Goal: Obtain resource: Download file/media

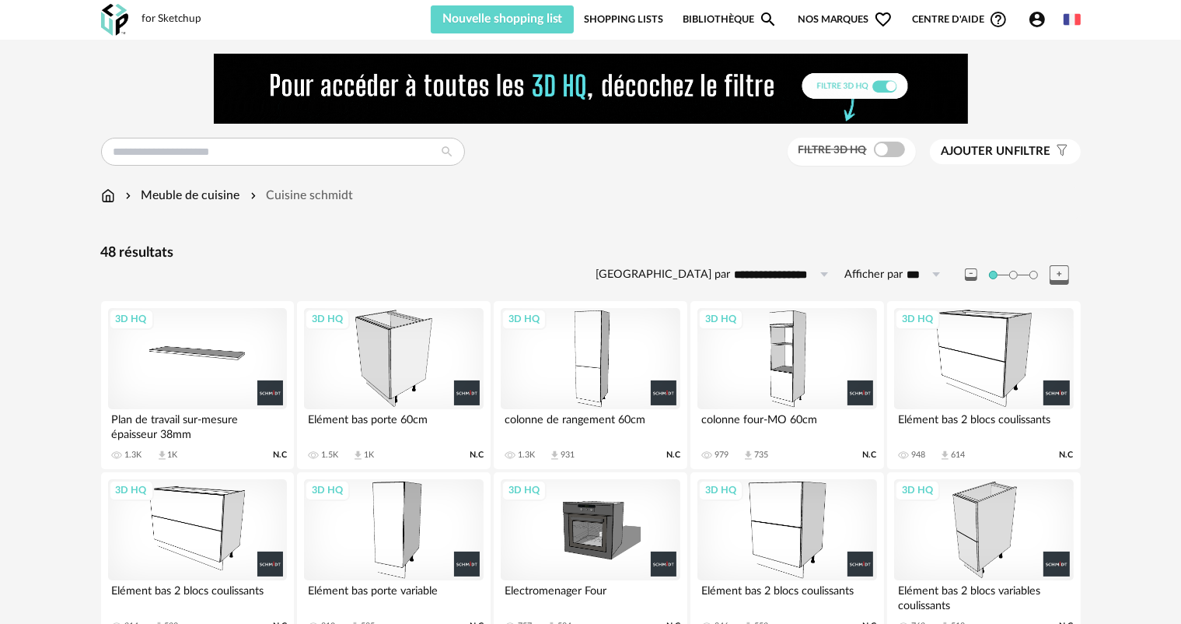
click at [778, 376] on div "3D HQ" at bounding box center [787, 358] width 179 height 101
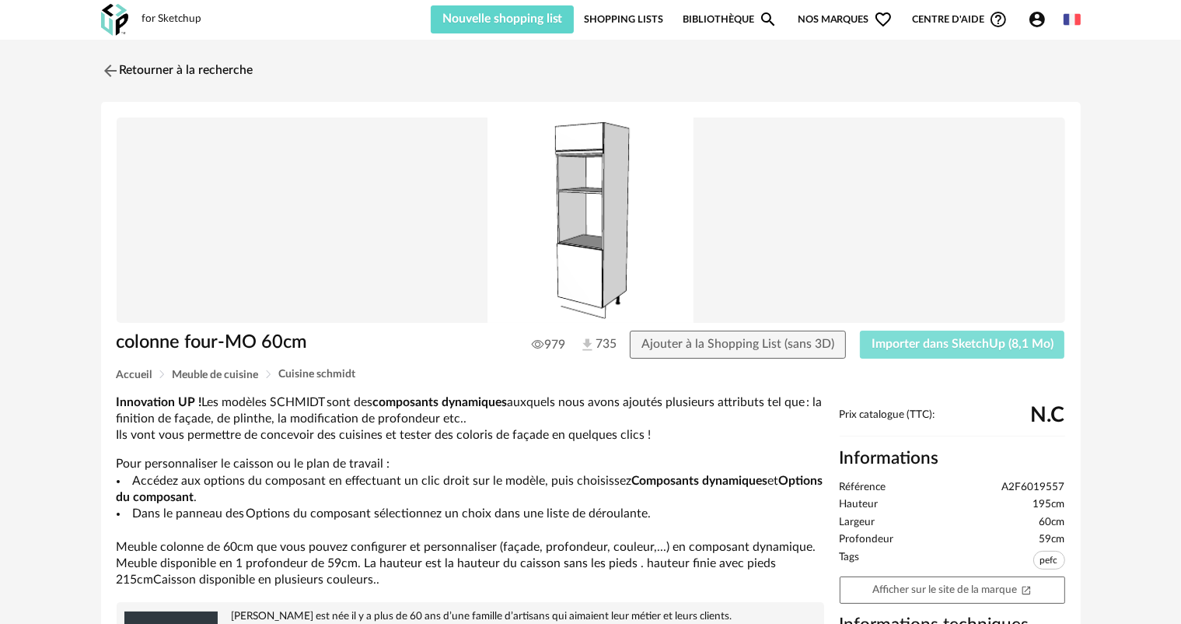
click at [907, 355] on button "Importer dans SketchUp (8,1 Mo)" at bounding box center [962, 344] width 205 height 28
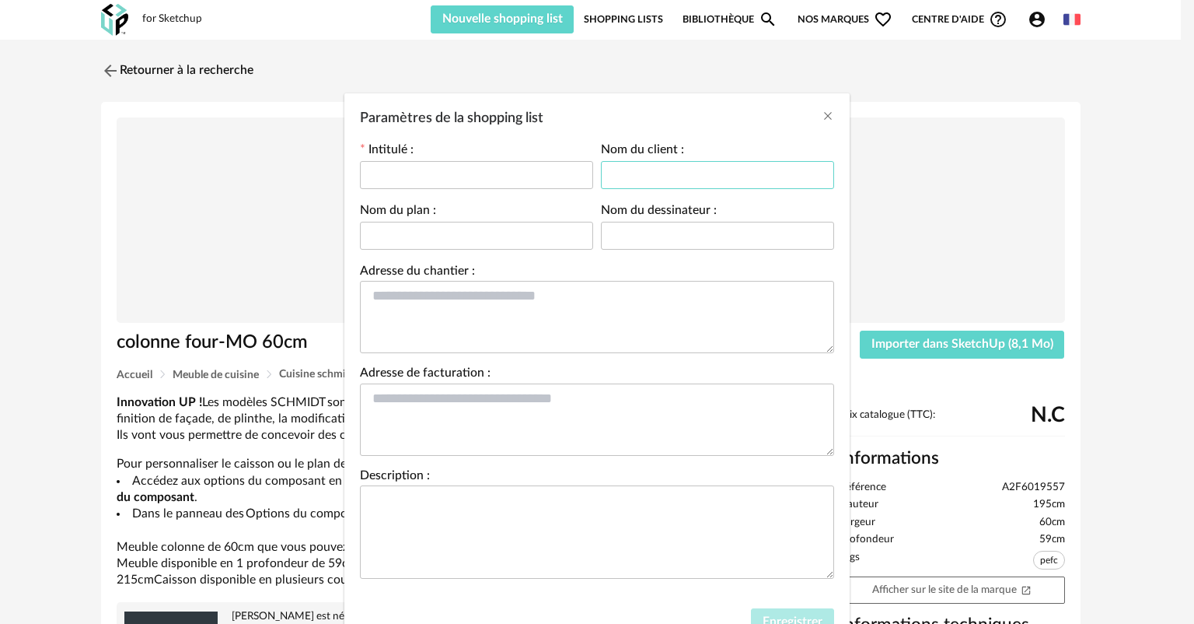
click at [691, 173] on input "Paramètres de la shopping list" at bounding box center [717, 175] width 233 height 28
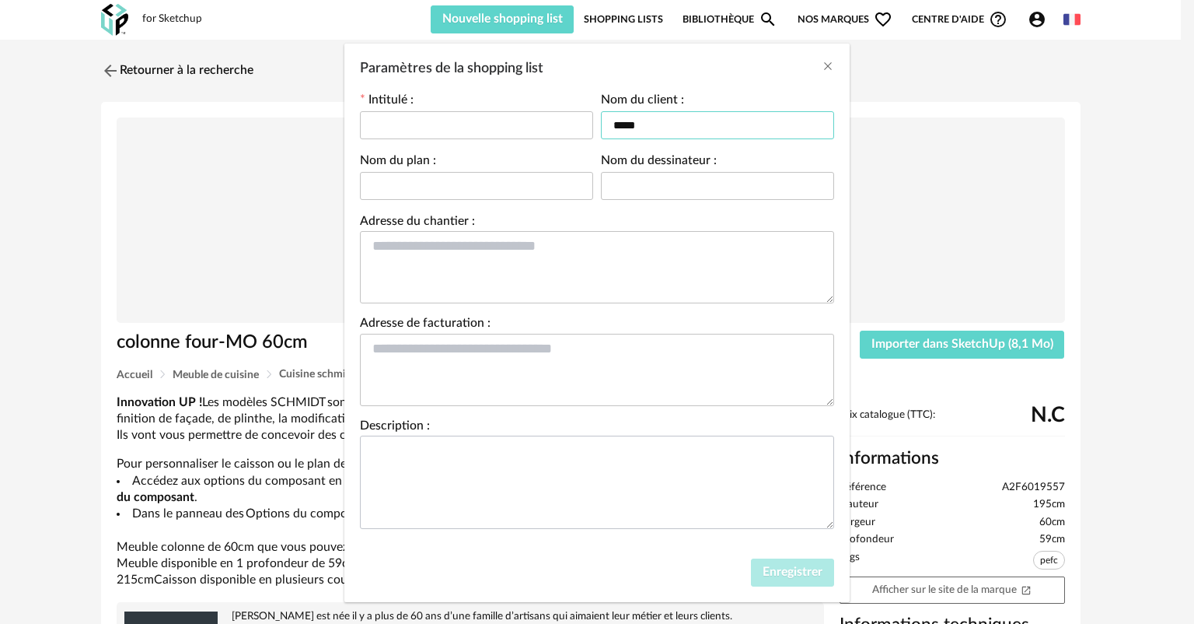
scroll to position [65, 0]
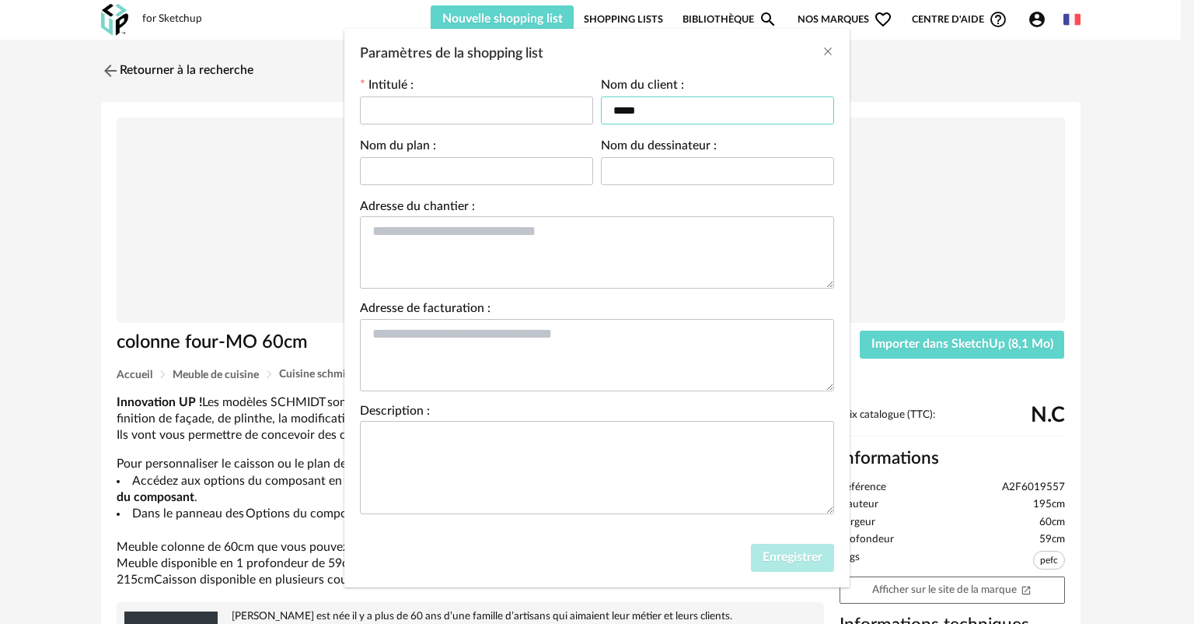
type input "*****"
click at [781, 559] on span "Enregistrer" at bounding box center [793, 557] width 60 height 12
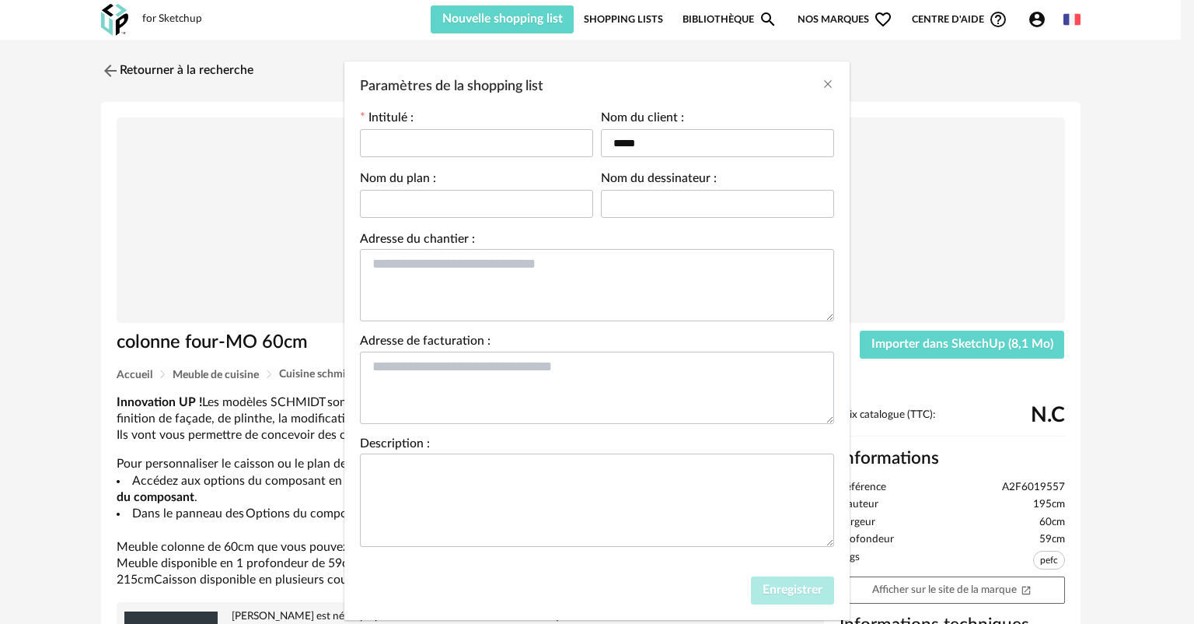
scroll to position [0, 0]
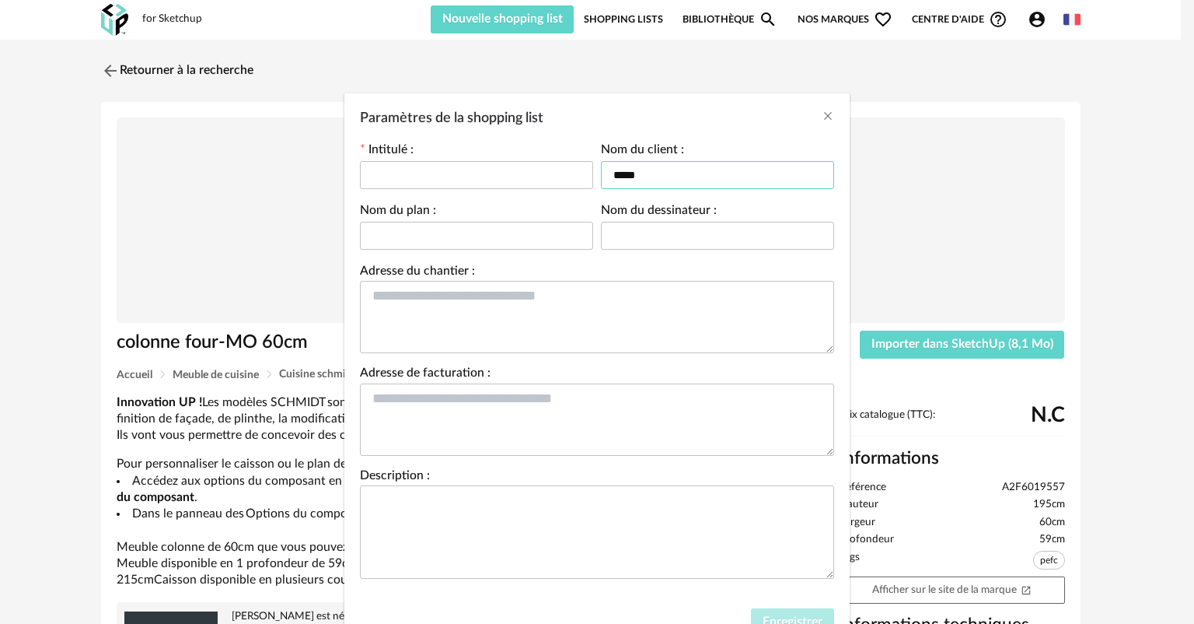
click at [687, 173] on input "*****" at bounding box center [717, 175] width 233 height 28
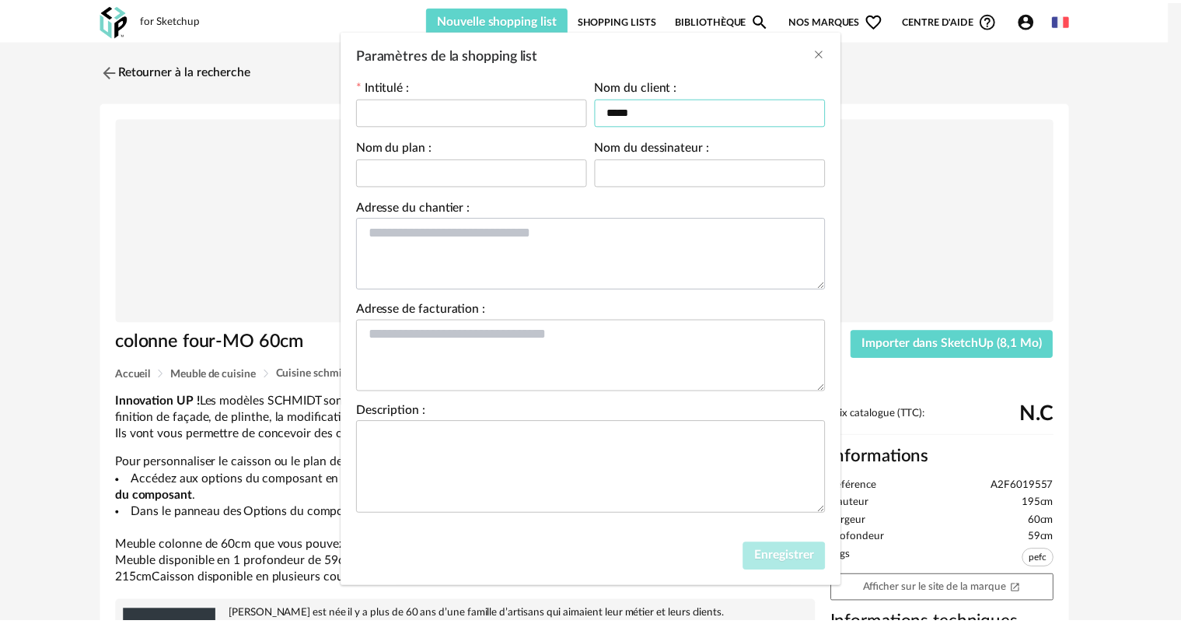
scroll to position [65, 0]
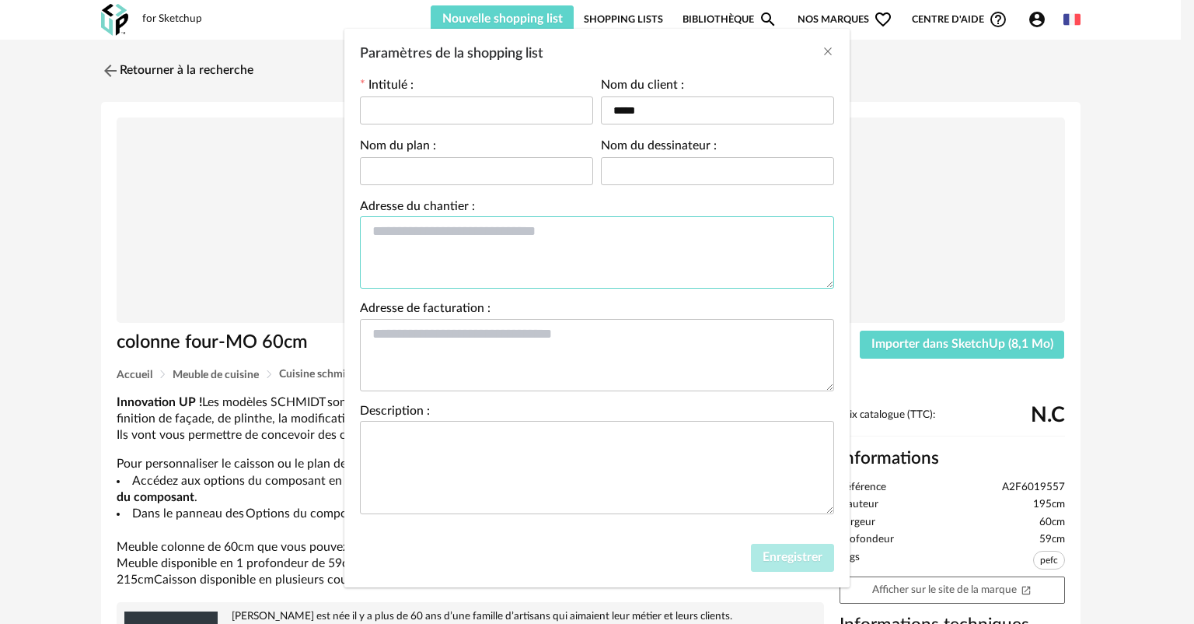
click at [463, 235] on textarea "Paramètres de la shopping list" at bounding box center [597, 252] width 474 height 72
click at [414, 96] on input "Paramètres de la shopping list" at bounding box center [476, 110] width 233 height 28
type input "*****"
click at [790, 555] on span "Enregistrer" at bounding box center [793, 557] width 60 height 12
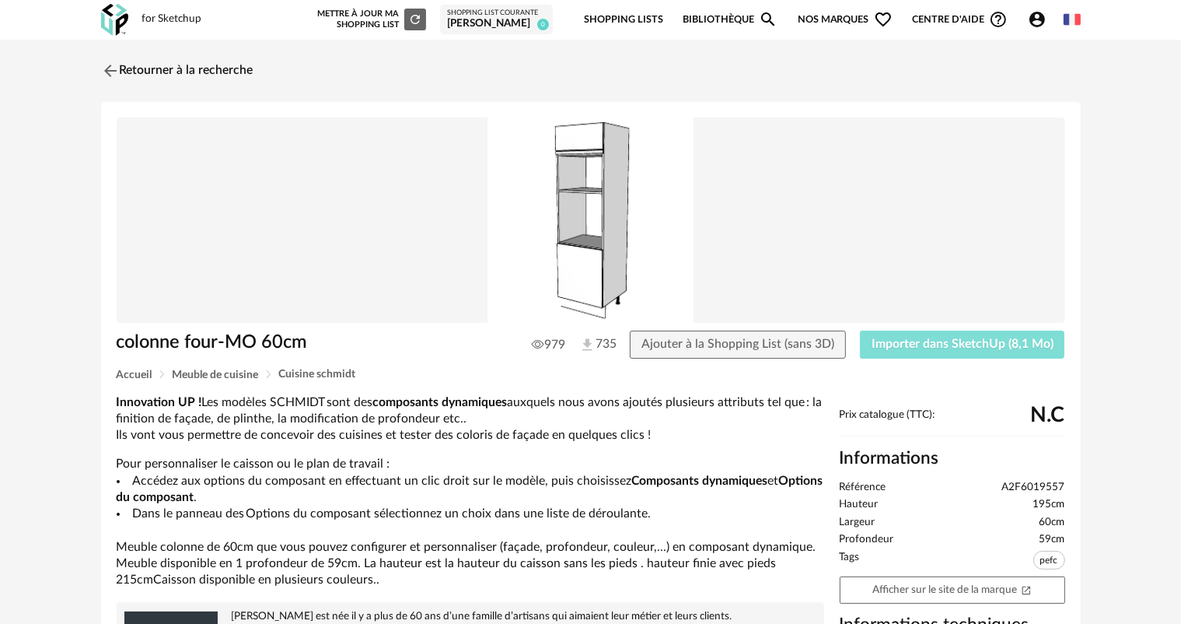
click at [923, 348] on span "Importer dans SketchUp (8,1 Mo)" at bounding box center [963, 343] width 182 height 12
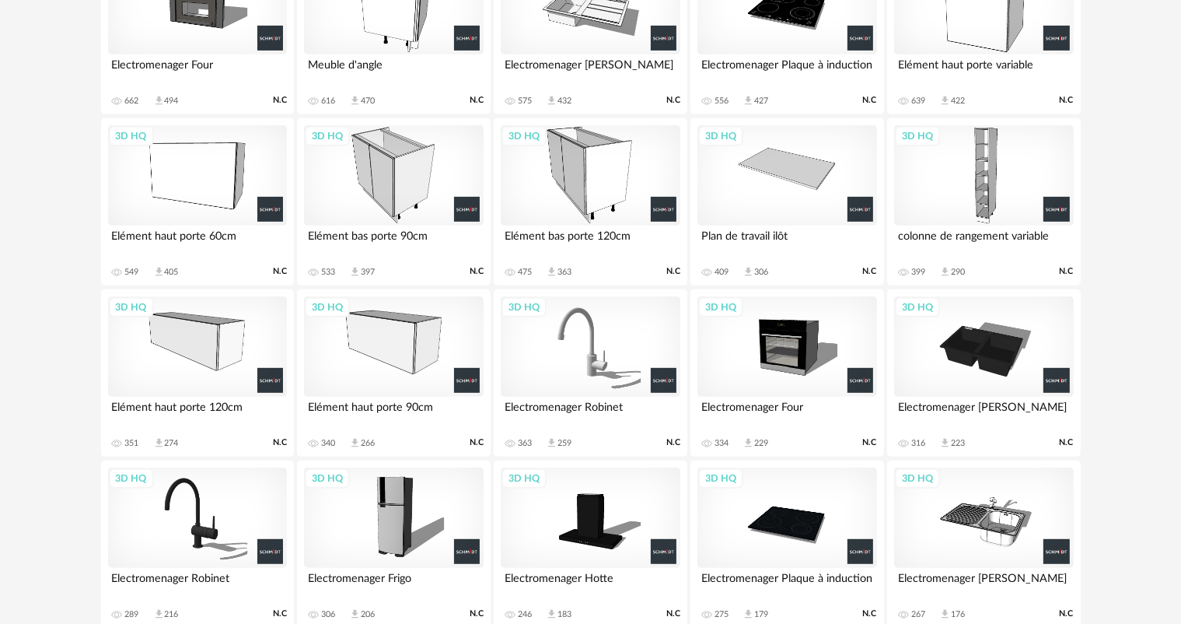
scroll to position [670, 0]
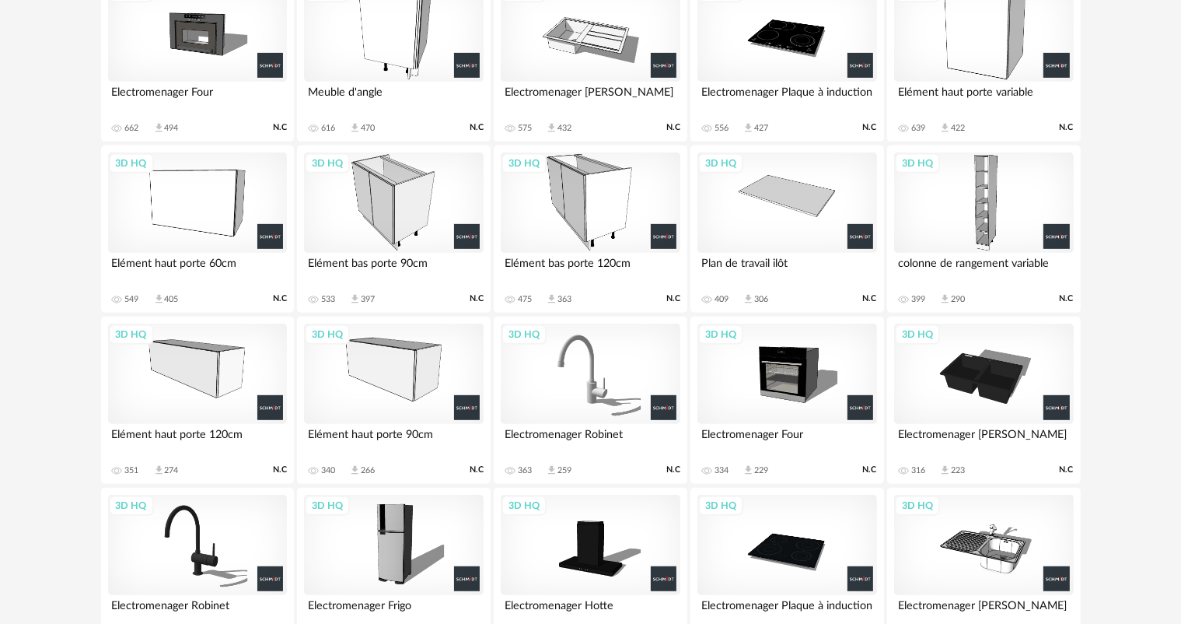
click at [623, 225] on div "3D HQ" at bounding box center [590, 202] width 179 height 101
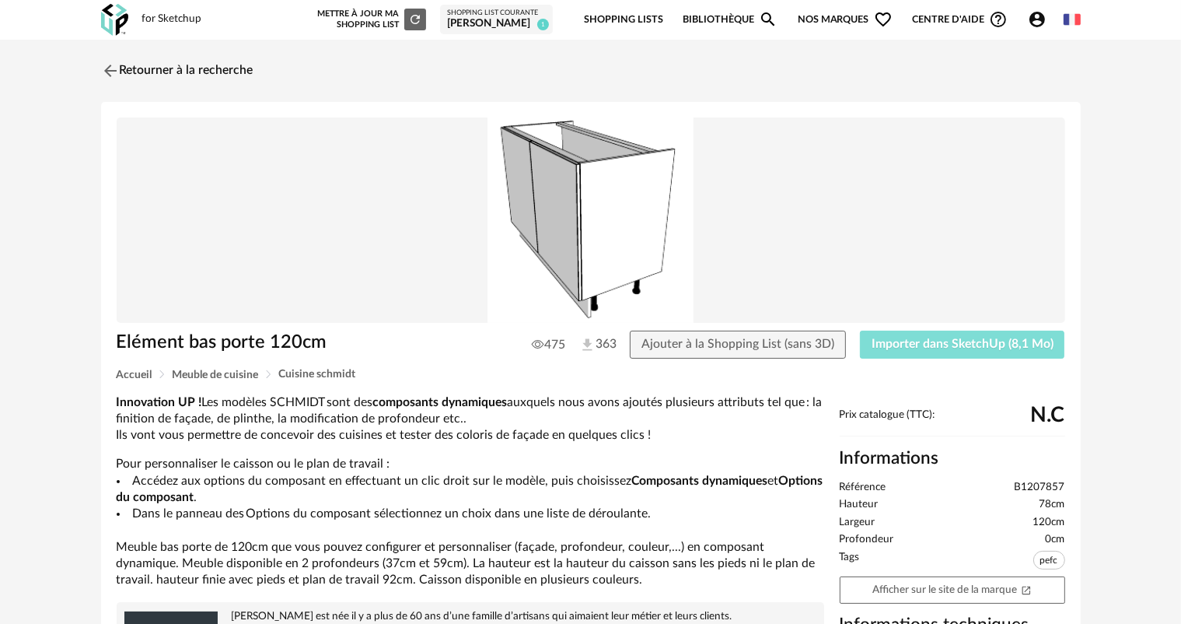
click at [944, 344] on span "Importer dans SketchUp (8,1 Mo)" at bounding box center [963, 343] width 182 height 12
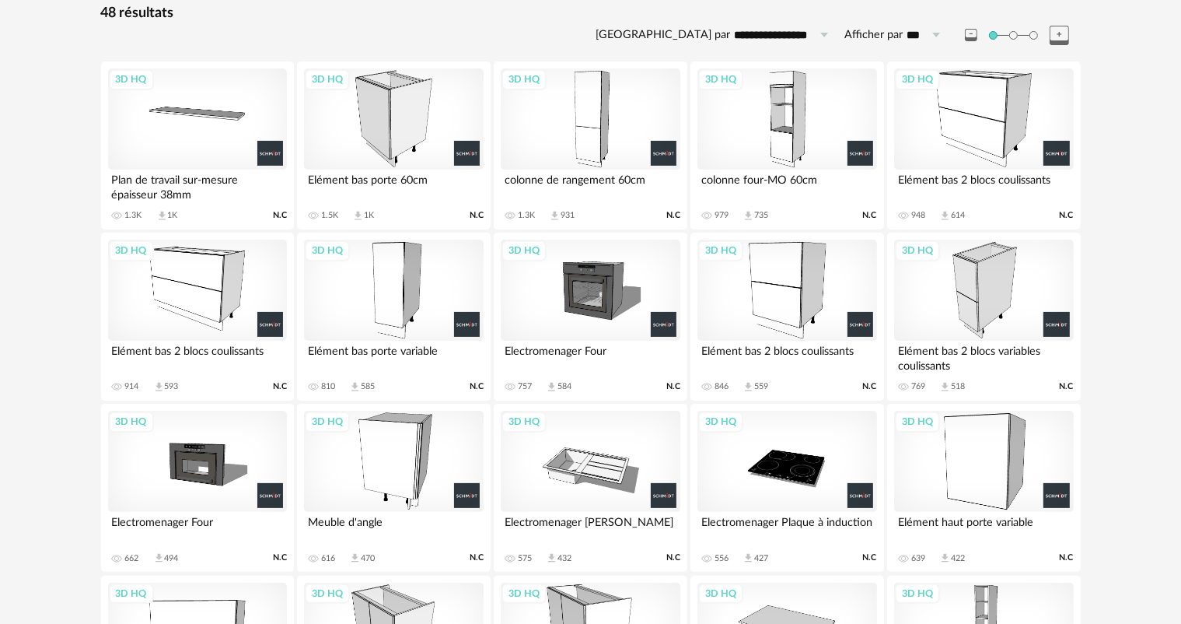
scroll to position [213, 0]
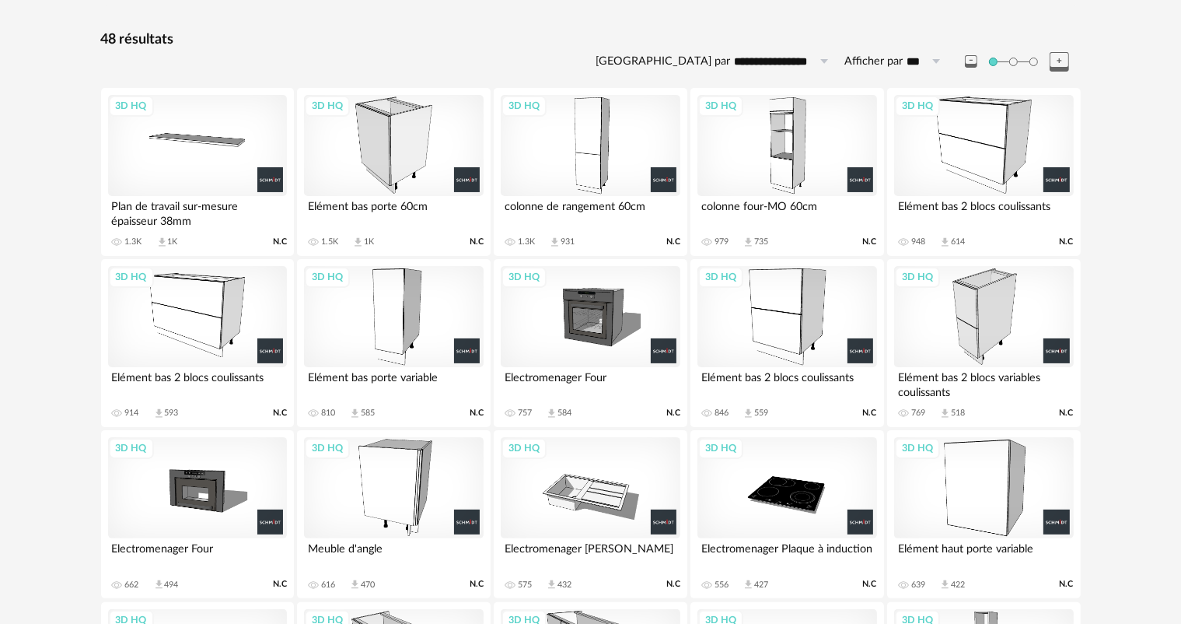
click at [793, 355] on div "3D HQ" at bounding box center [787, 316] width 179 height 101
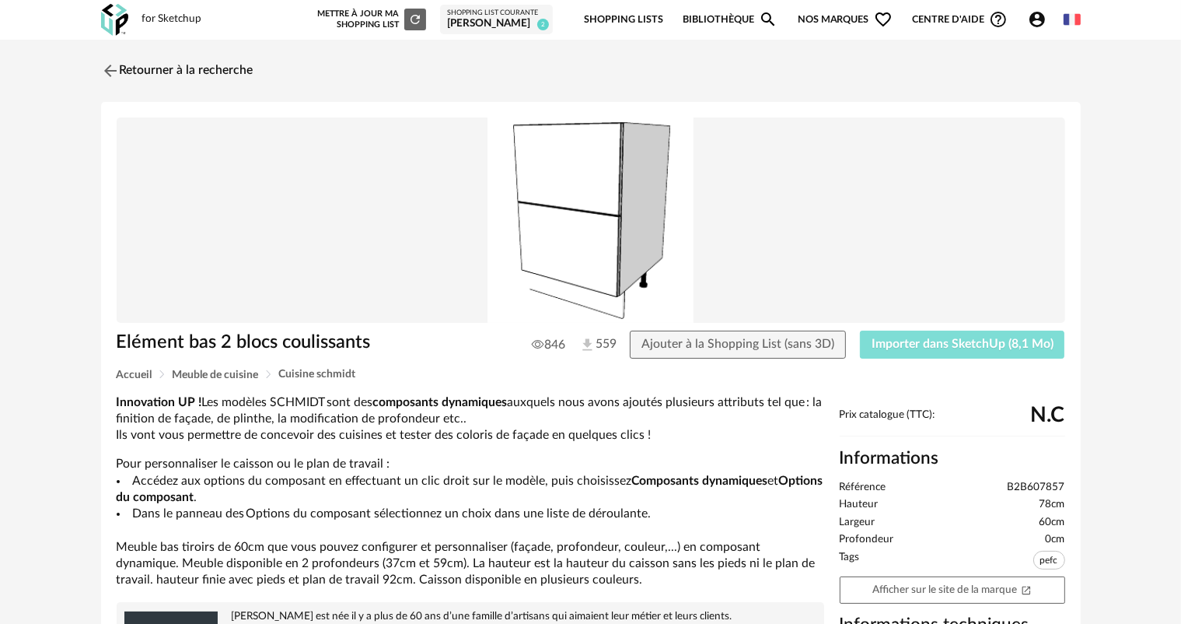
click at [919, 347] on span "Importer dans SketchUp (8,1 Mo)" at bounding box center [963, 343] width 182 height 12
click at [107, 67] on img at bounding box center [108, 70] width 23 height 23
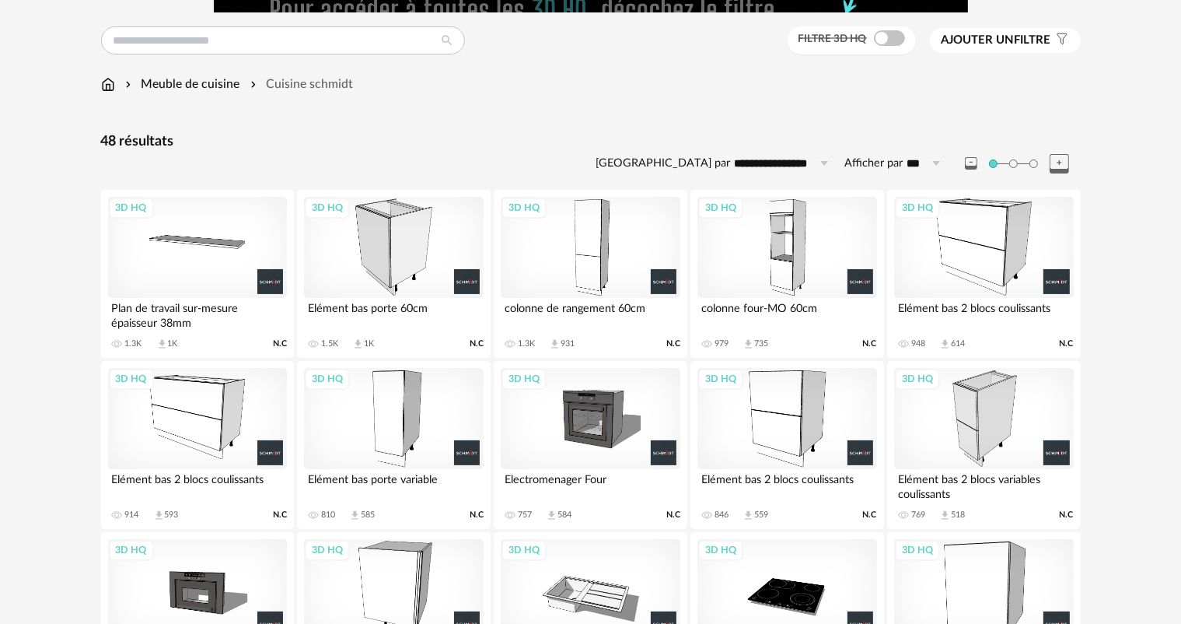
scroll to position [104, 0]
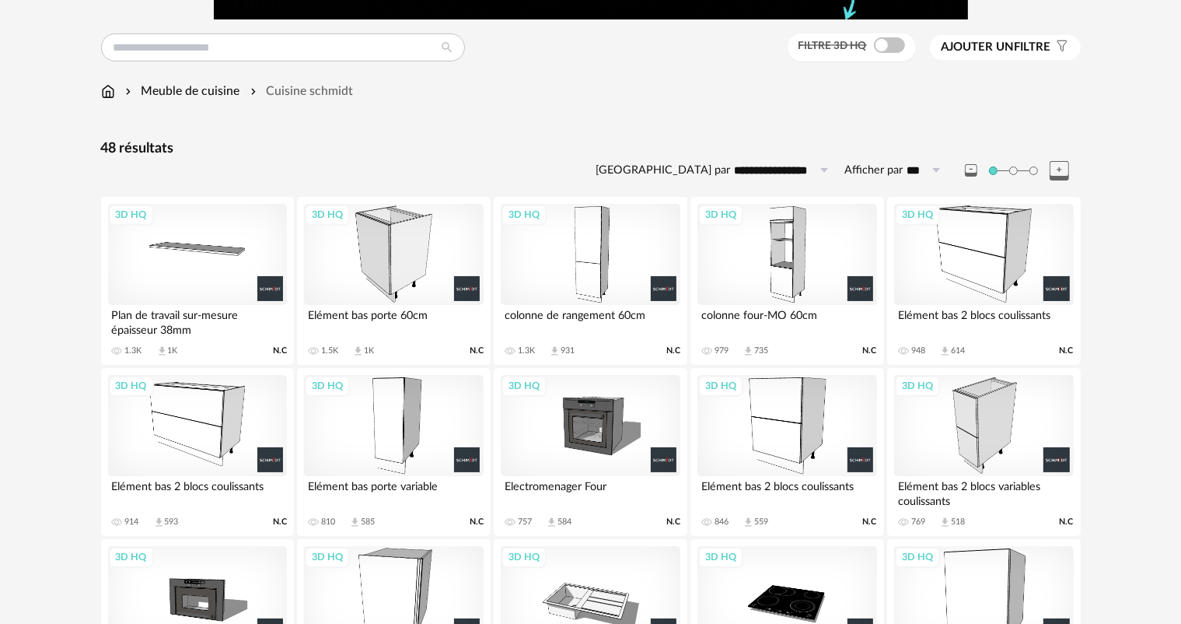
click at [218, 253] on div "3D HQ" at bounding box center [197, 254] width 179 height 101
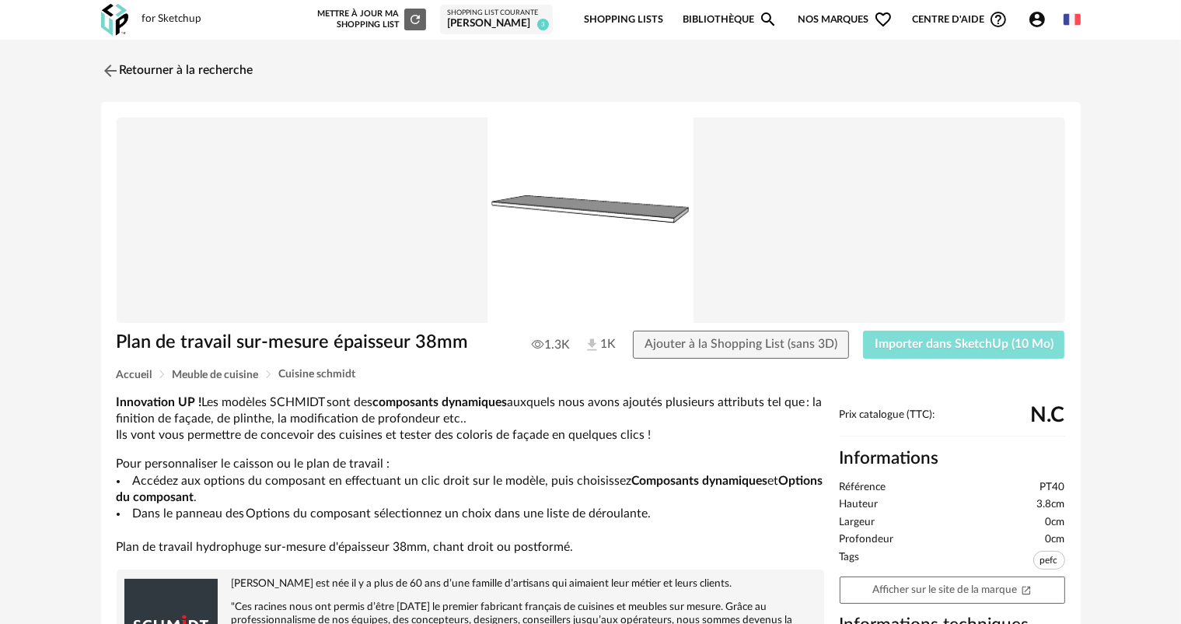
click at [907, 341] on span "Importer dans SketchUp (10 Mo)" at bounding box center [964, 343] width 179 height 12
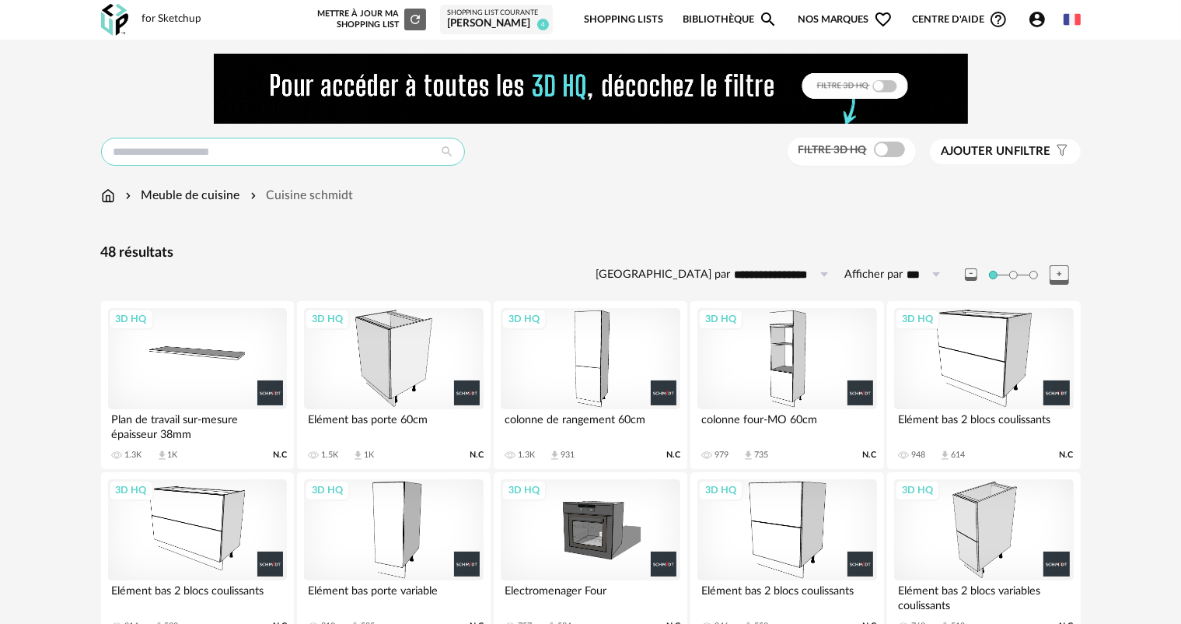
click at [208, 152] on input "text" at bounding box center [283, 152] width 364 height 28
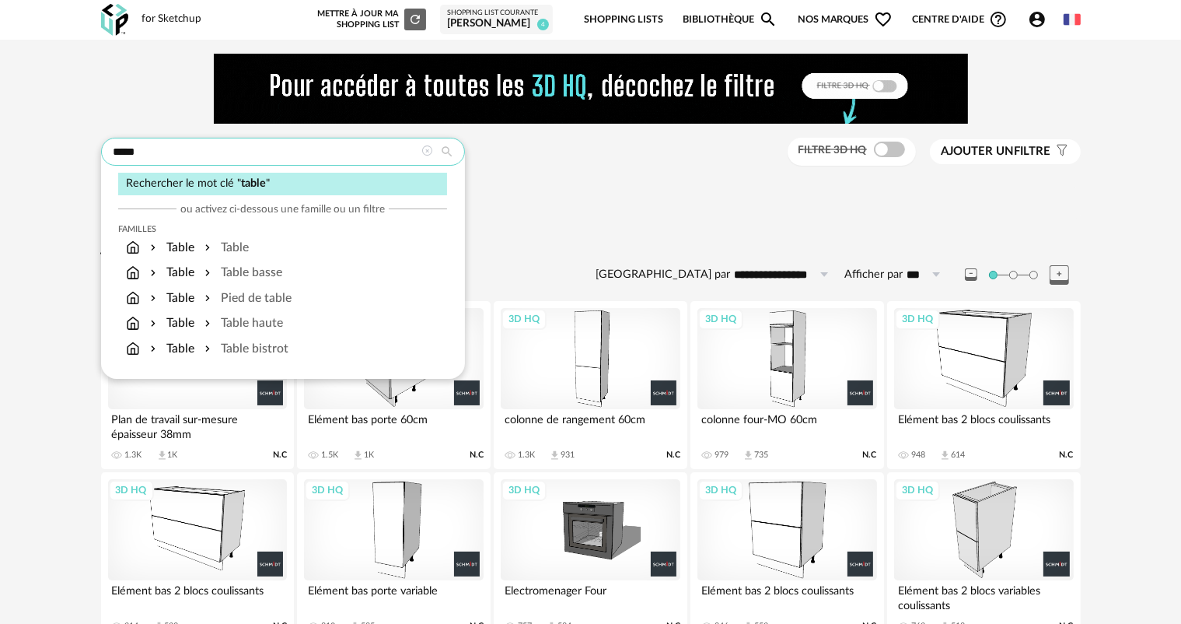
type input "*****"
type input "**********"
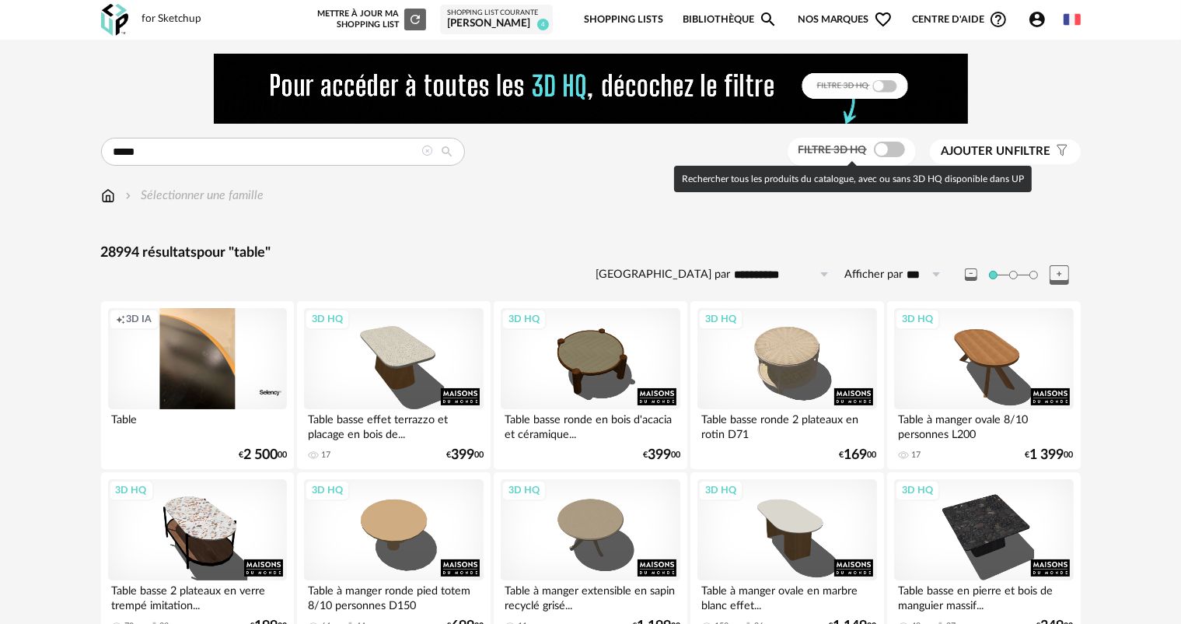
click at [847, 148] on span "Filtre 3D HQ" at bounding box center [833, 150] width 68 height 11
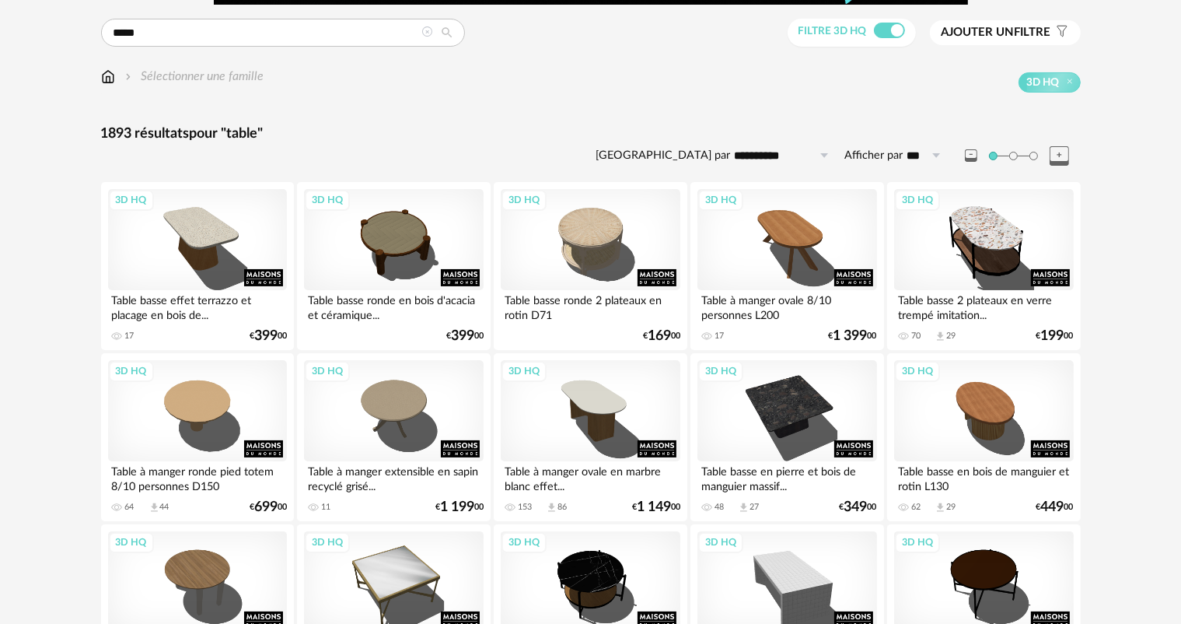
scroll to position [156, 0]
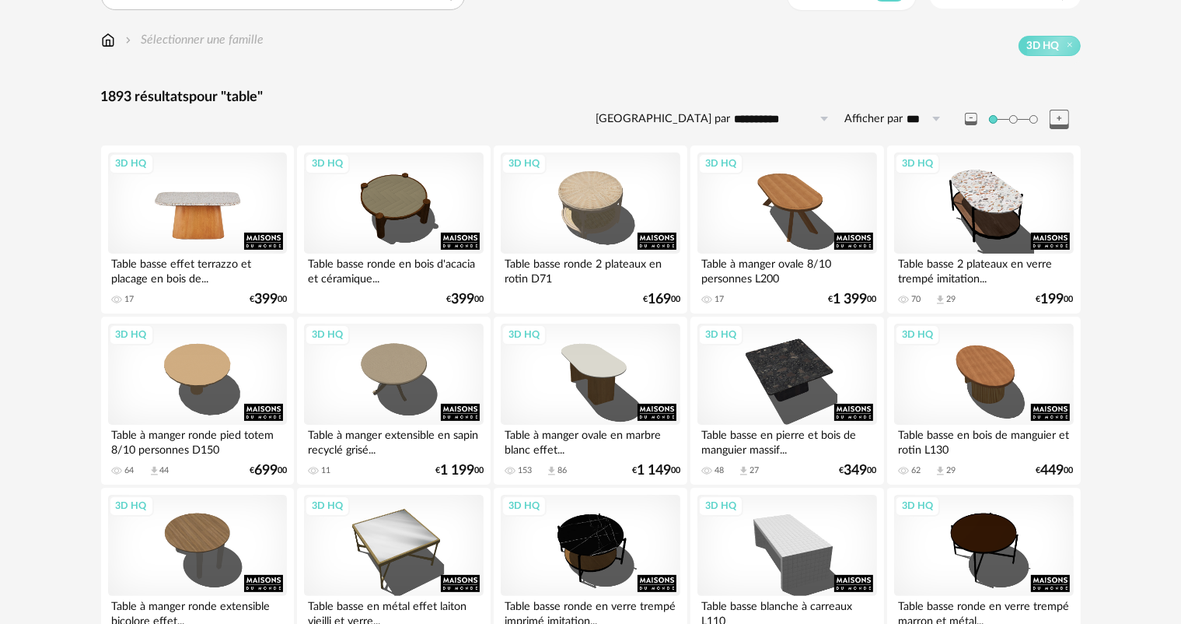
click at [207, 223] on div "3D HQ" at bounding box center [197, 202] width 179 height 101
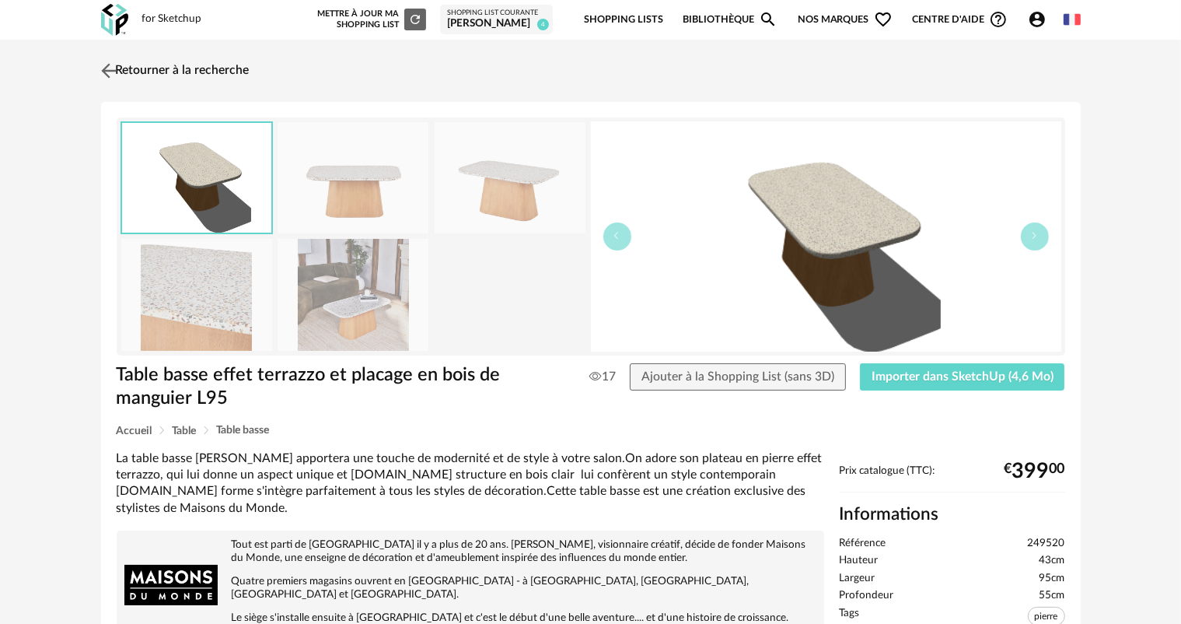
click at [107, 75] on img at bounding box center [108, 70] width 23 height 23
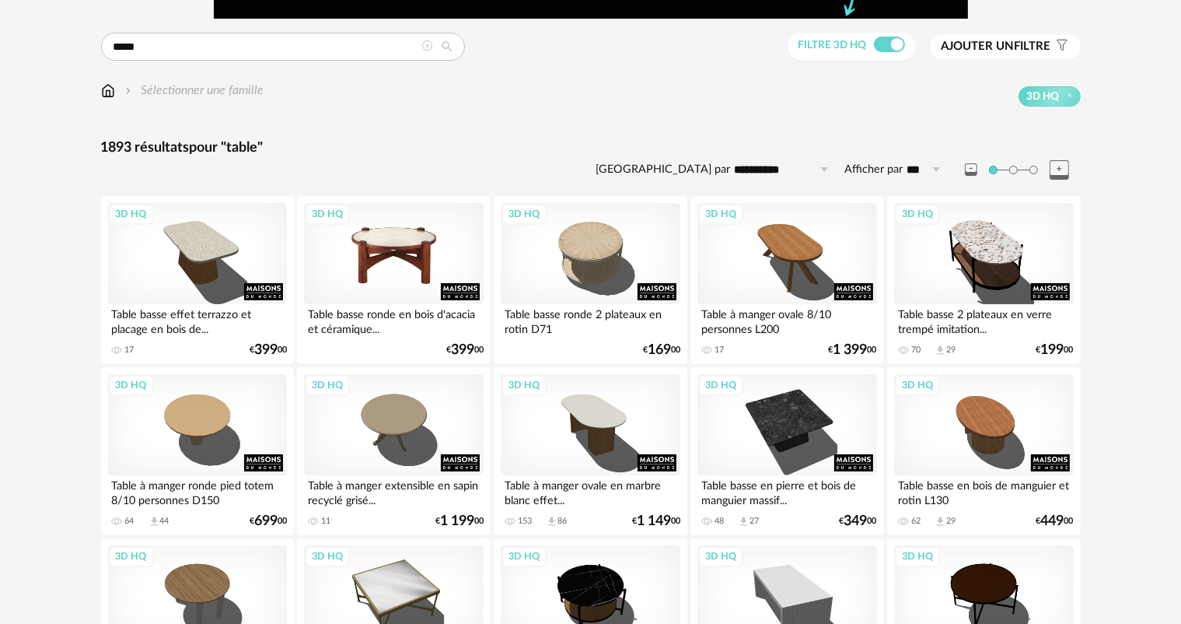
scroll to position [78, 0]
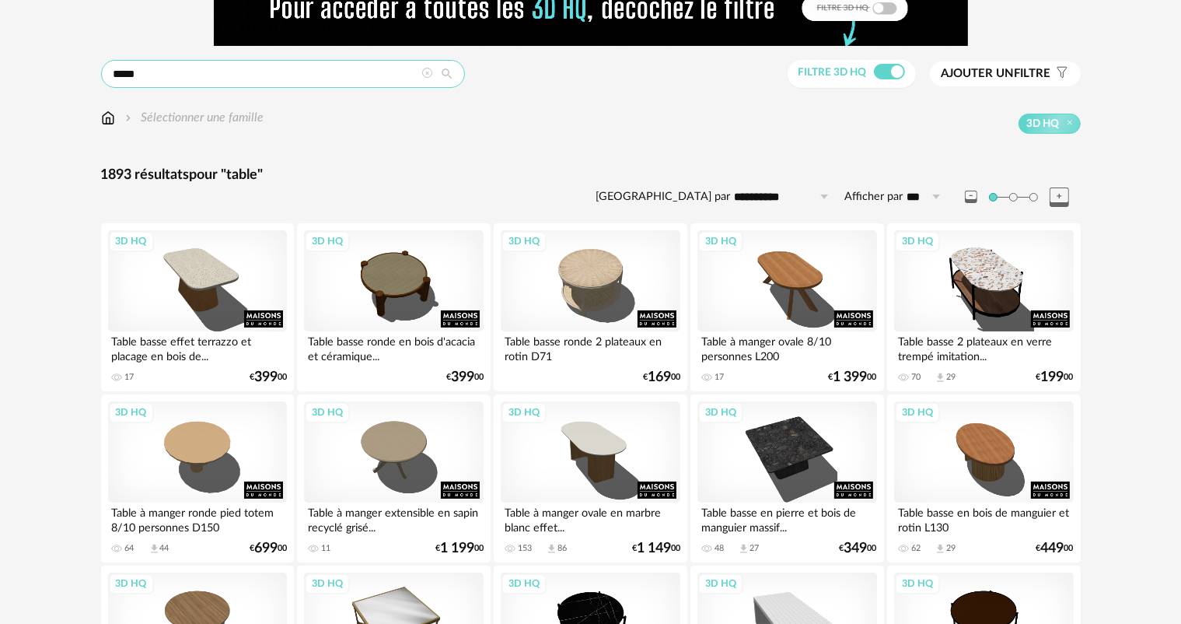
click at [241, 75] on input "*****" at bounding box center [283, 74] width 364 height 28
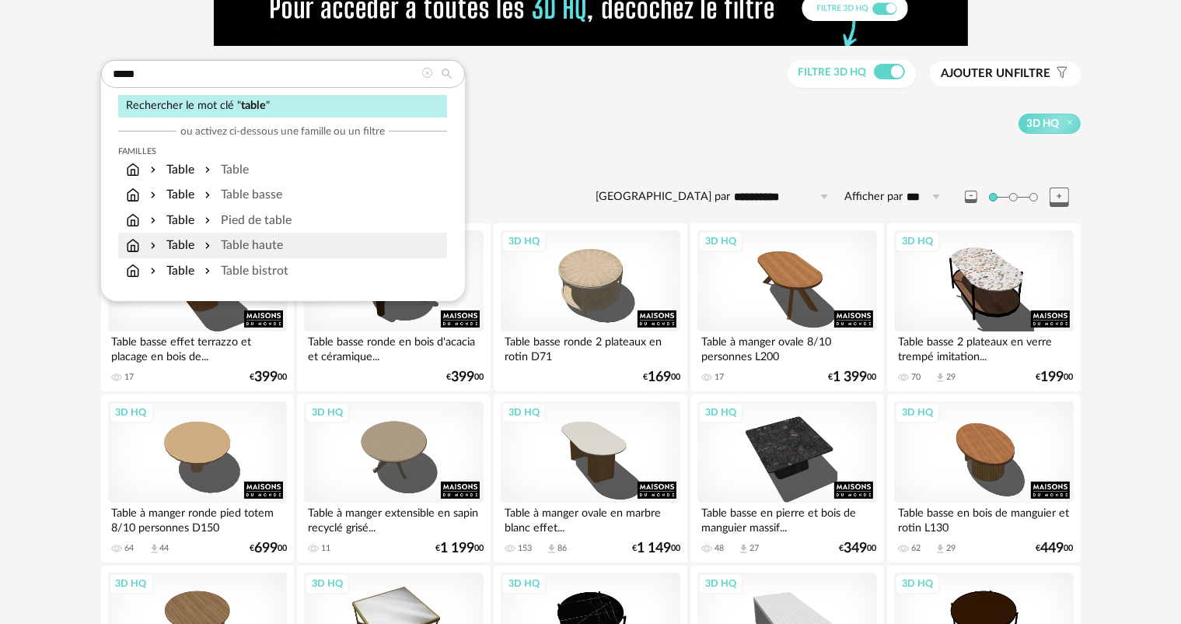
click at [267, 242] on div "Table haute" at bounding box center [242, 245] width 82 height 18
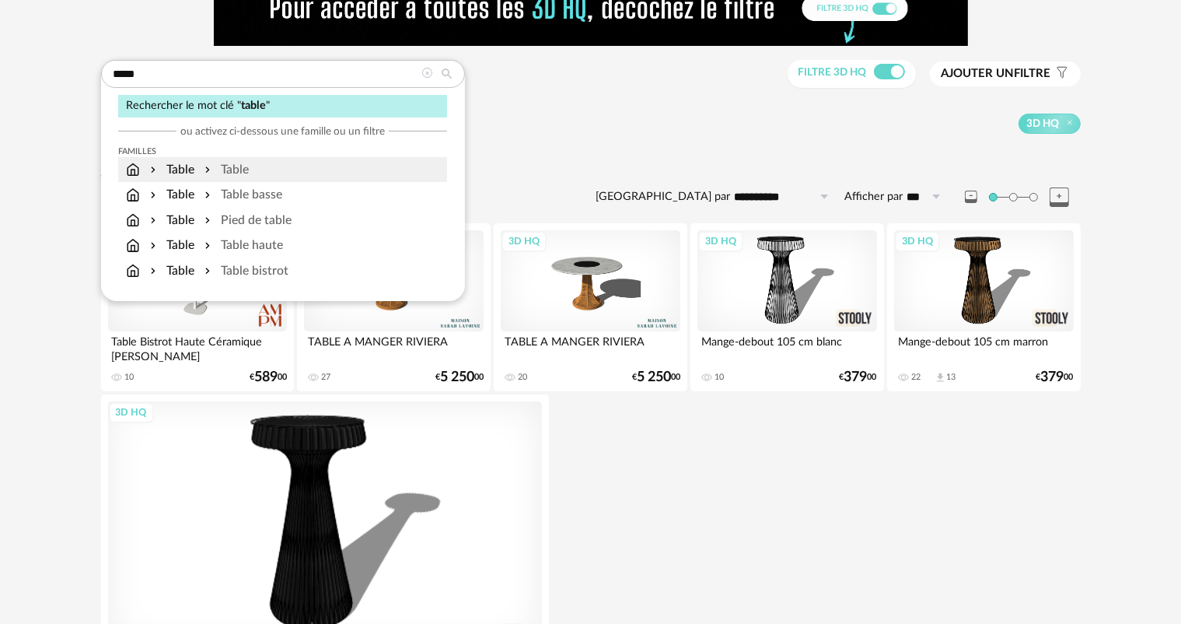
click at [261, 171] on div "Table Table" at bounding box center [282, 170] width 313 height 18
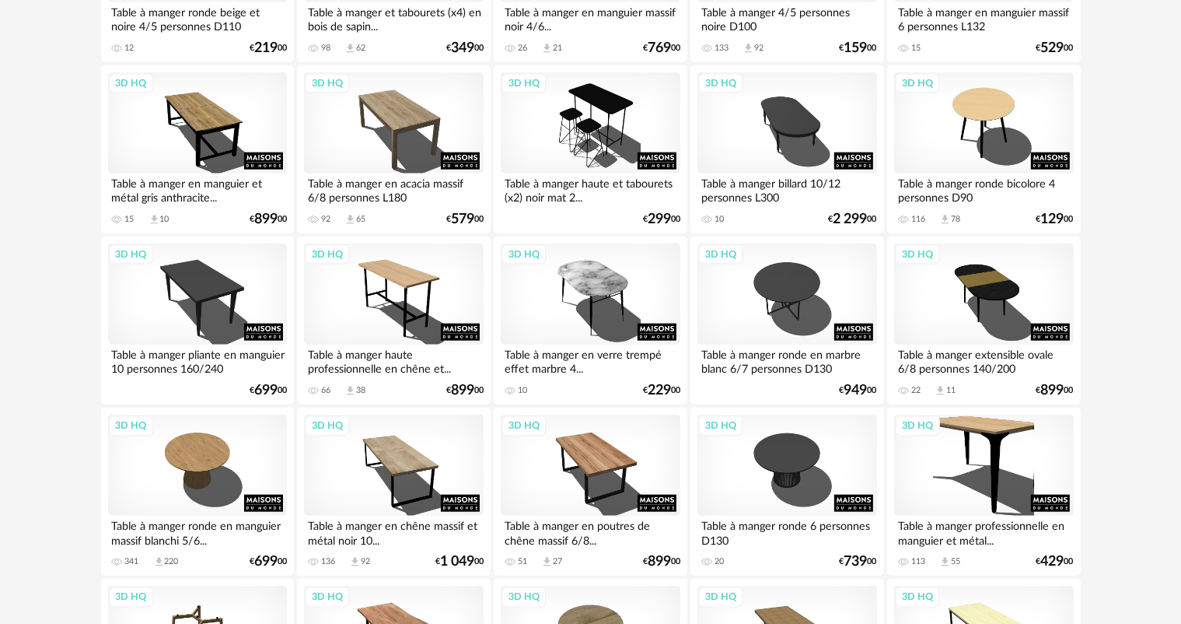
scroll to position [1633, 0]
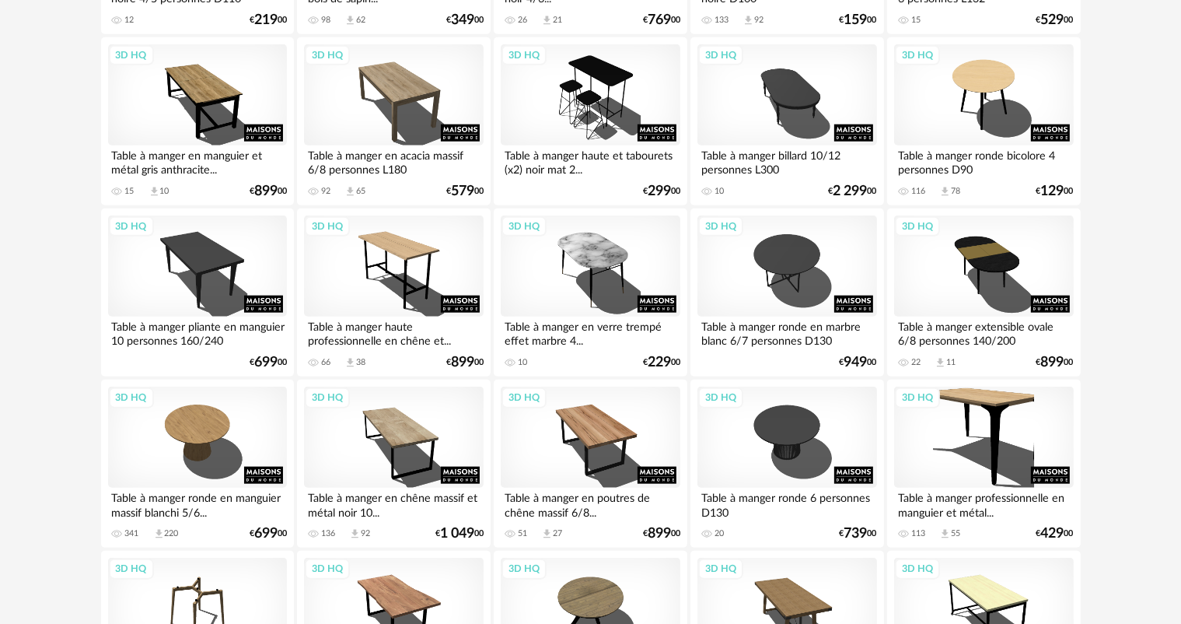
click at [952, 491] on div "Table à manger professionnelle en manguier et métal..." at bounding box center [983, 503] width 179 height 31
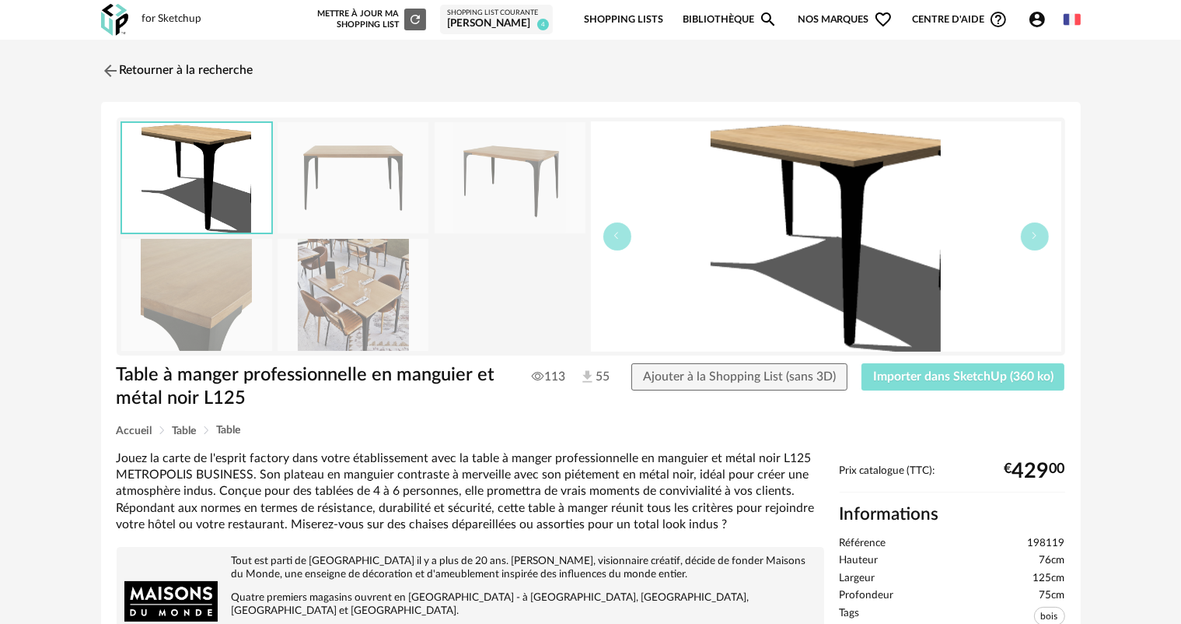
click at [1001, 376] on span "Importer dans SketchUp (360 ko)" at bounding box center [963, 376] width 180 height 12
click at [988, 384] on button "Importer dans SketchUp (360 ko)" at bounding box center [964, 377] width 204 height 28
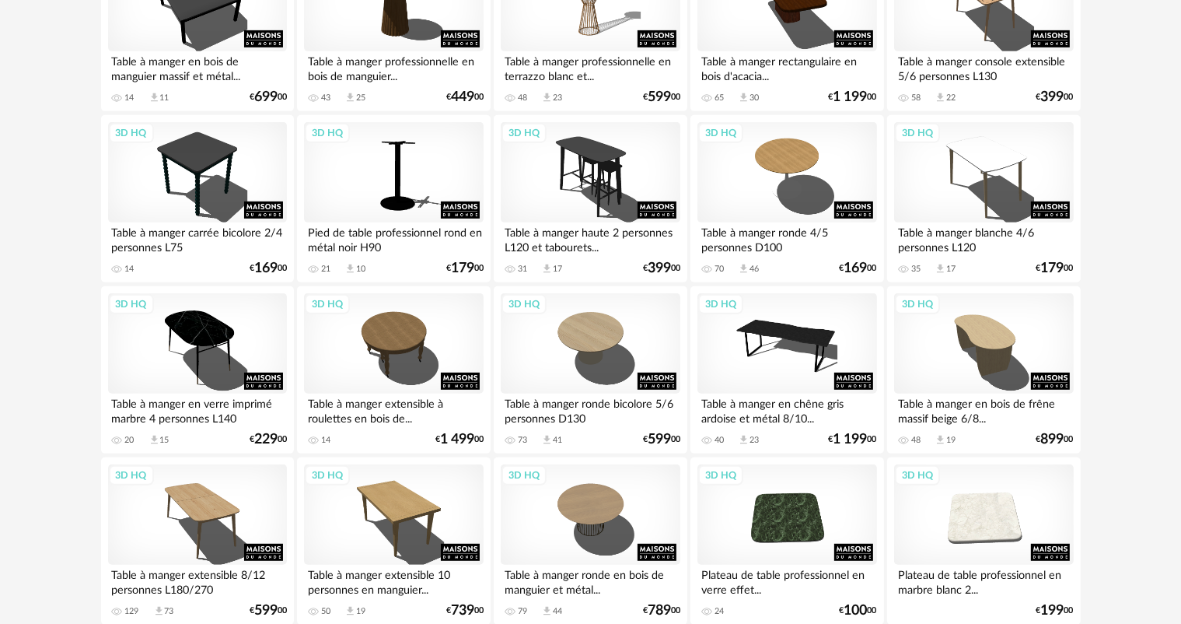
scroll to position [855, 0]
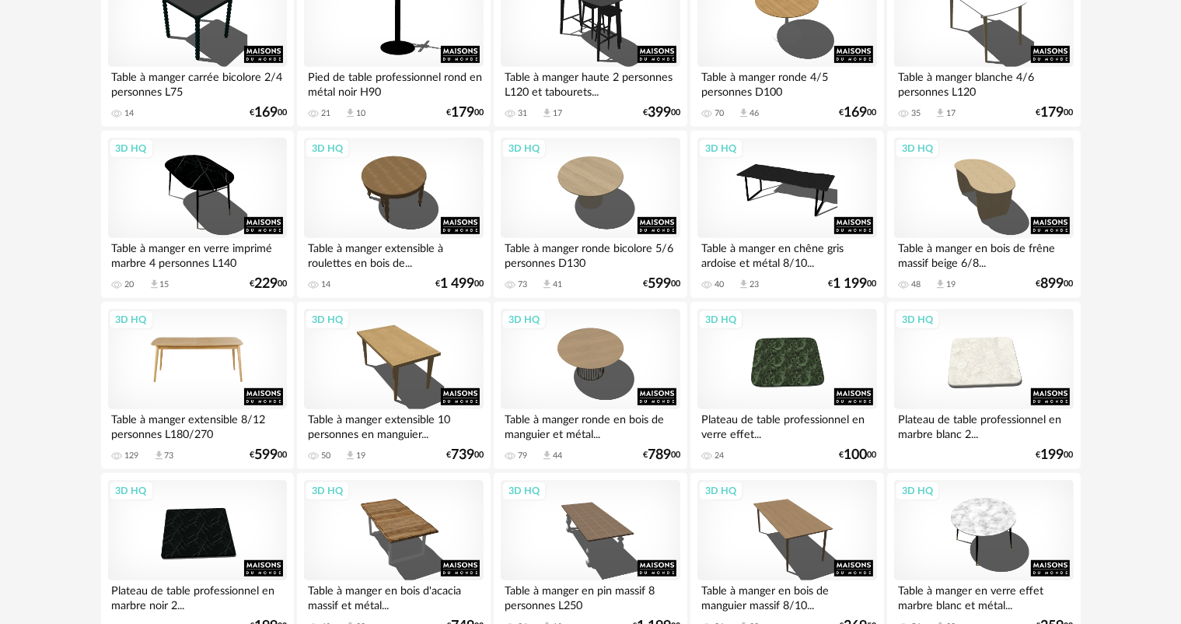
click at [204, 401] on div "3D HQ" at bounding box center [197, 359] width 179 height 101
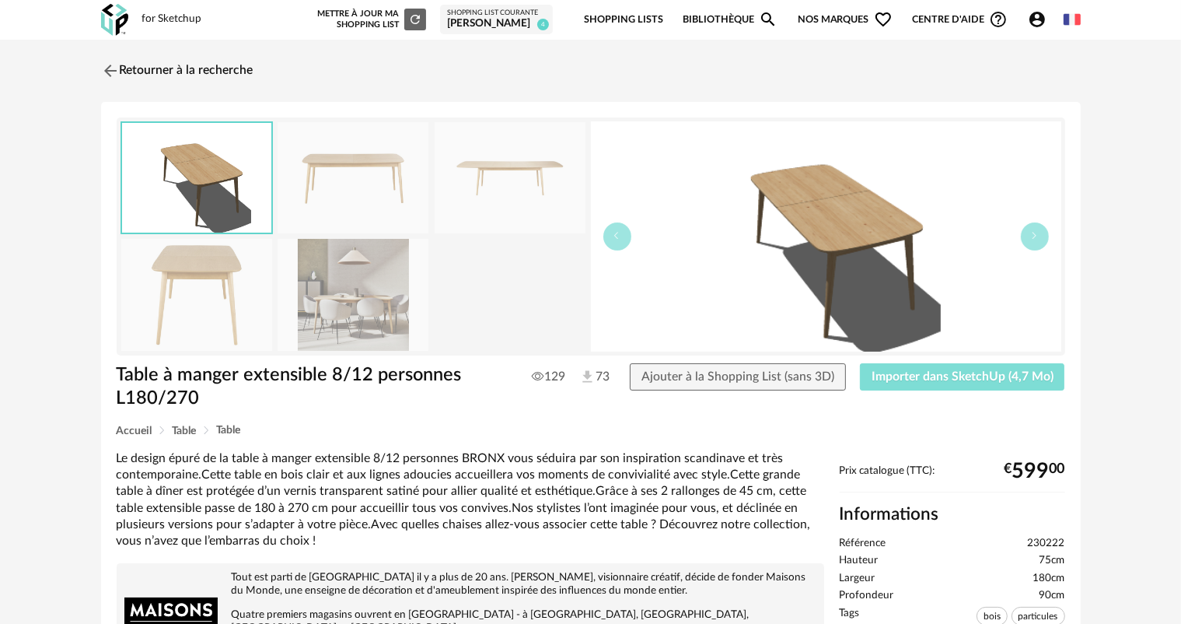
click at [953, 376] on span "Importer dans SketchUp (4,7 Mo)" at bounding box center [963, 376] width 182 height 12
drag, startPoint x: 969, startPoint y: 377, endPoint x: 991, endPoint y: 352, distance: 33.6
click at [969, 377] on span "Importer dans SketchUp (4,7 Mo)" at bounding box center [963, 376] width 182 height 12
click at [112, 67] on img at bounding box center [108, 70] width 23 height 23
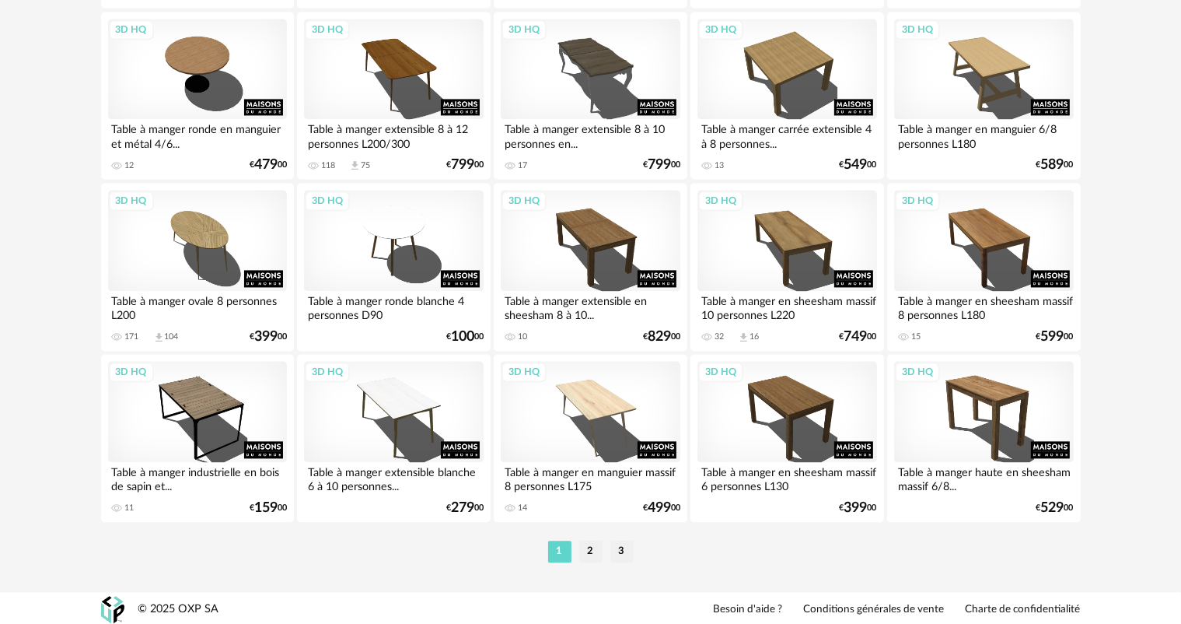
scroll to position [3201, 0]
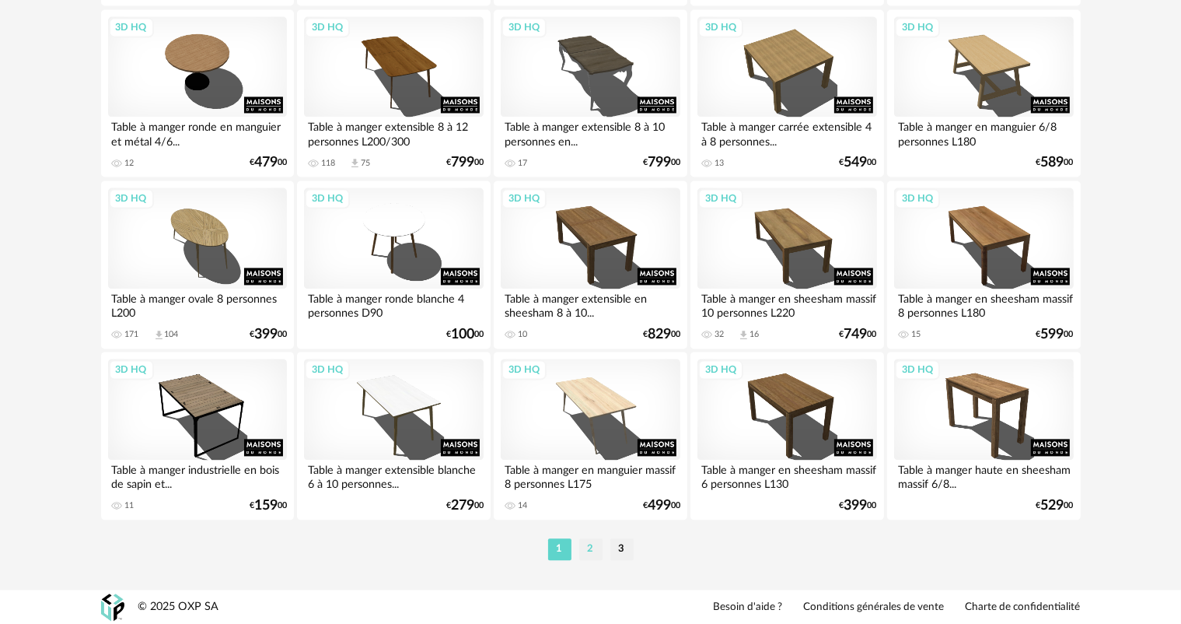
click at [591, 546] on li "2" at bounding box center [590, 549] width 23 height 22
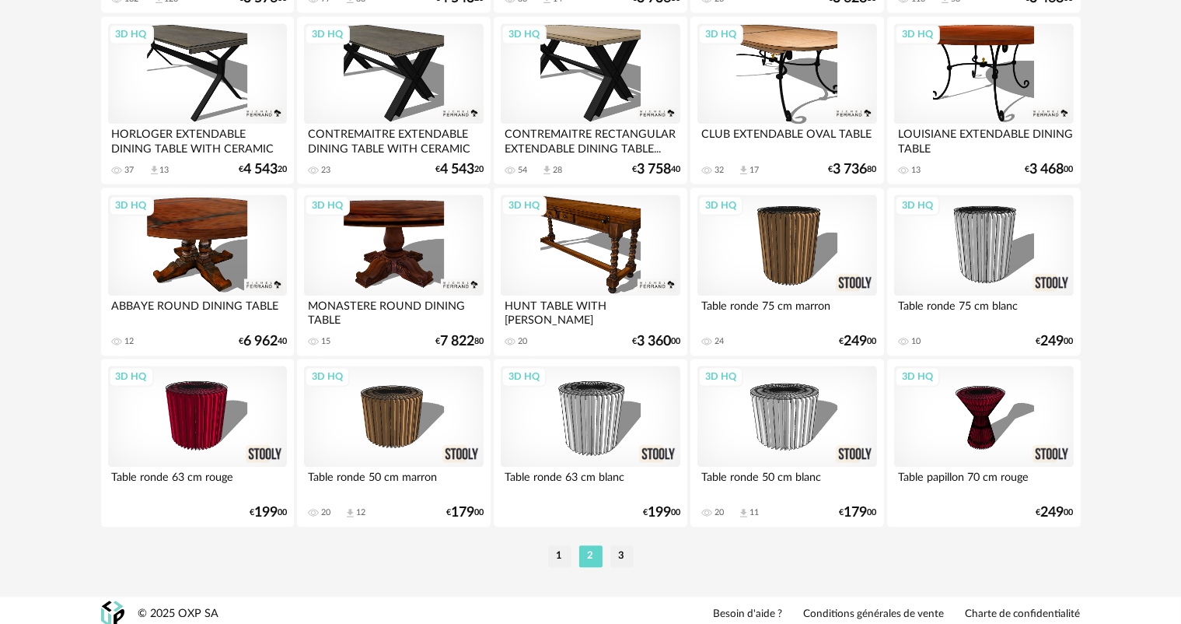
scroll to position [3201, 0]
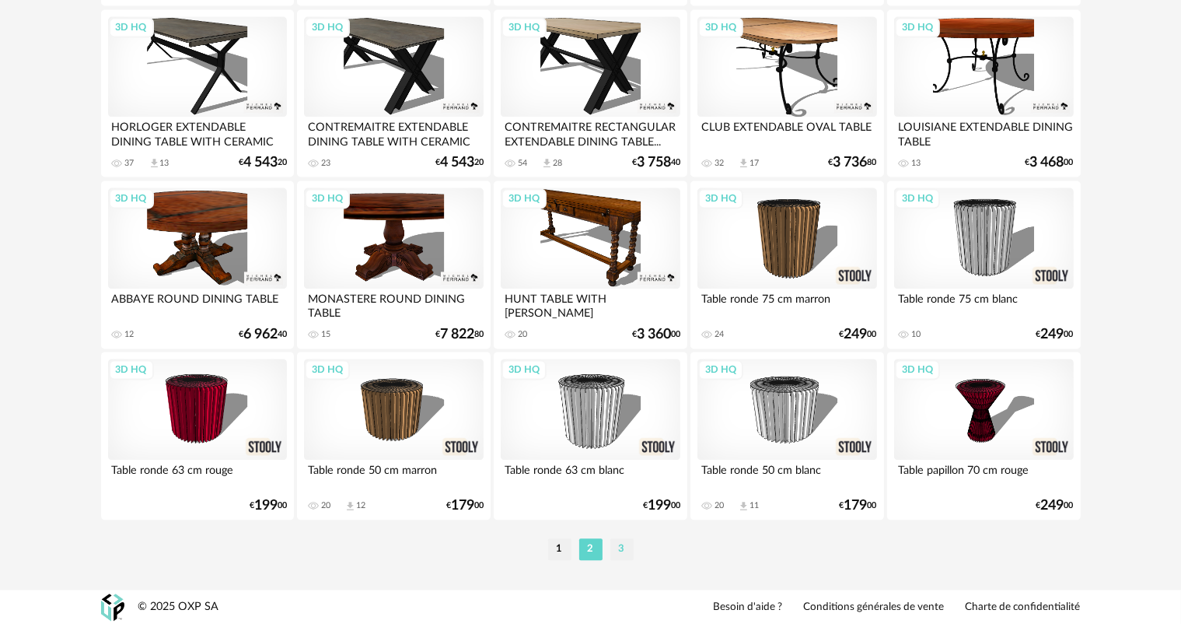
click at [622, 548] on li "3" at bounding box center [621, 549] width 23 height 22
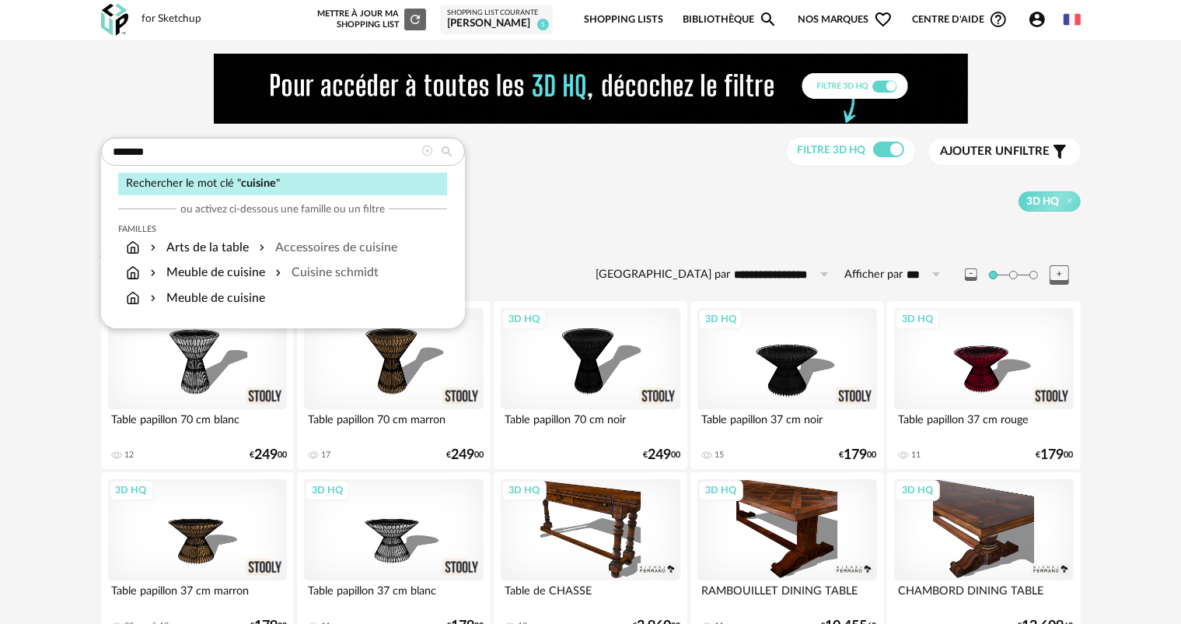
type input "*******"
type input "**********"
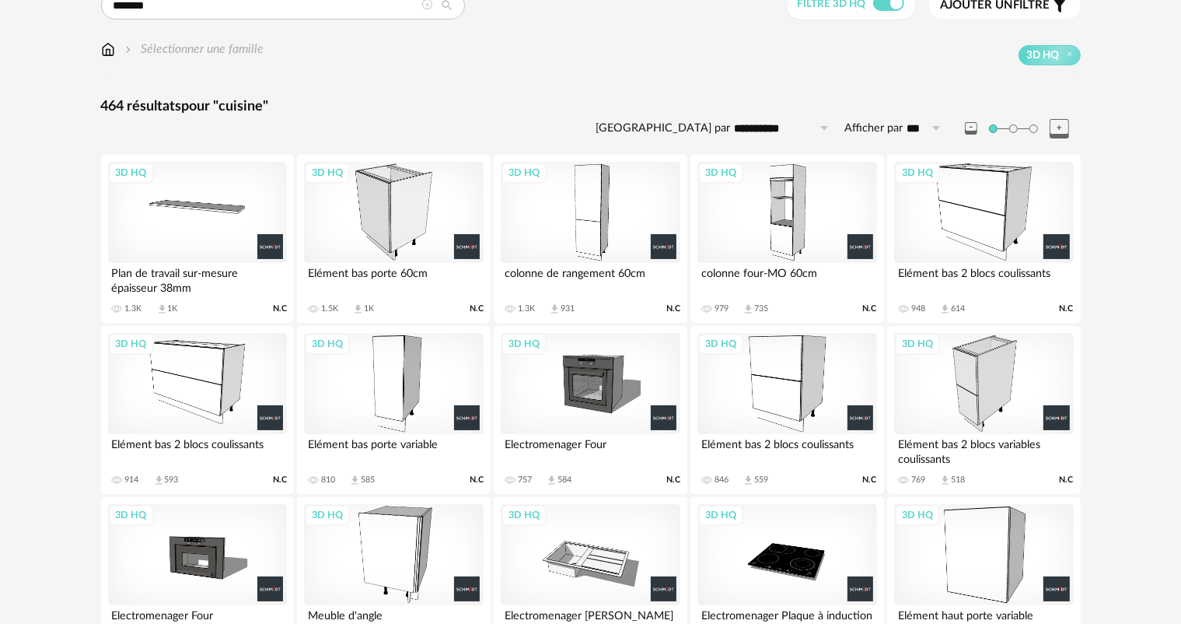
scroll to position [156, 0]
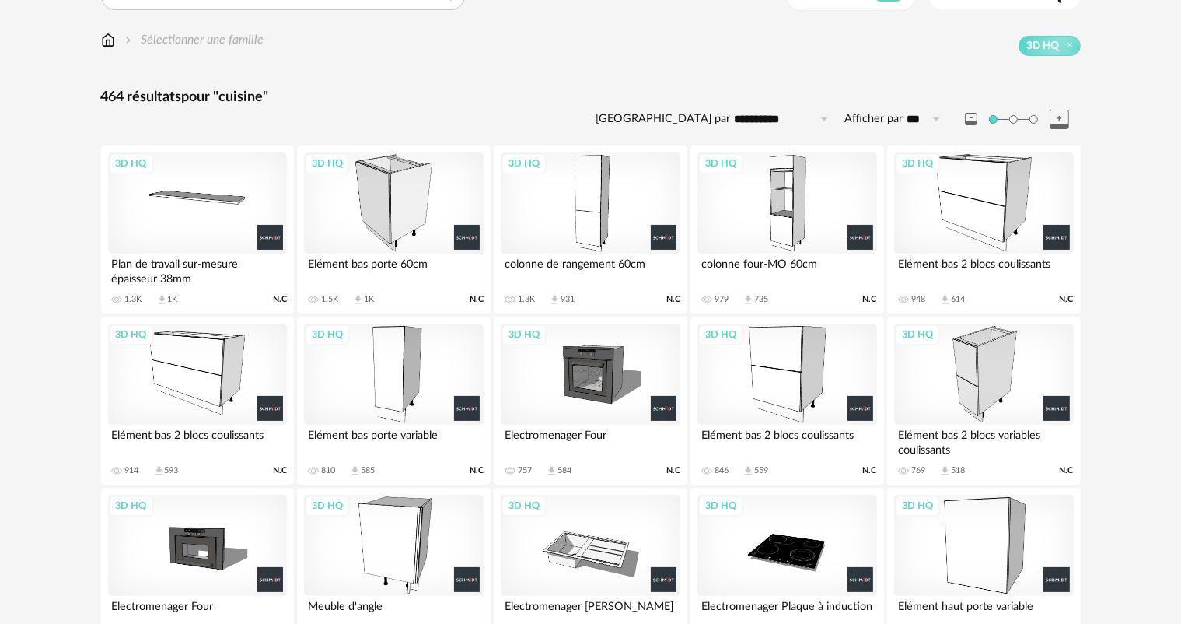
click at [809, 369] on div "3D HQ" at bounding box center [787, 373] width 179 height 101
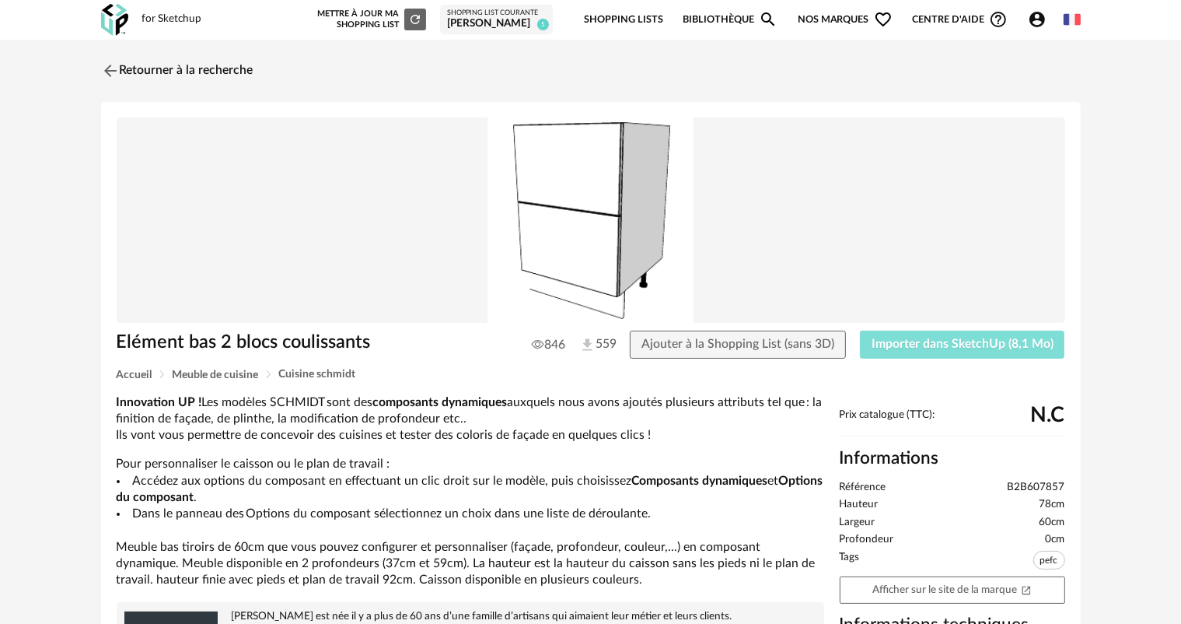
click at [939, 348] on span "Importer dans SketchUp (8,1 Mo)" at bounding box center [963, 343] width 182 height 12
drag, startPoint x: 935, startPoint y: 348, endPoint x: 946, endPoint y: 336, distance: 16.5
click at [935, 348] on span "Importer dans SketchUp (8,1 Mo)" at bounding box center [963, 343] width 182 height 12
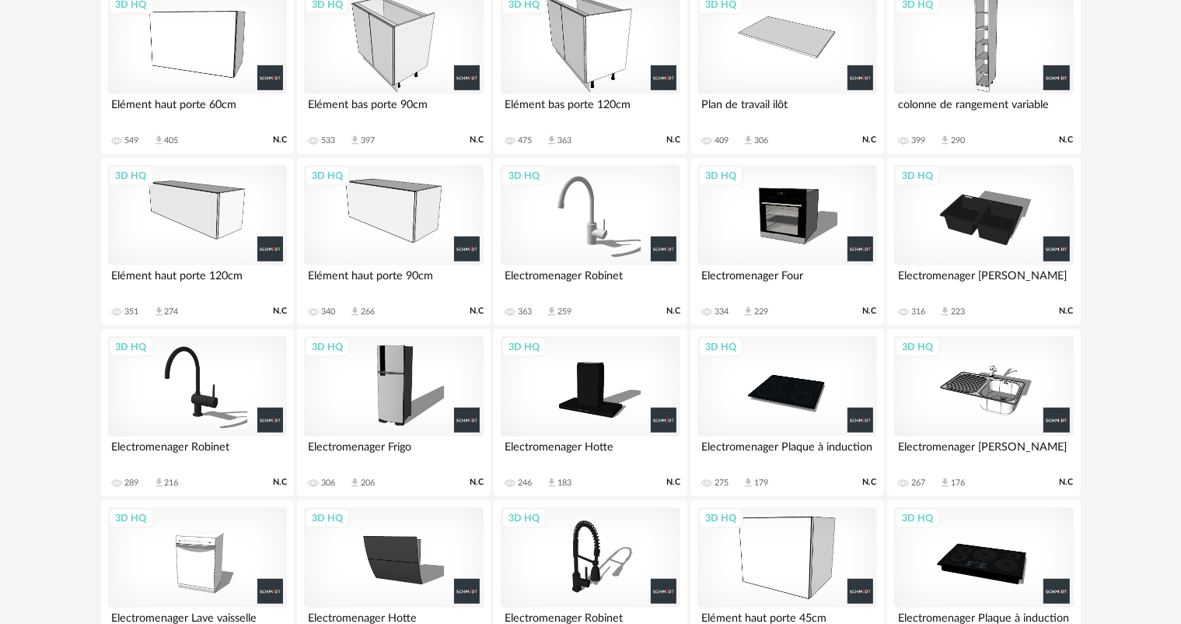
scroll to position [855, 0]
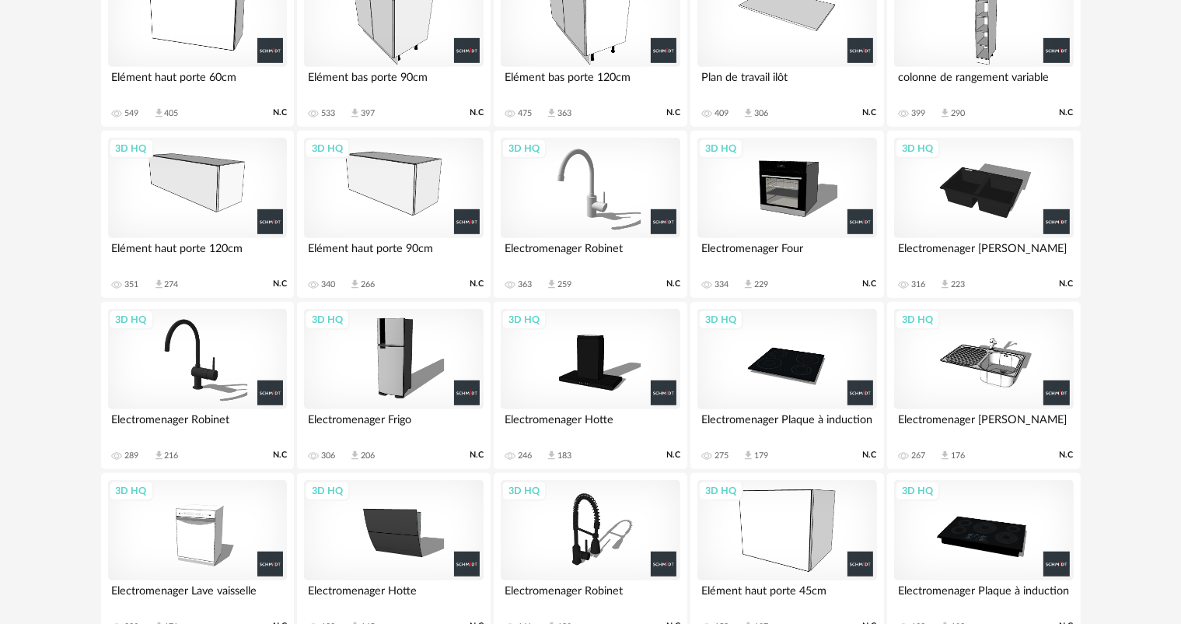
click at [1009, 397] on div "3D HQ" at bounding box center [983, 359] width 179 height 101
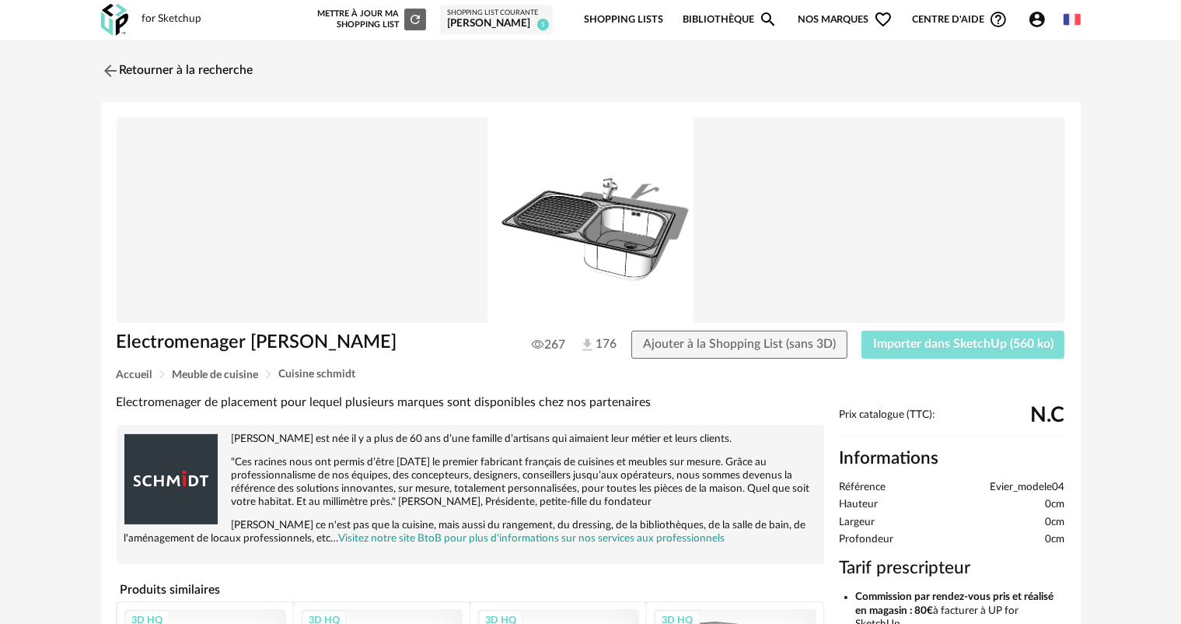
click at [961, 337] on span "Importer dans SketchUp (560 ko)" at bounding box center [963, 343] width 180 height 12
click at [110, 72] on img at bounding box center [108, 70] width 23 height 23
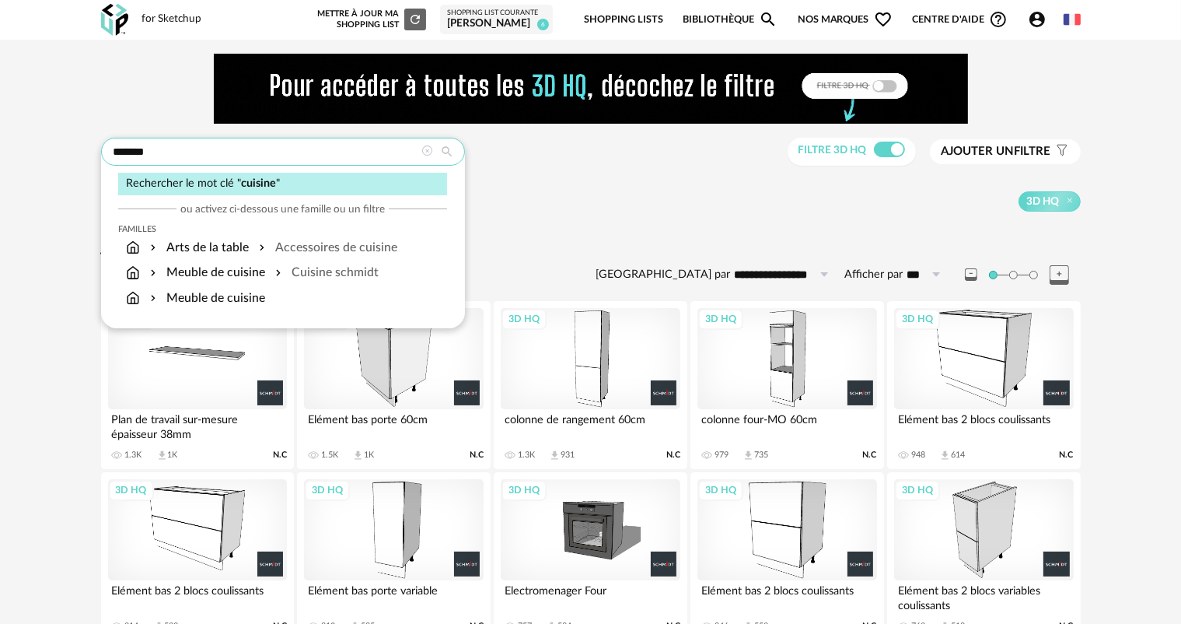
drag, startPoint x: 165, startPoint y: 153, endPoint x: 75, endPoint y: 159, distance: 89.6
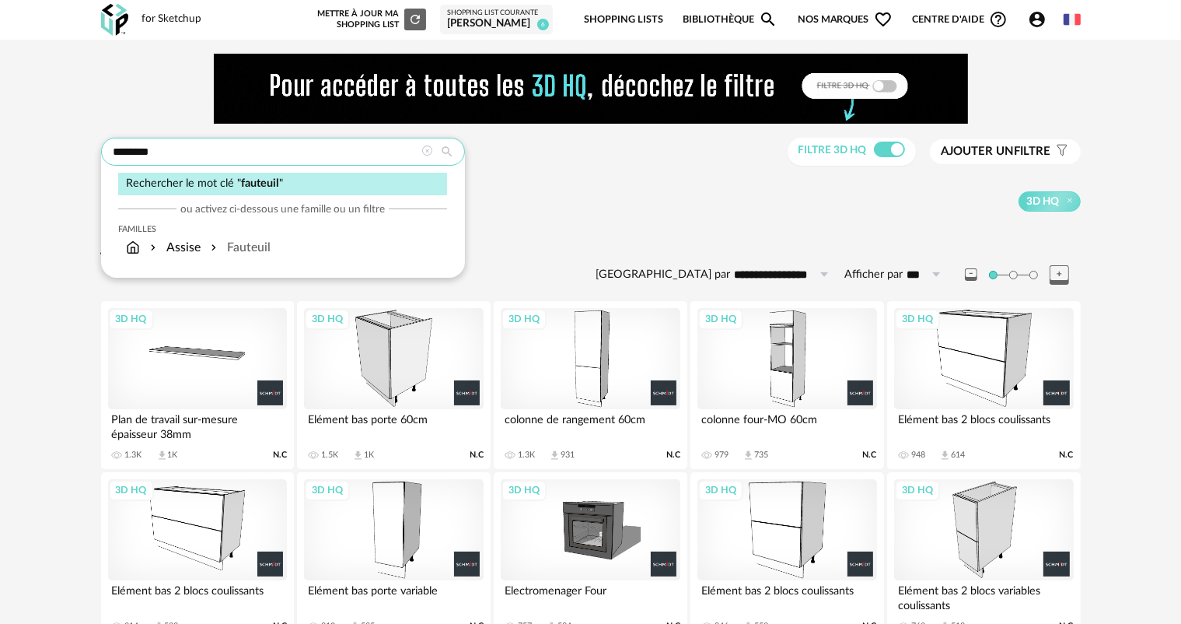
type input "********"
type input "**********"
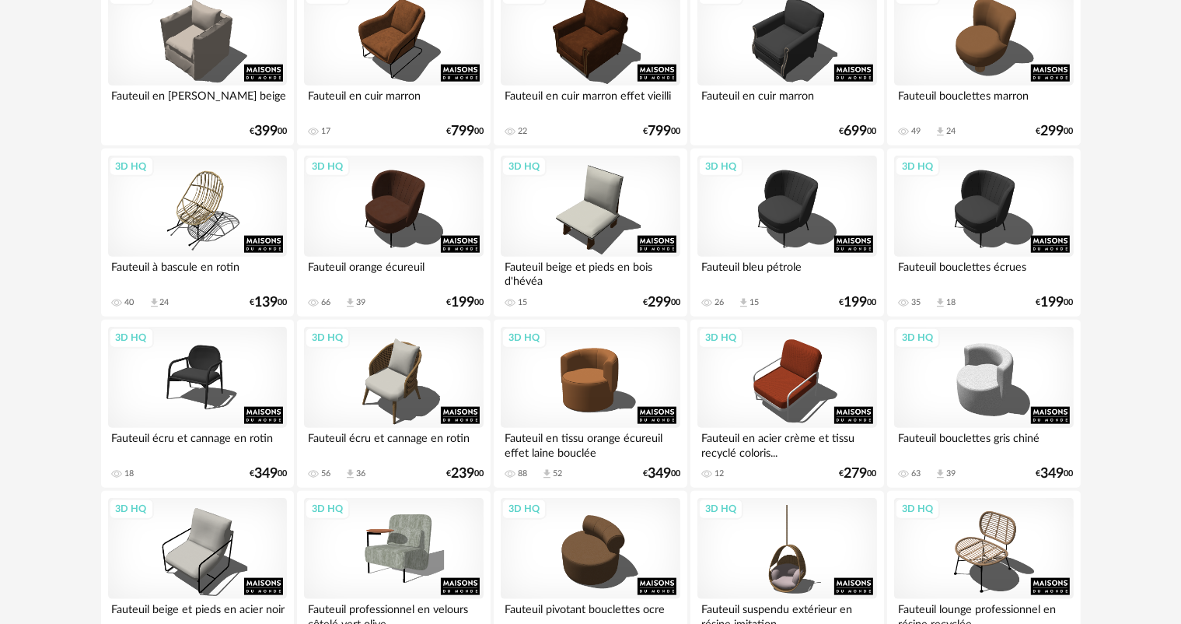
scroll to position [1711, 0]
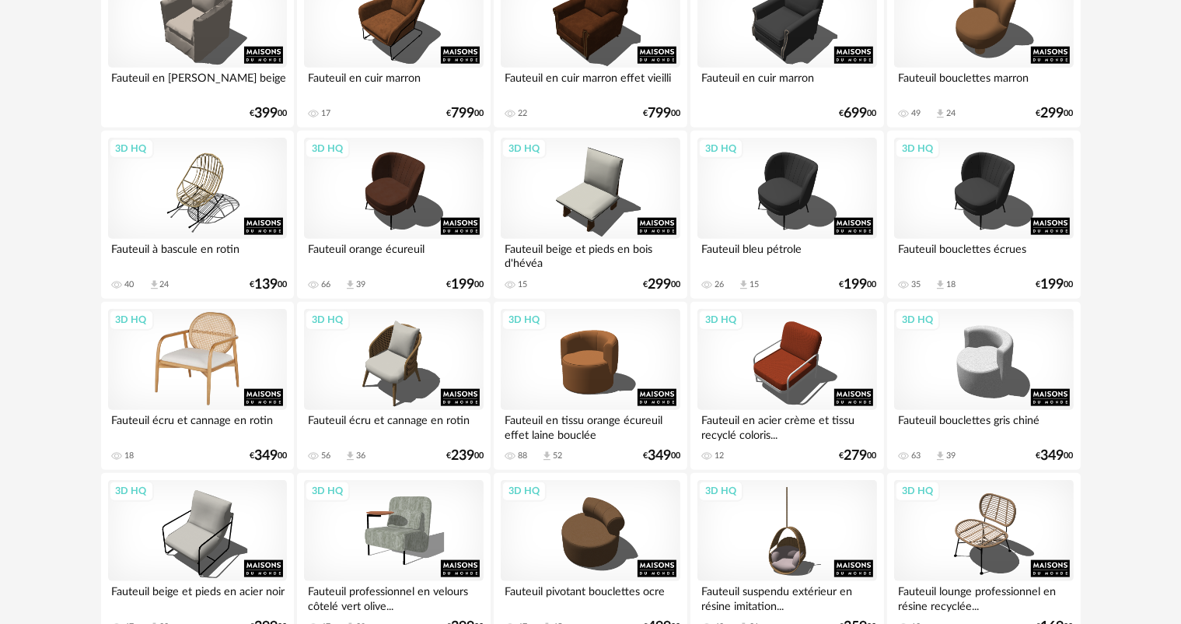
click at [172, 373] on div "3D HQ" at bounding box center [197, 359] width 179 height 101
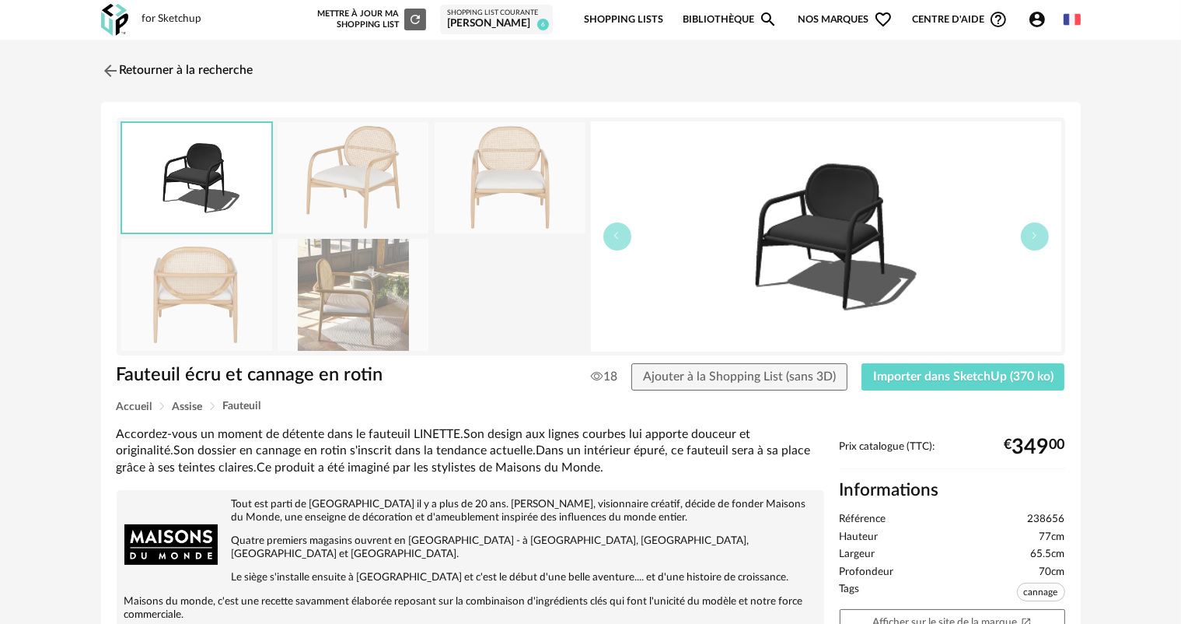
click at [398, 205] on img at bounding box center [353, 177] width 151 height 111
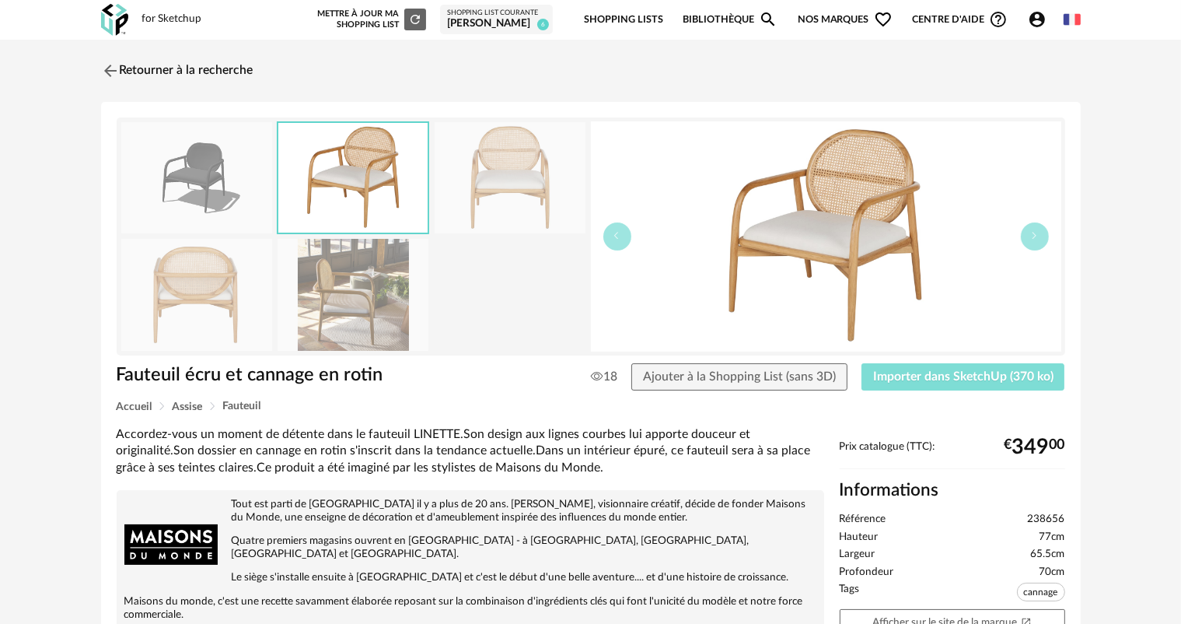
click at [993, 376] on span "Importer dans SketchUp (370 ko)" at bounding box center [963, 376] width 180 height 12
click at [971, 377] on span "Importer dans SketchUp (370 ko)" at bounding box center [963, 376] width 180 height 12
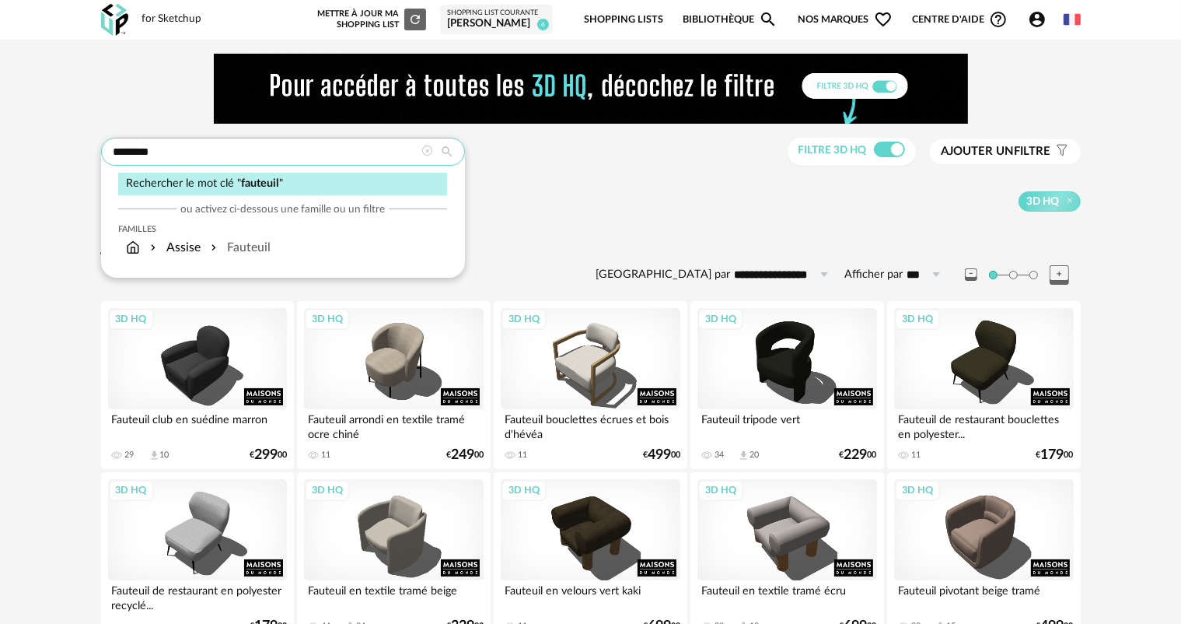
drag, startPoint x: 177, startPoint y: 146, endPoint x: 93, endPoint y: 169, distance: 87.0
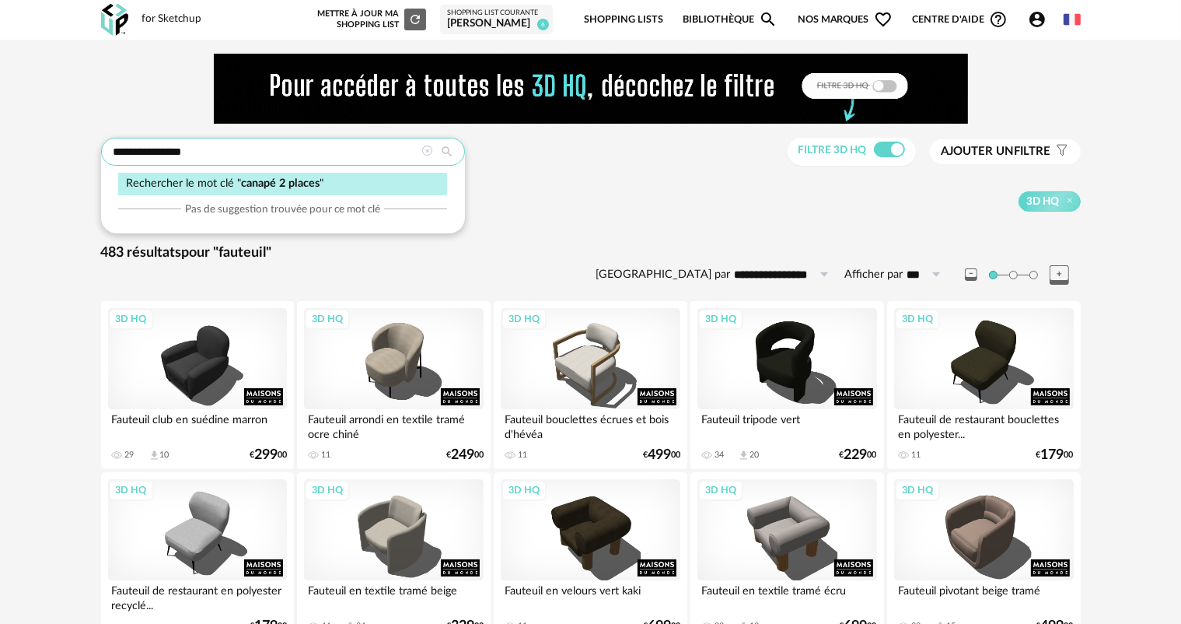
type input "**********"
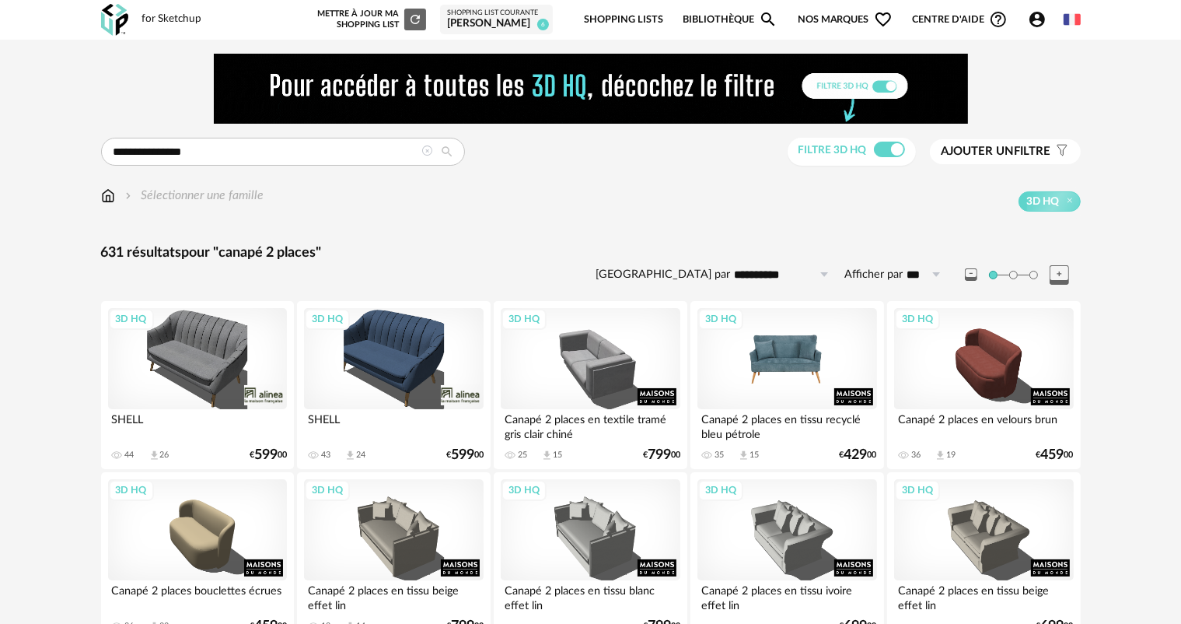
click at [806, 398] on div "3D HQ" at bounding box center [787, 358] width 179 height 101
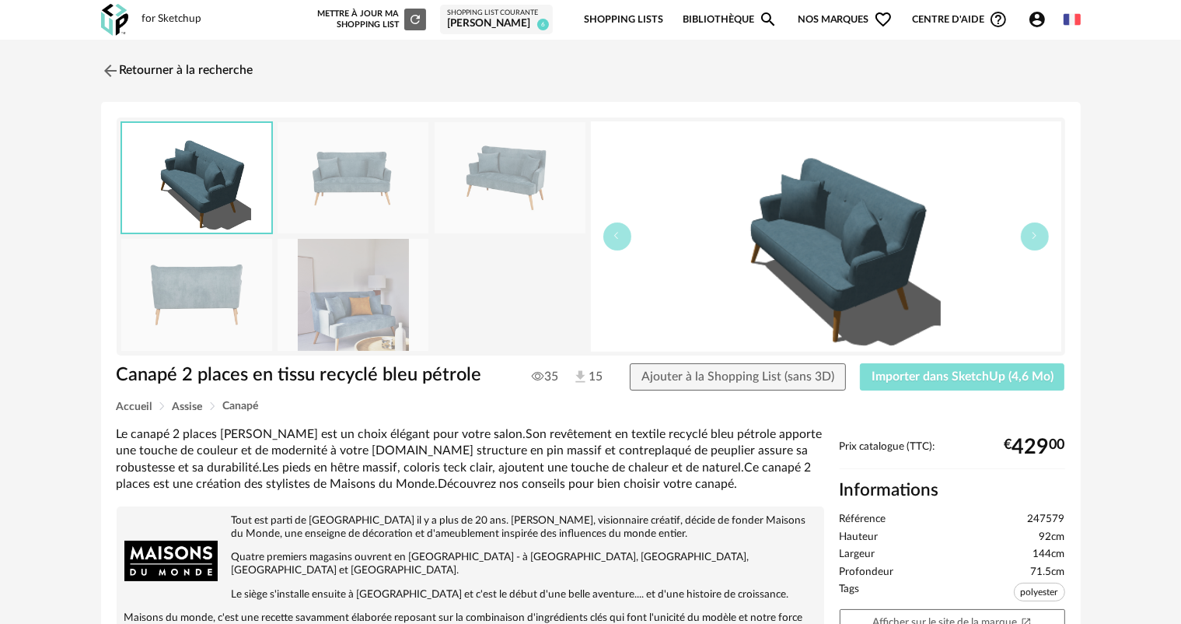
click at [943, 380] on span "Importer dans SketchUp (4,6 Mo)" at bounding box center [963, 376] width 182 height 12
click at [108, 72] on img at bounding box center [108, 70] width 23 height 23
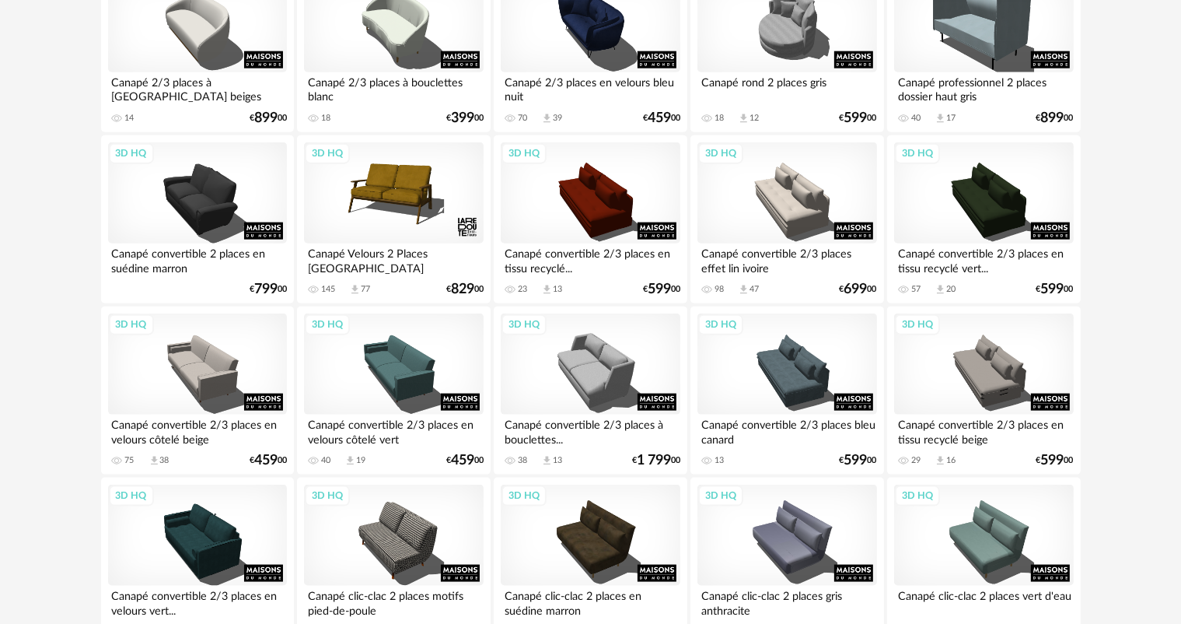
scroll to position [2033, 0]
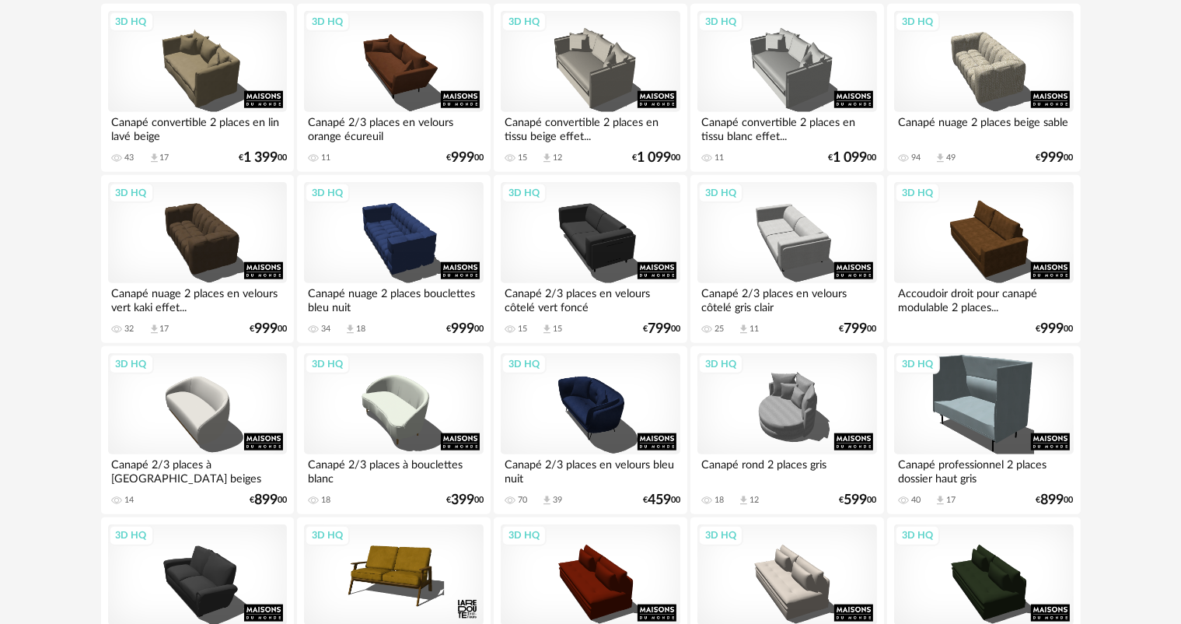
drag, startPoint x: 1166, startPoint y: 178, endPoint x: 1157, endPoint y: 76, distance: 102.2
click at [1161, 118] on div "**********" at bounding box center [590, 420] width 1181 height 3752
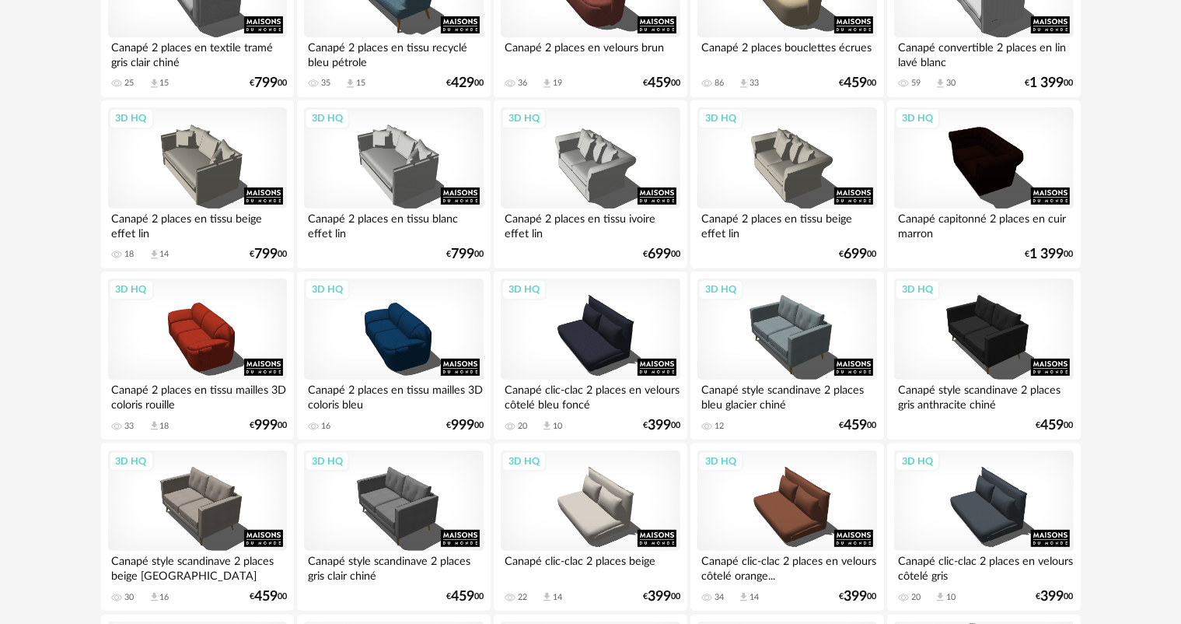
scroll to position [0, 0]
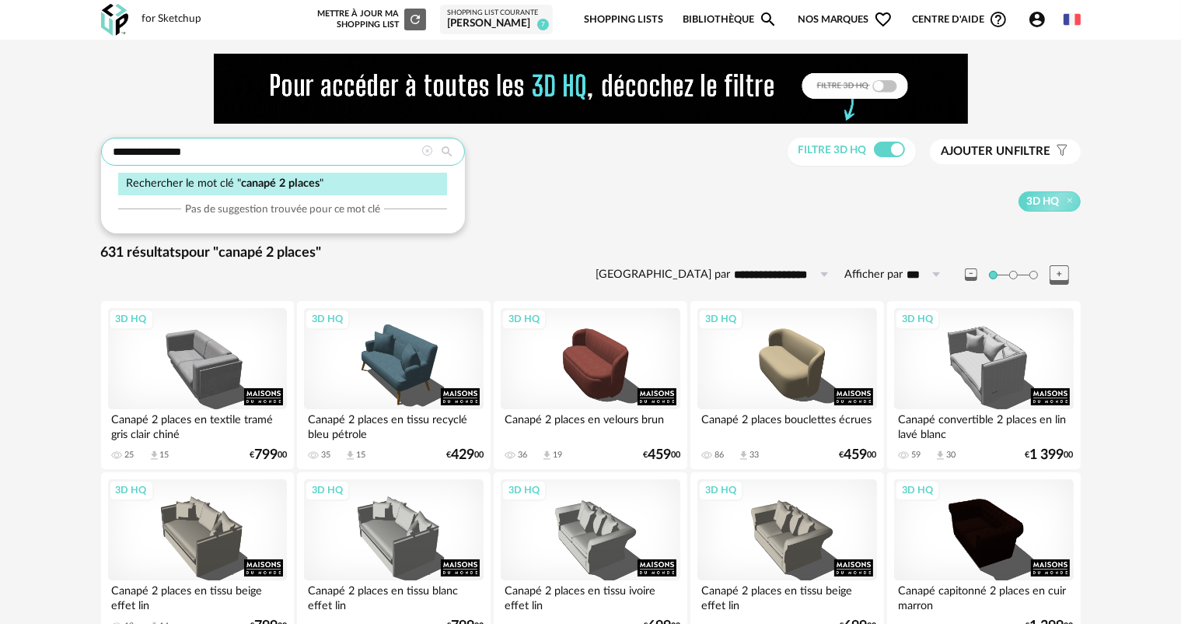
drag, startPoint x: 192, startPoint y: 149, endPoint x: 93, endPoint y: 166, distance: 100.1
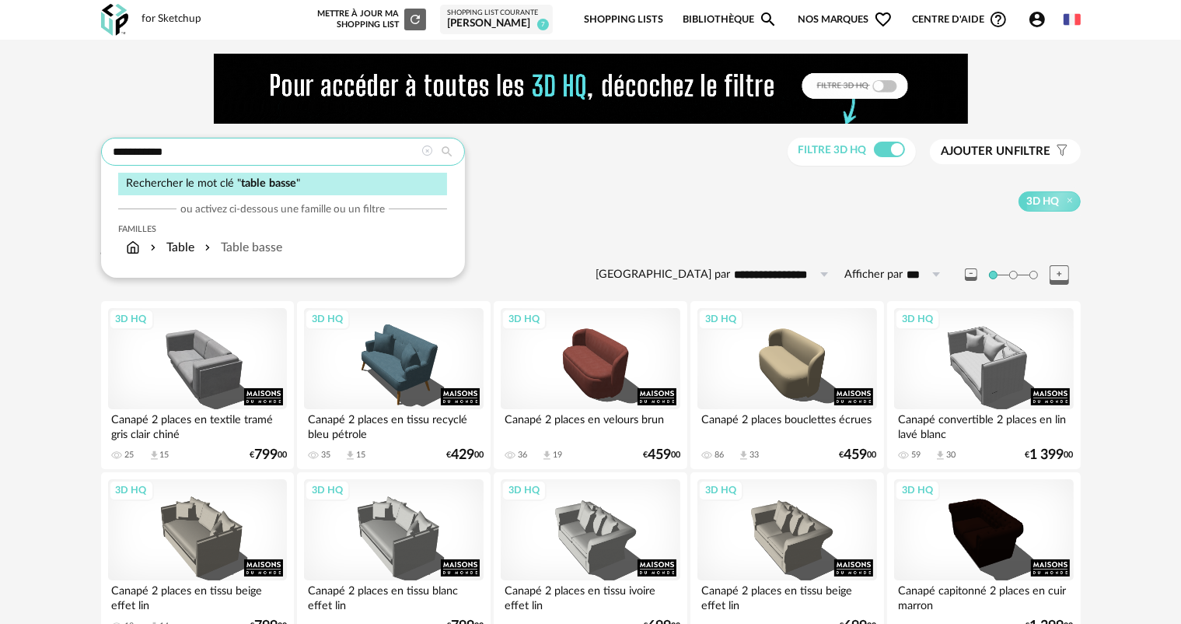
type input "**********"
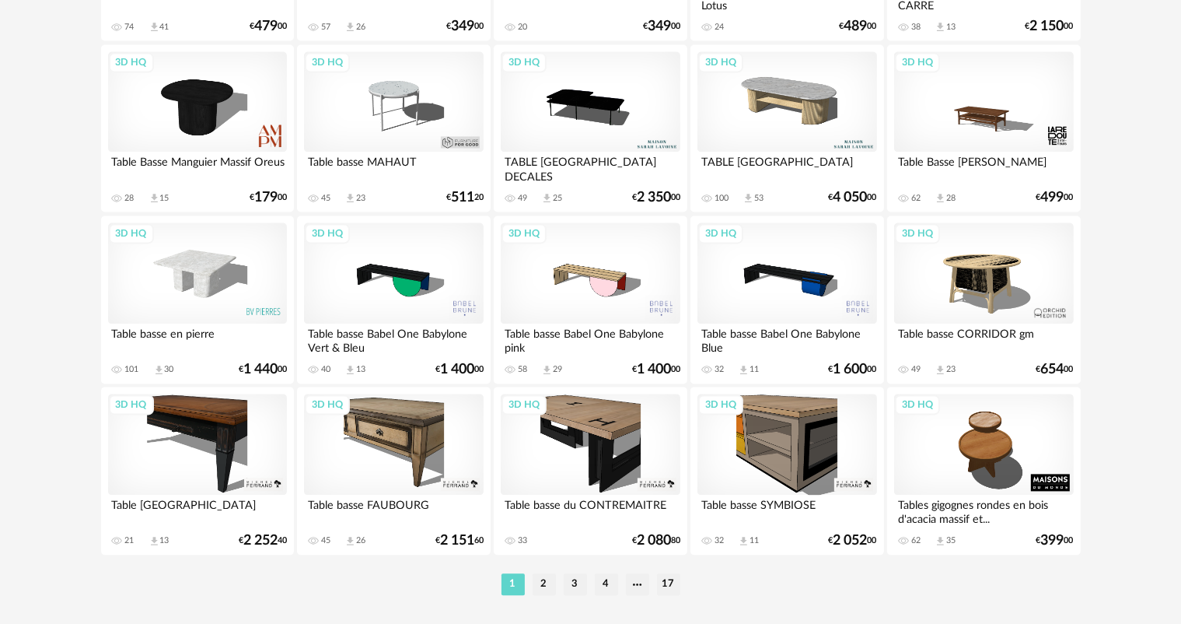
scroll to position [3201, 0]
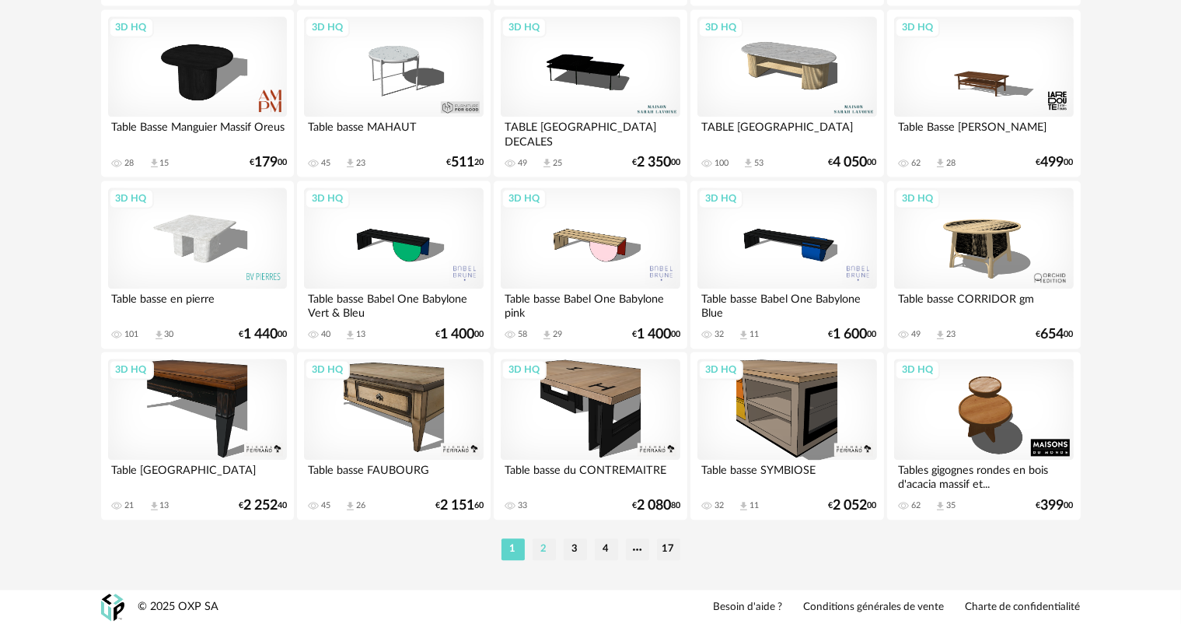
click at [547, 546] on li "2" at bounding box center [544, 549] width 23 height 22
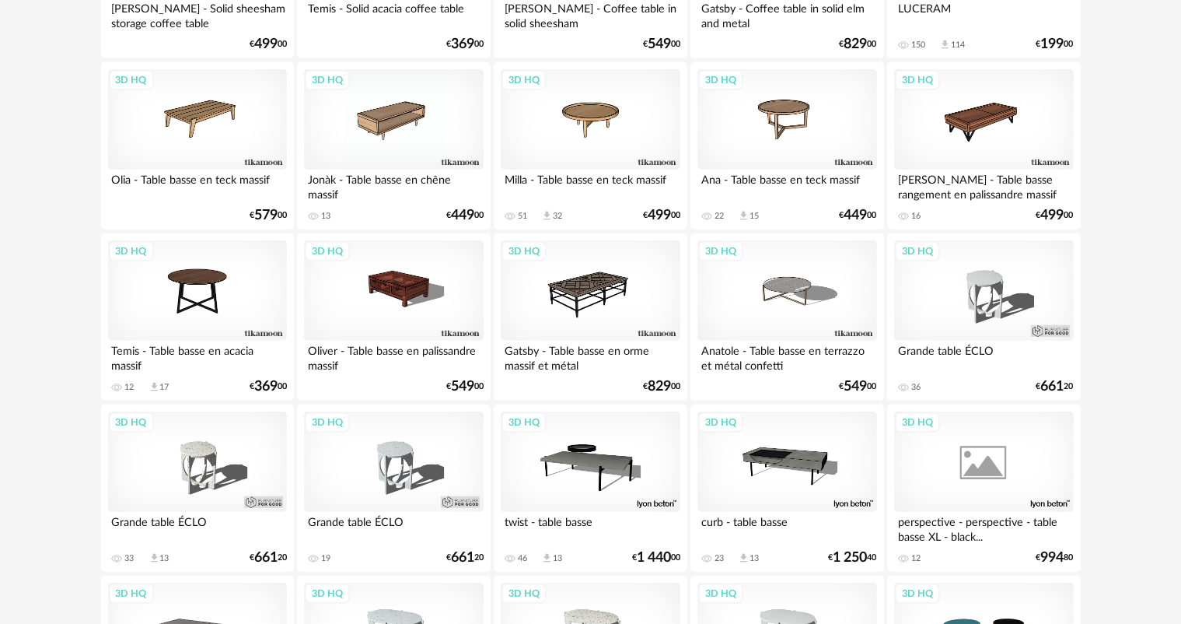
scroll to position [1011, 0]
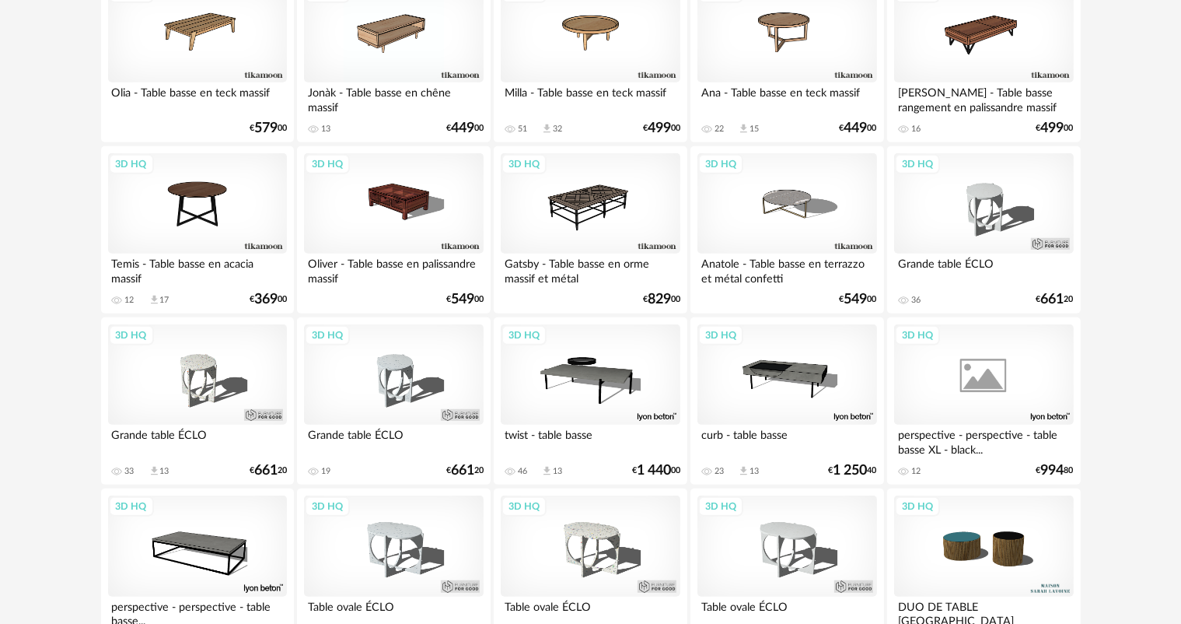
click at [264, 404] on div "3D HQ" at bounding box center [197, 374] width 179 height 101
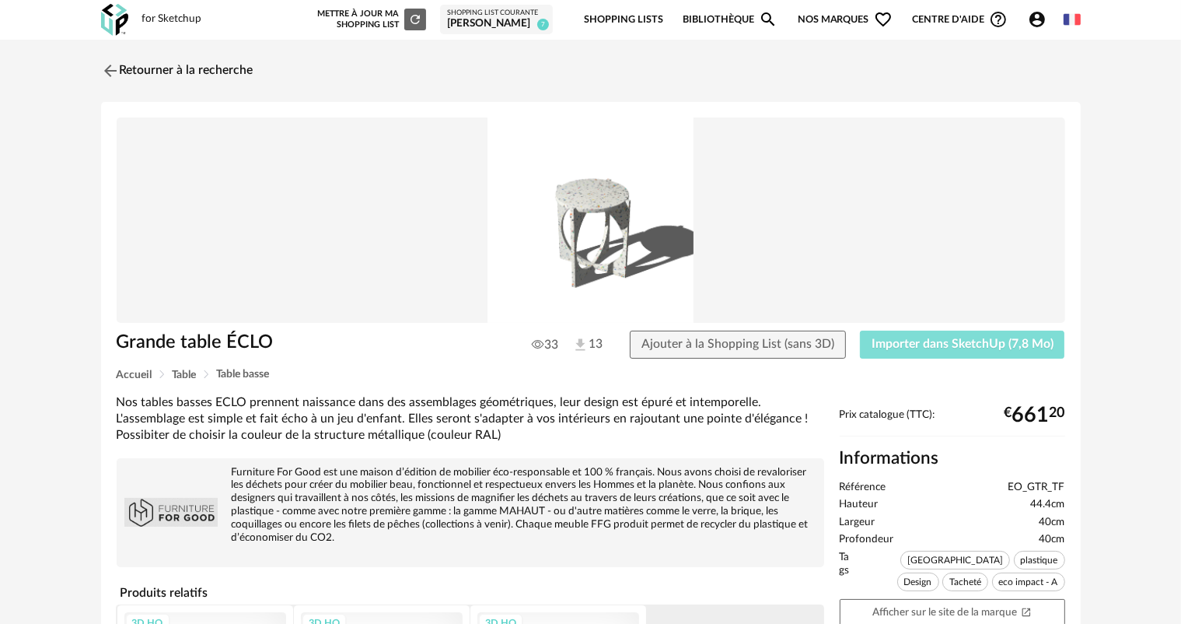
click at [925, 339] on span "Importer dans SketchUp (7,8 Mo)" at bounding box center [963, 343] width 182 height 12
click at [151, 68] on link "Retourner à la recherche" at bounding box center [173, 71] width 152 height 34
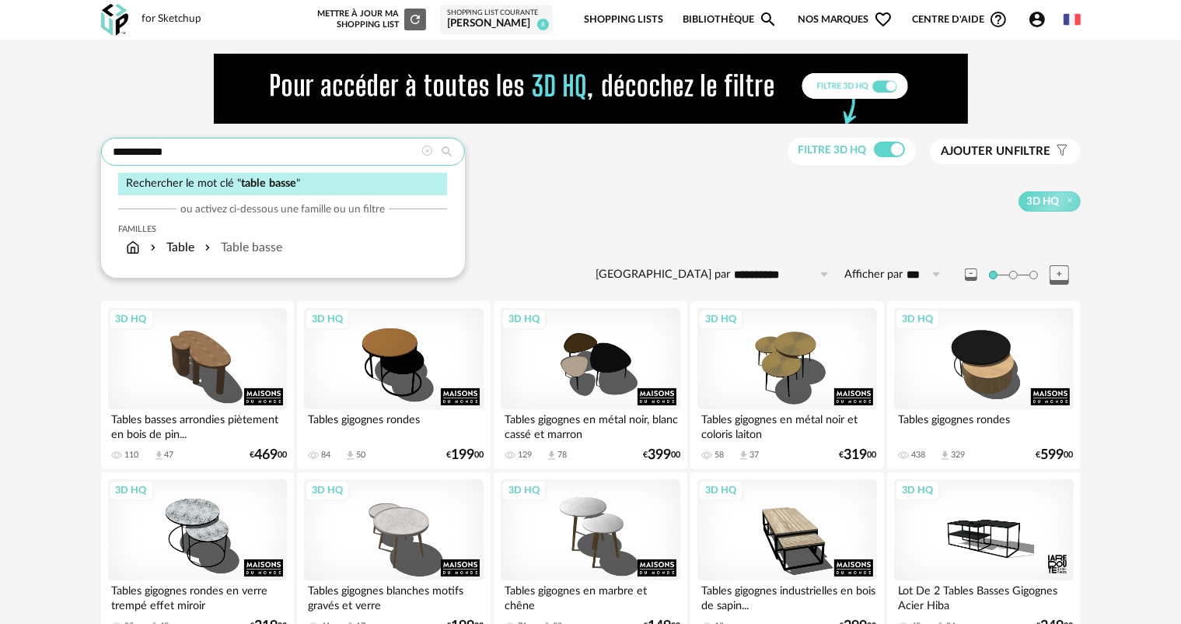
drag, startPoint x: 187, startPoint y: 152, endPoint x: 104, endPoint y: 165, distance: 83.4
click at [104, 165] on div "**********" at bounding box center [283, 152] width 364 height 28
type input "********"
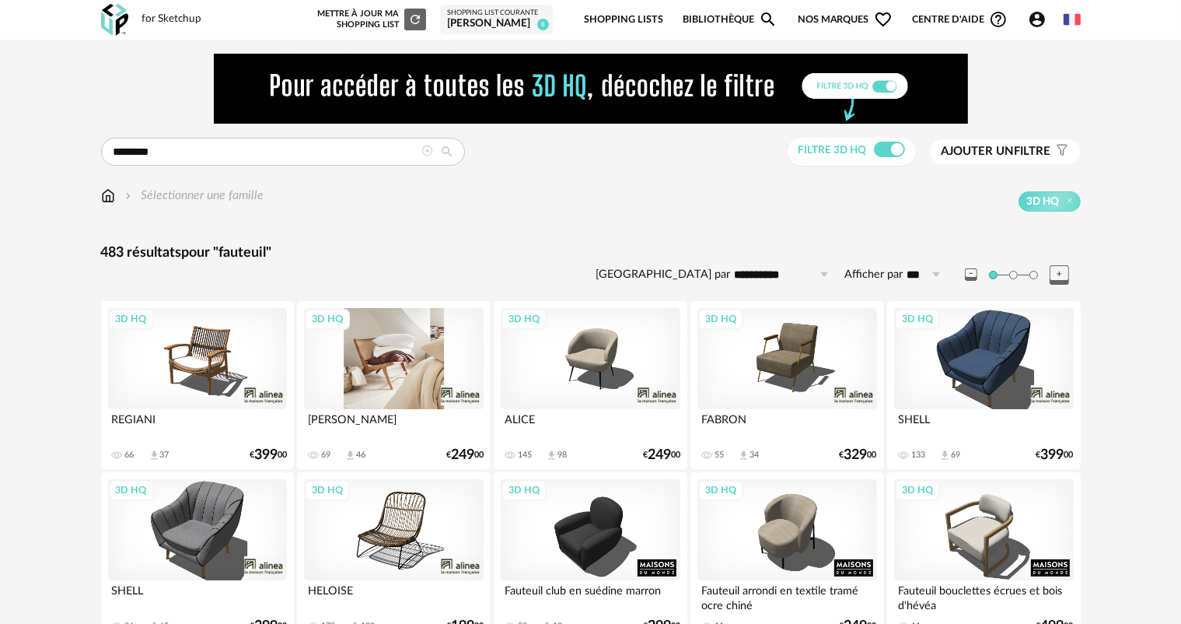
click at [376, 379] on div "3D HQ" at bounding box center [393, 358] width 179 height 101
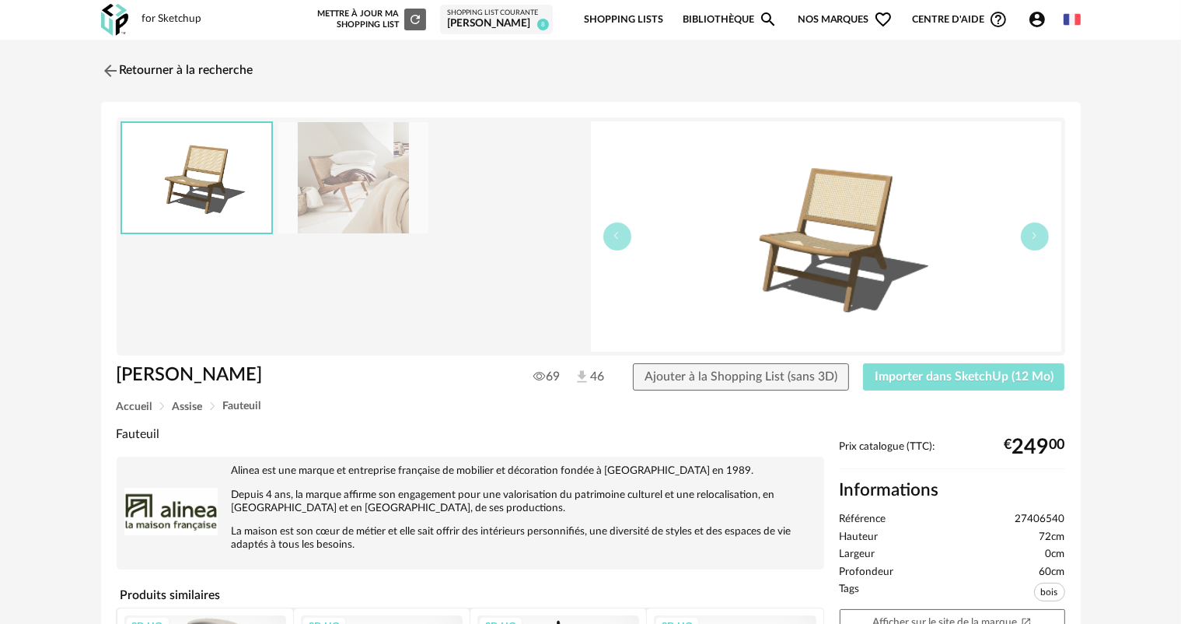
click at [1002, 376] on span "Importer dans SketchUp (12 Mo)" at bounding box center [964, 376] width 179 height 12
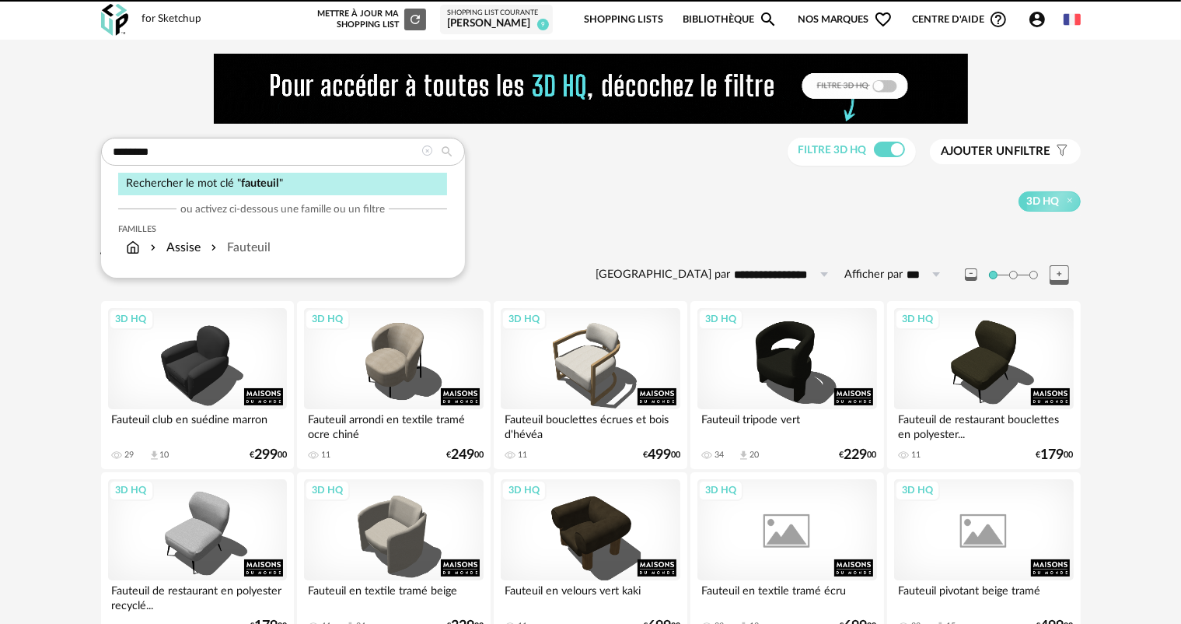
click at [102, 166] on div "******** Rechercher le mot clé " fauteuil " ou activez ci-dessous une famille o…" at bounding box center [283, 152] width 364 height 28
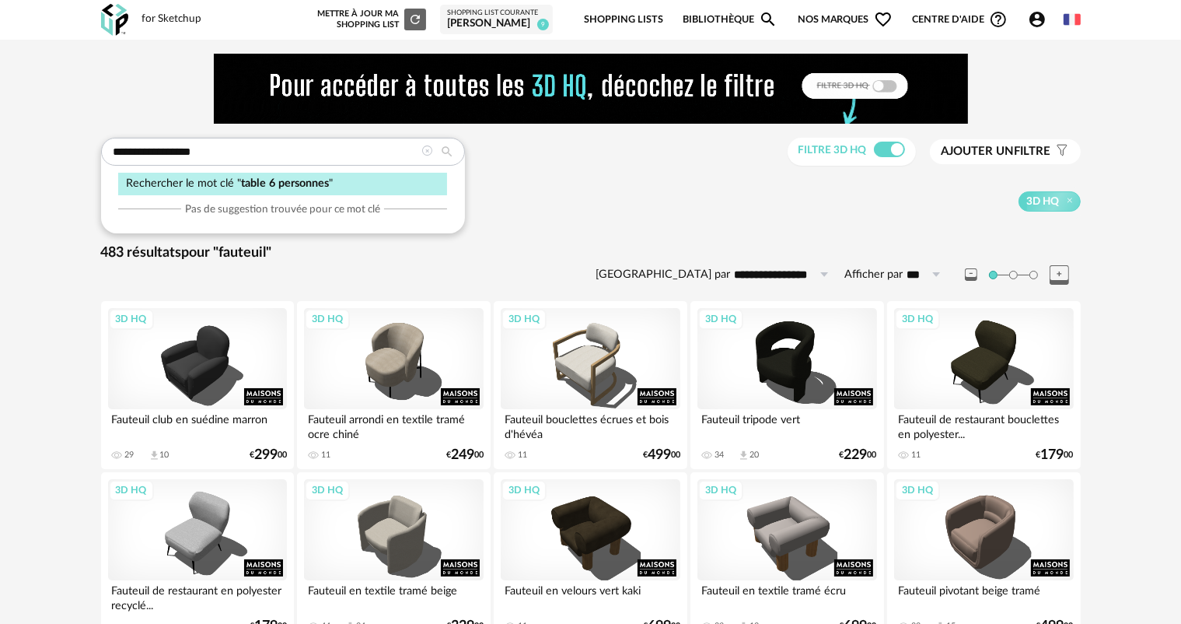
type input "**********"
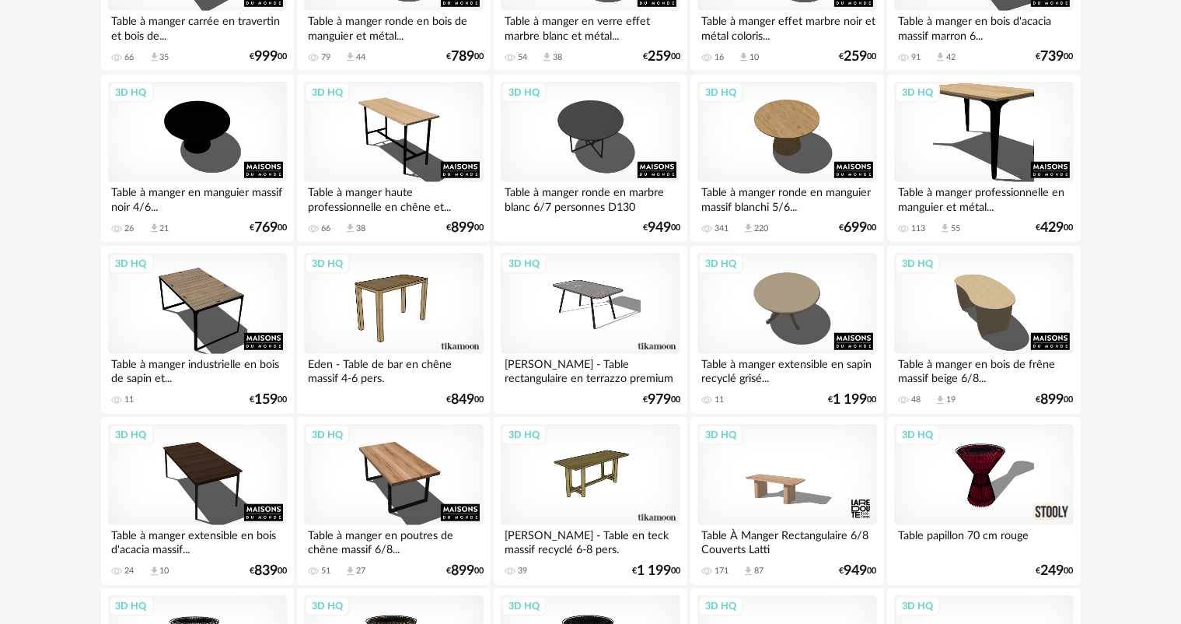
scroll to position [1257, 0]
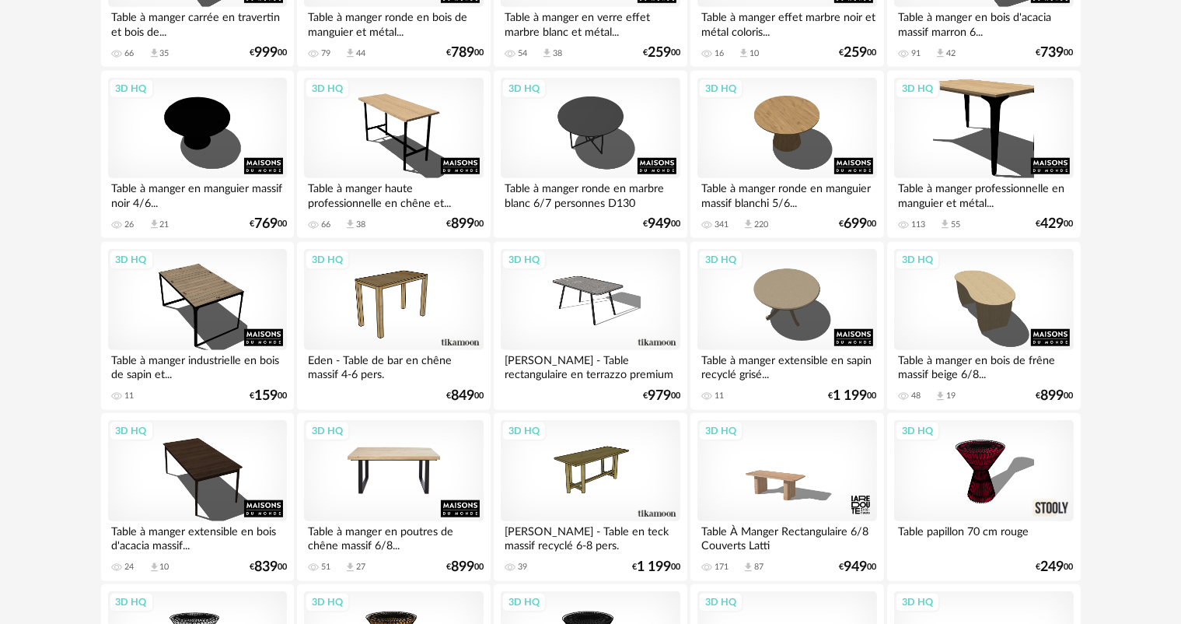
click at [399, 506] on div "3D HQ" at bounding box center [393, 470] width 179 height 101
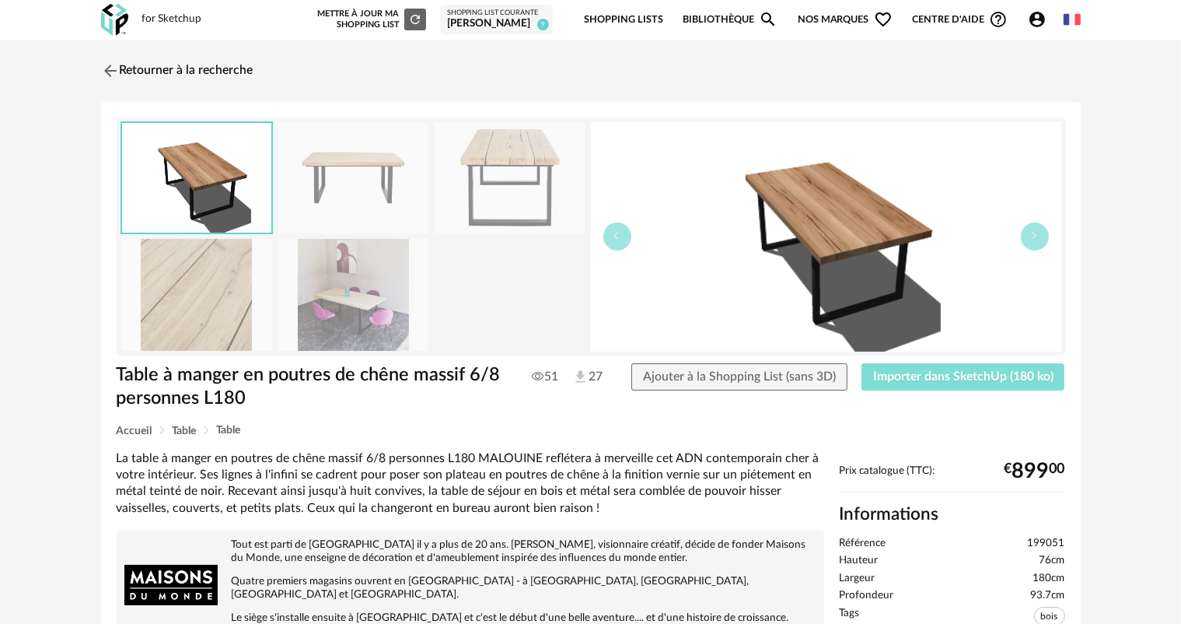
click at [921, 372] on span "Importer dans SketchUp (180 ko)" at bounding box center [963, 376] width 180 height 12
click at [949, 376] on span "Importer dans SketchUp (180 ko)" at bounding box center [963, 376] width 180 height 12
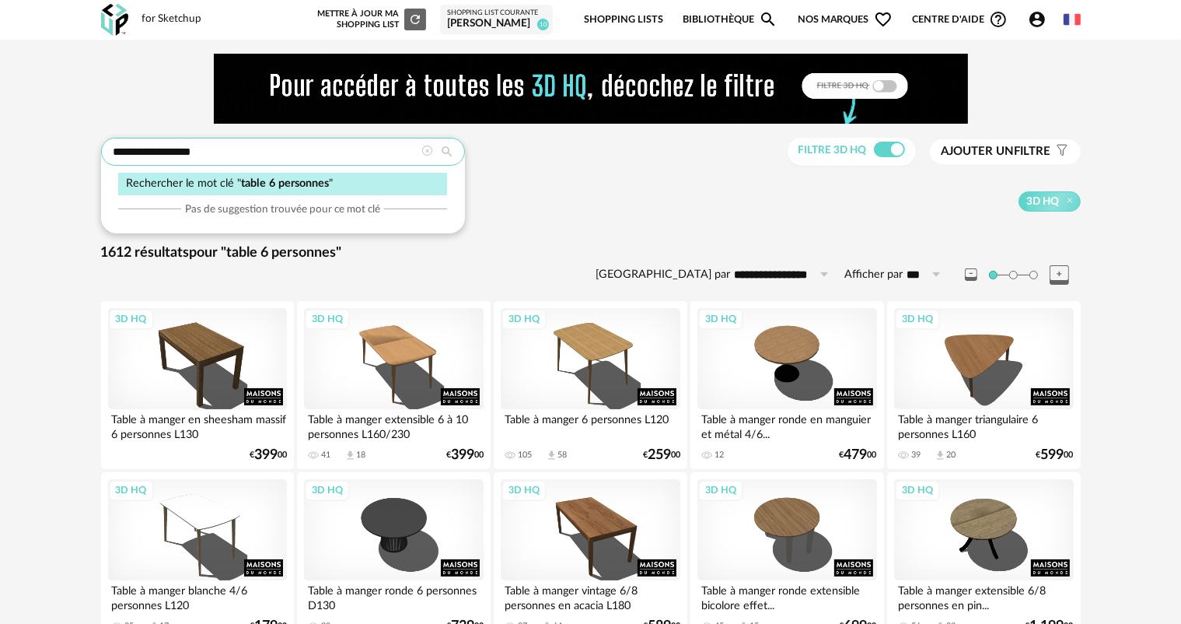
drag, startPoint x: 203, startPoint y: 152, endPoint x: 95, endPoint y: 162, distance: 108.5
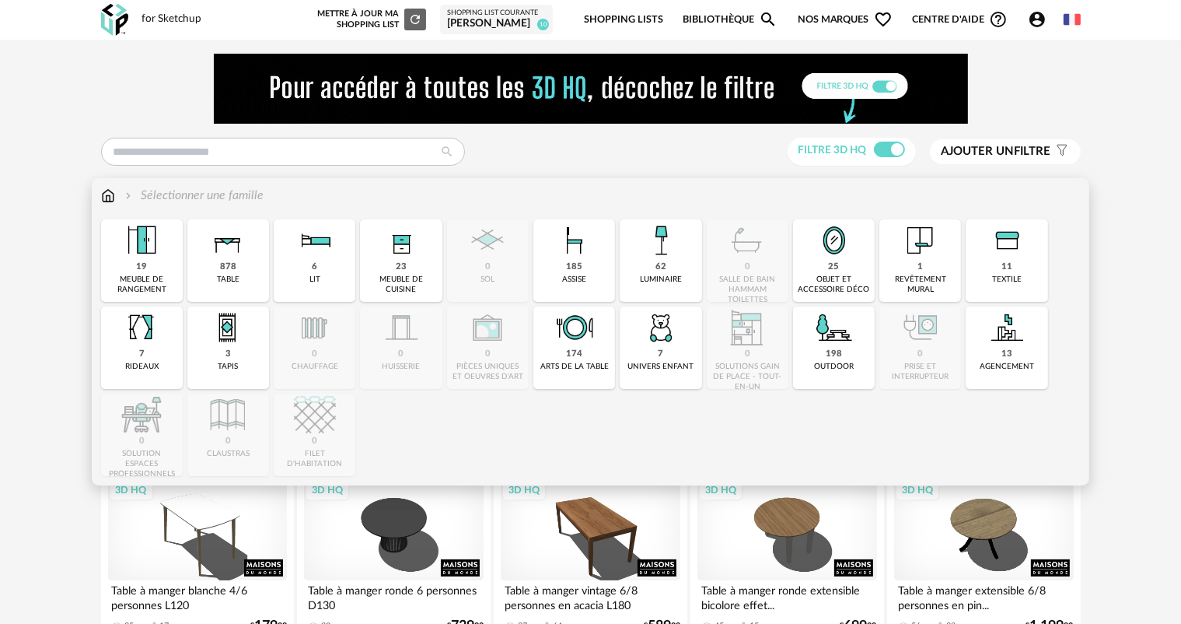
click at [108, 193] on img at bounding box center [108, 196] width 14 height 18
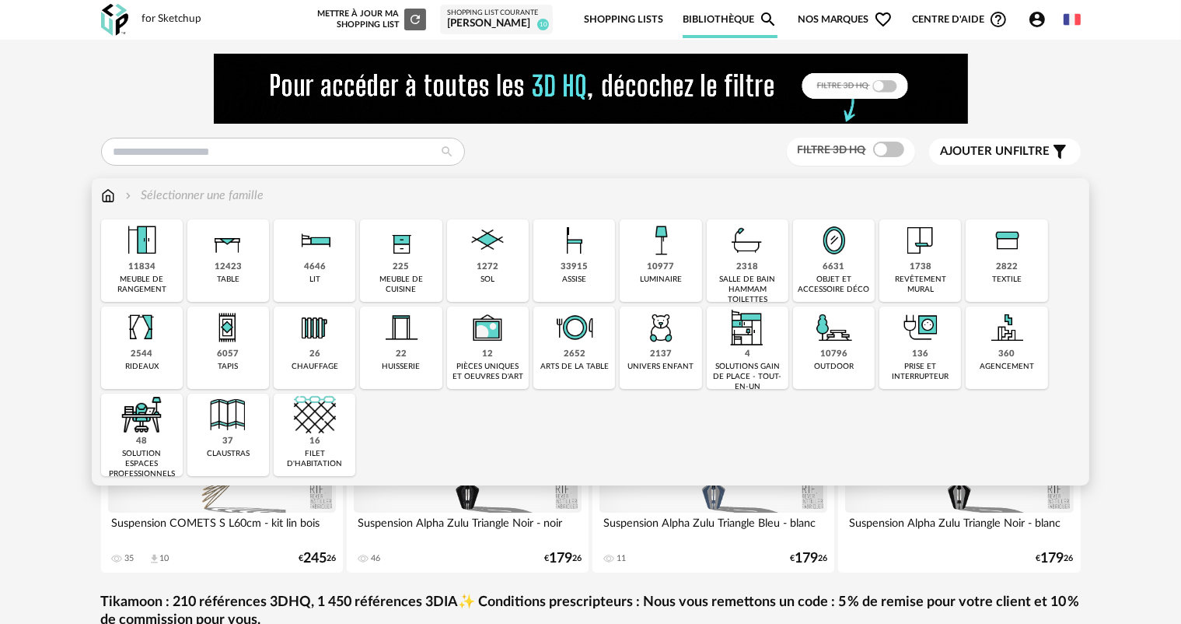
click at [490, 270] on div "1272" at bounding box center [488, 267] width 22 height 12
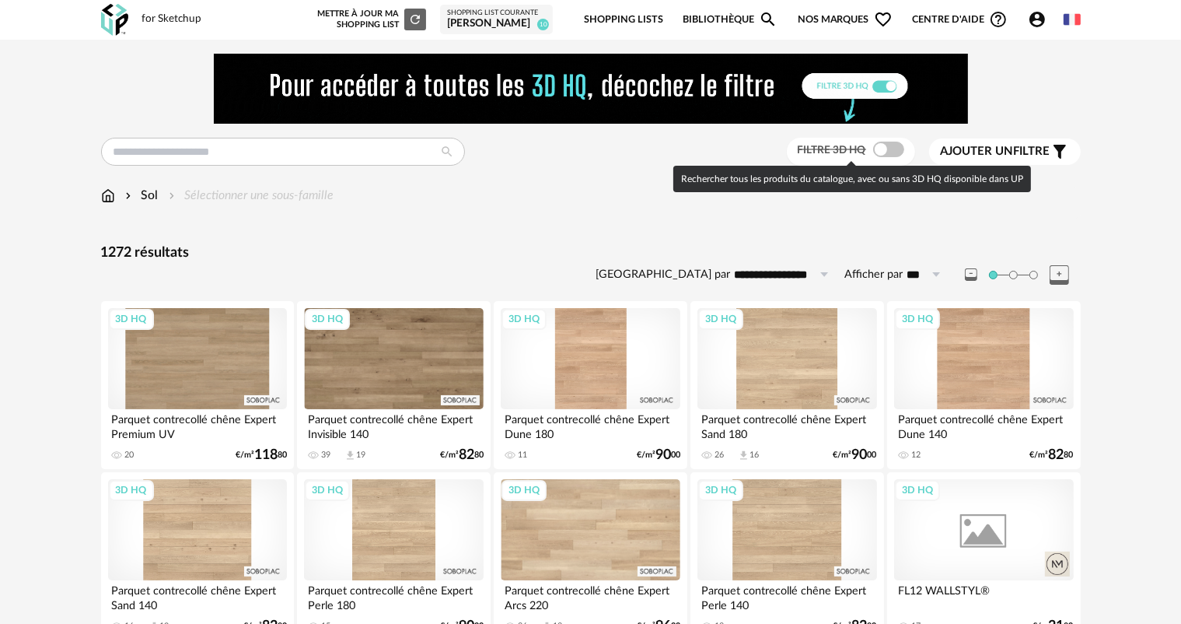
click at [844, 152] on span "Filtre 3D HQ" at bounding box center [832, 150] width 68 height 11
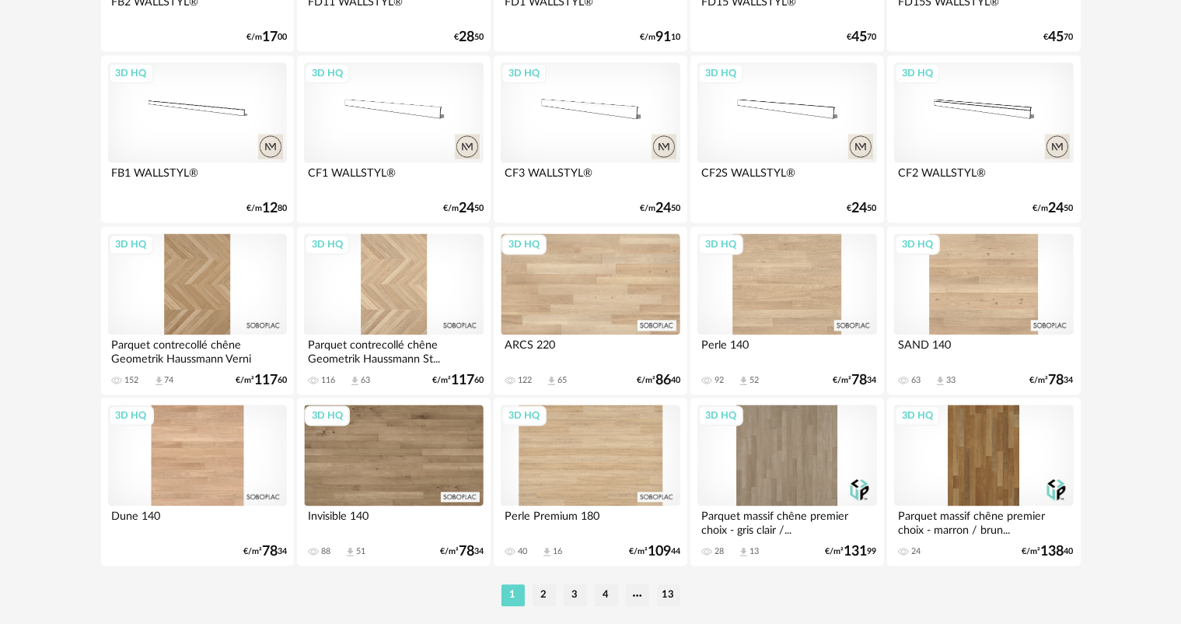
scroll to position [3201, 0]
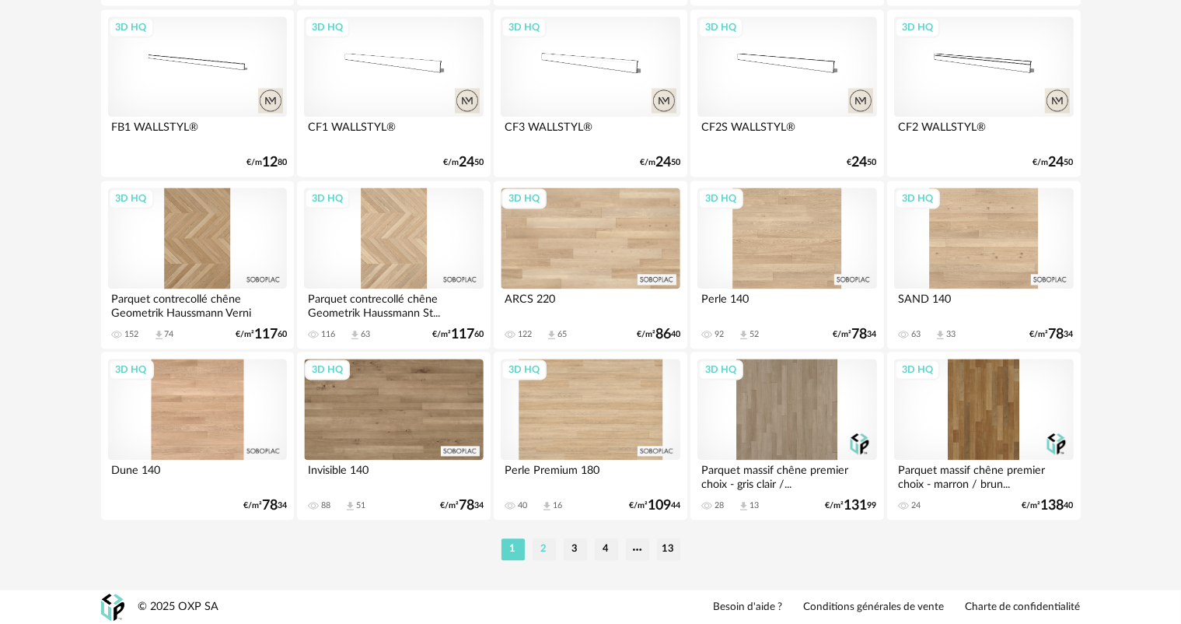
click at [547, 547] on li "2" at bounding box center [544, 549] width 23 height 22
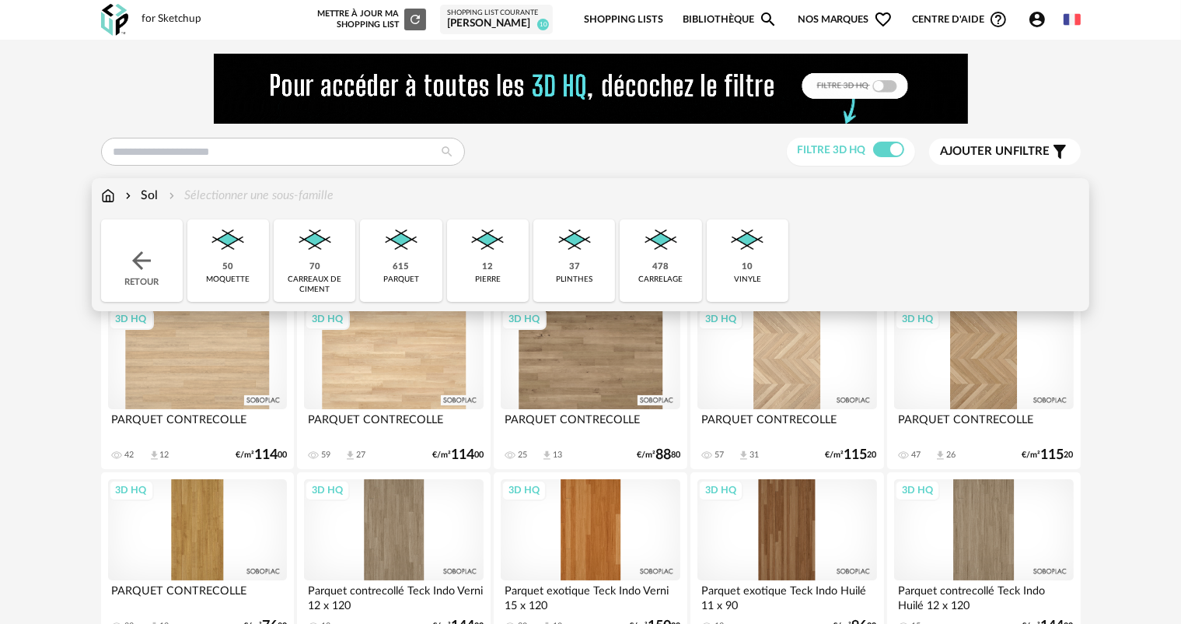
click at [757, 264] on div "10 vinyle" at bounding box center [748, 260] width 82 height 82
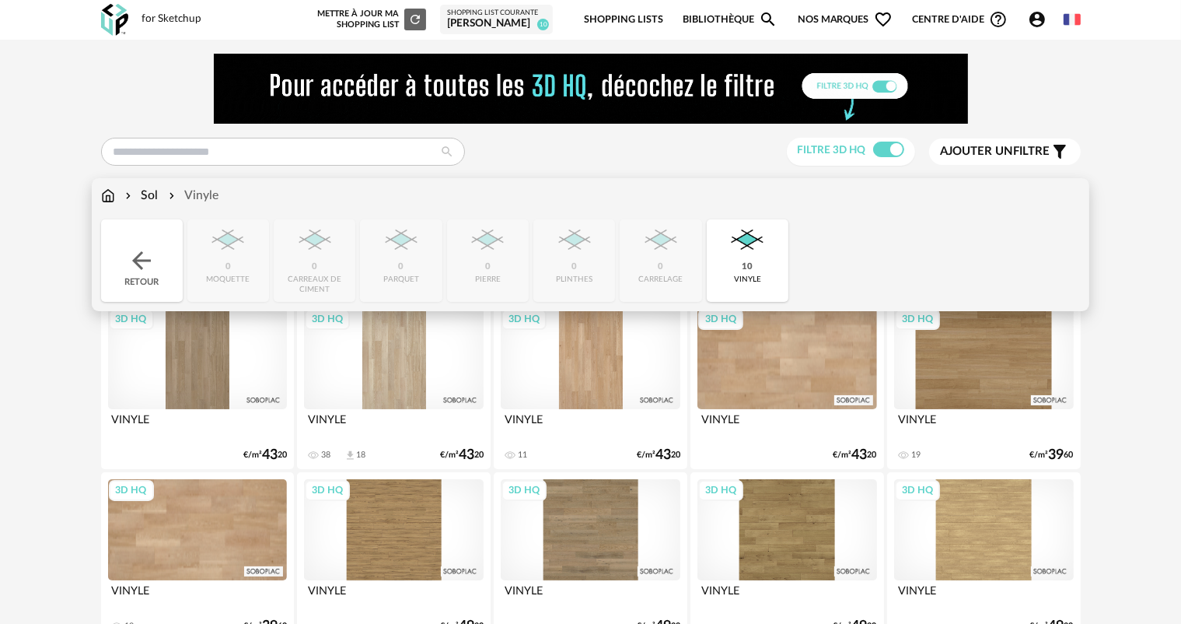
click at [748, 279] on div "vinyle" at bounding box center [747, 279] width 27 height 10
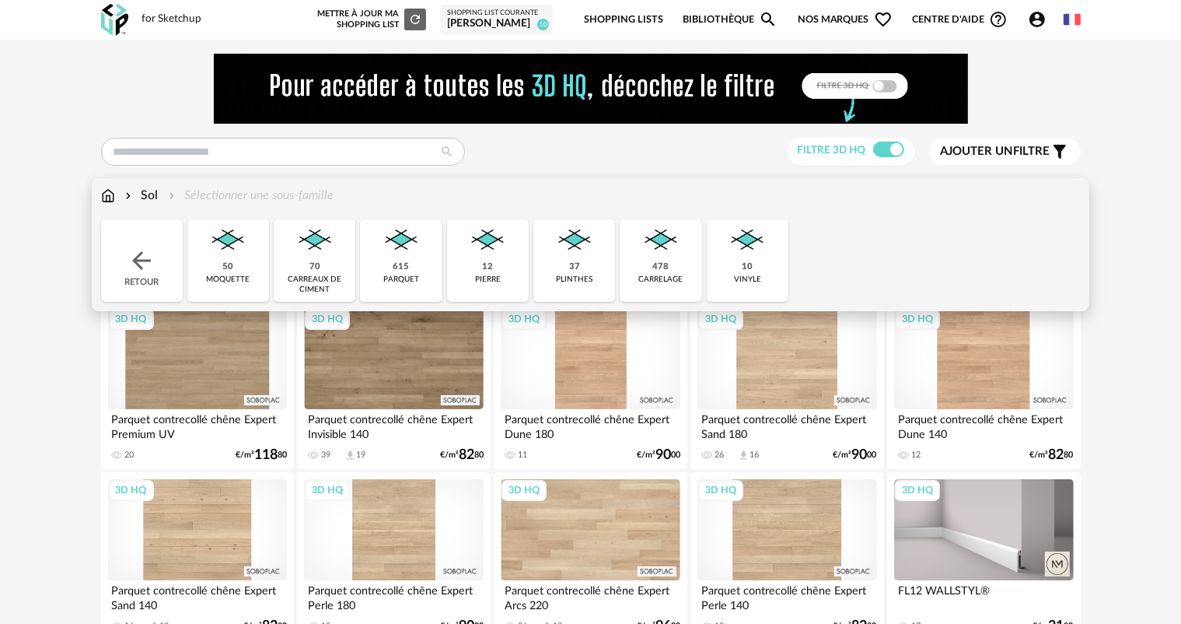
click at [750, 267] on div "10" at bounding box center [747, 267] width 11 height 12
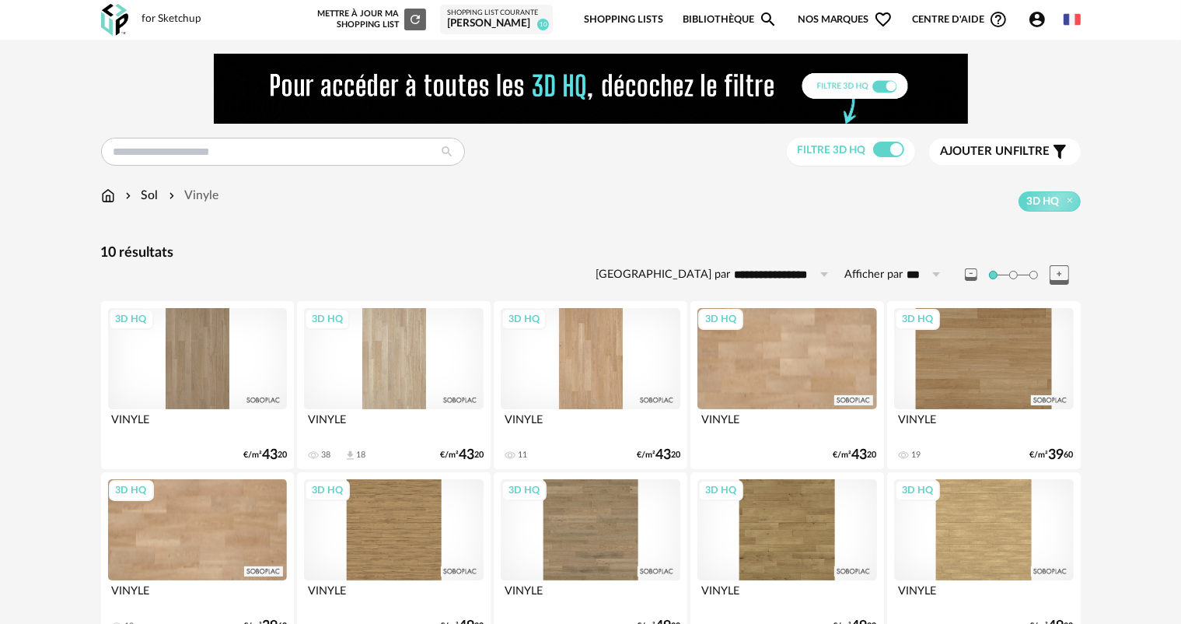
scroll to position [82, 0]
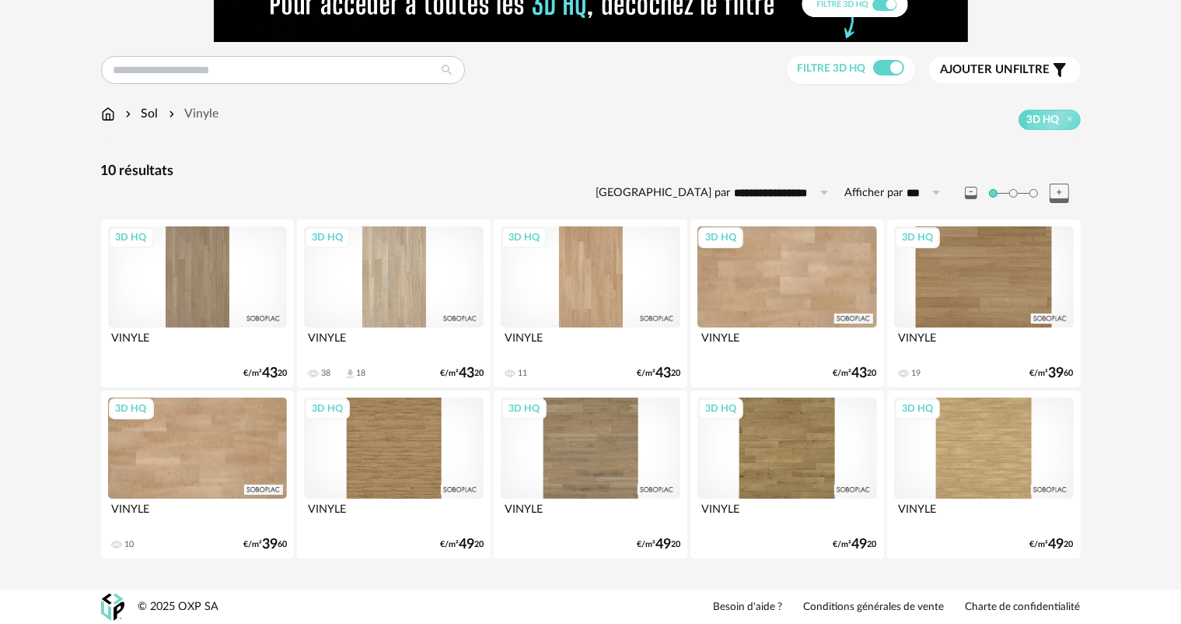
click at [395, 293] on div "3D HQ" at bounding box center [393, 276] width 179 height 101
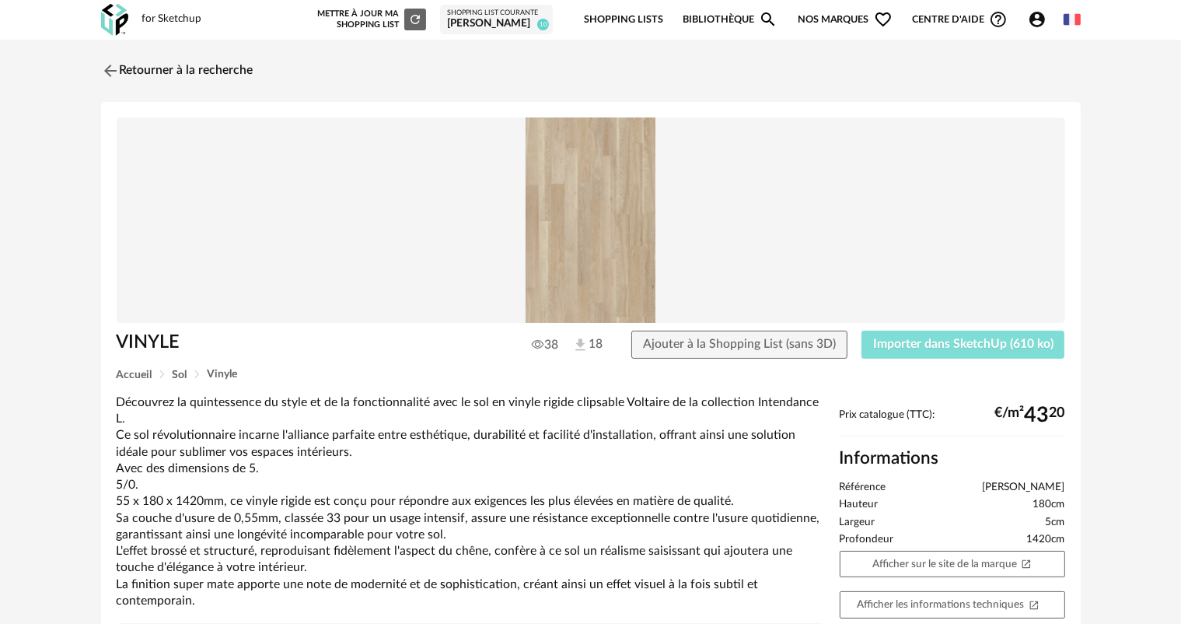
click at [900, 352] on button "Importer dans SketchUp (610 ko)" at bounding box center [964, 344] width 204 height 28
click at [984, 342] on span "Importer dans SketchUp (610 ko)" at bounding box center [963, 343] width 180 height 12
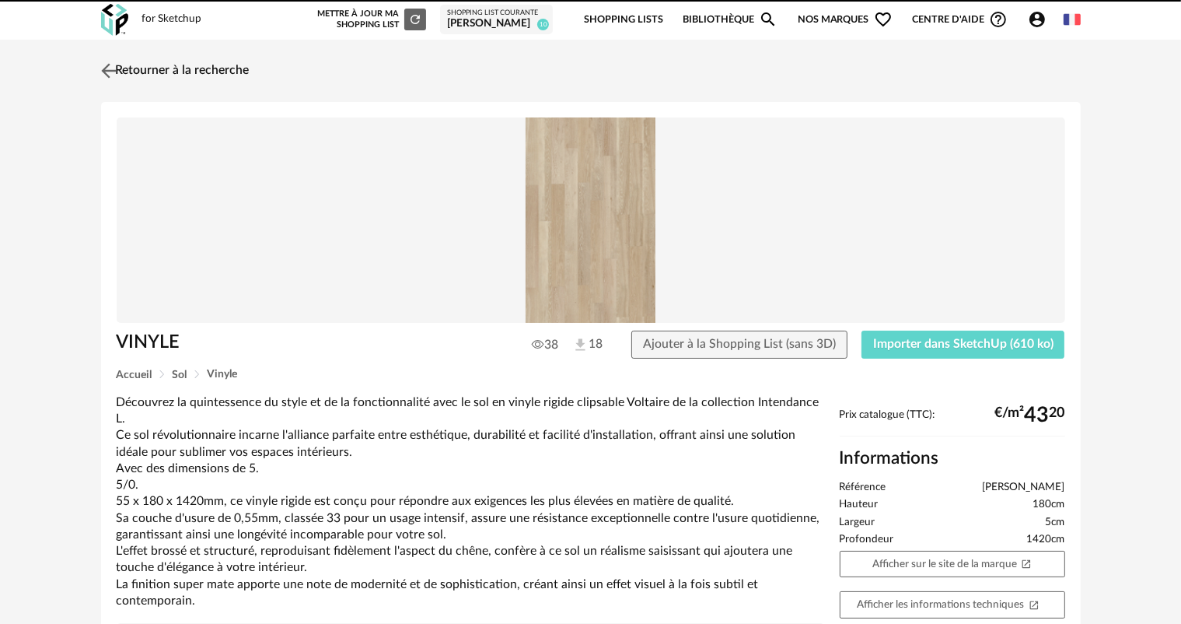
click at [109, 72] on img at bounding box center [108, 70] width 23 height 23
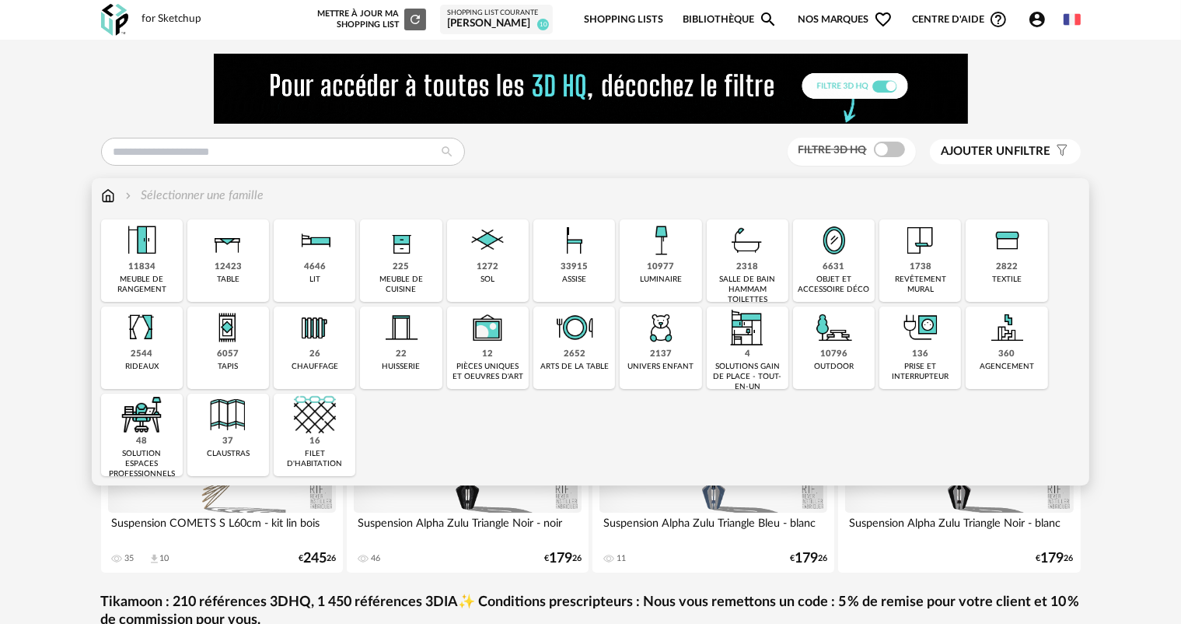
click at [236, 270] on div "12423" at bounding box center [228, 267] width 27 height 12
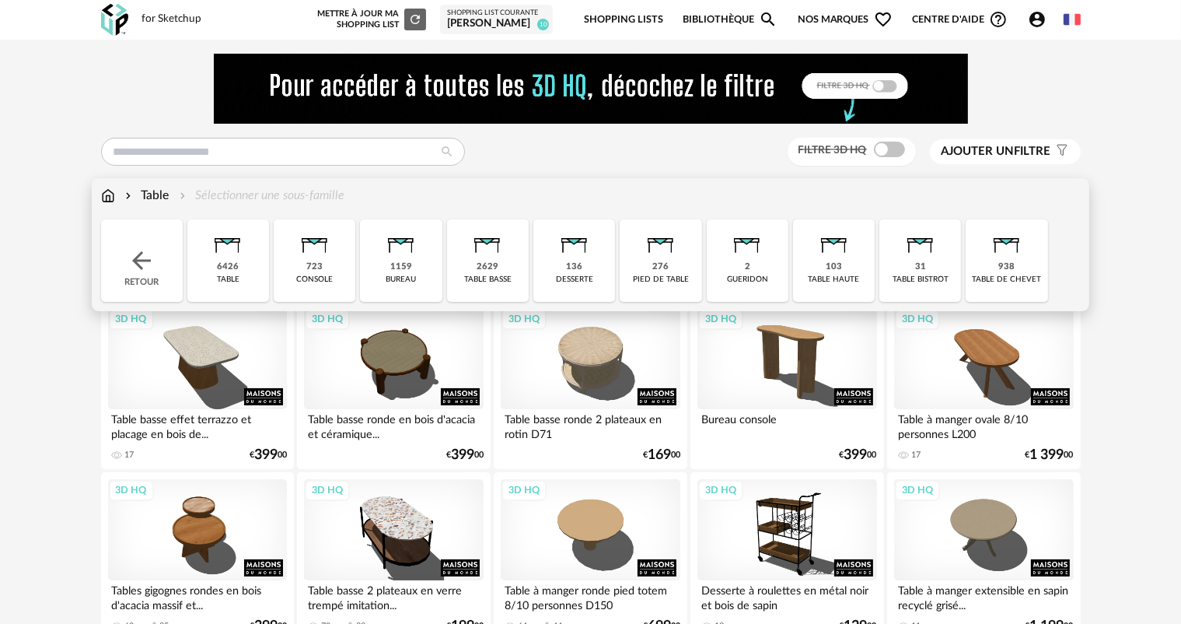
click at [227, 264] on div "6426" at bounding box center [228, 267] width 22 height 12
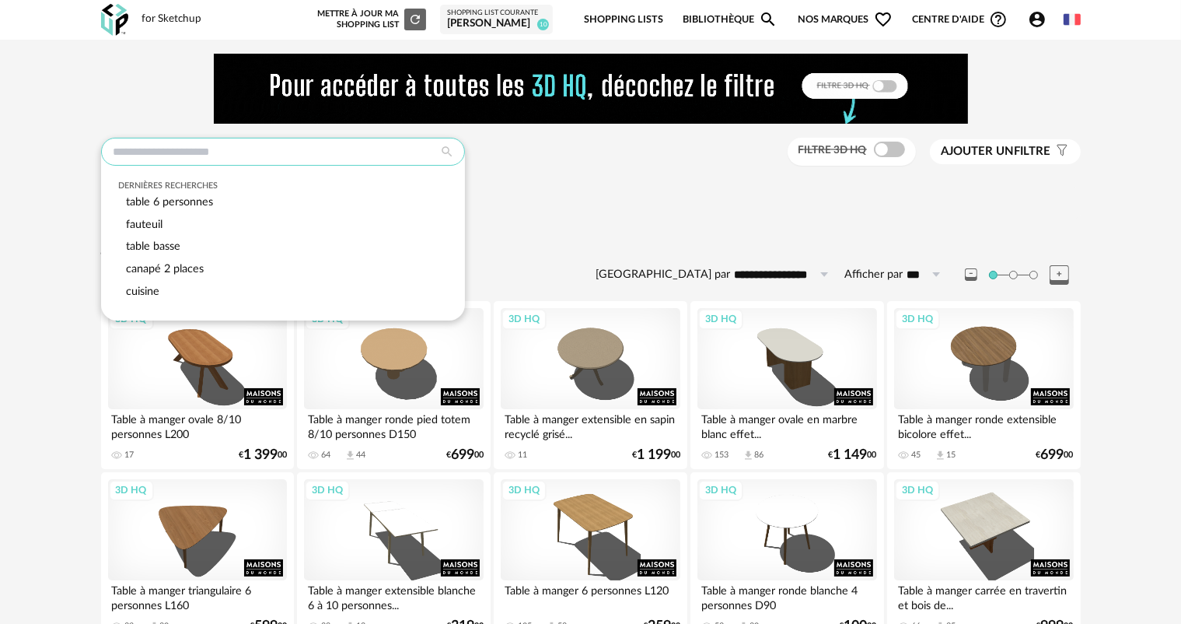
click at [197, 153] on input "text" at bounding box center [283, 152] width 364 height 28
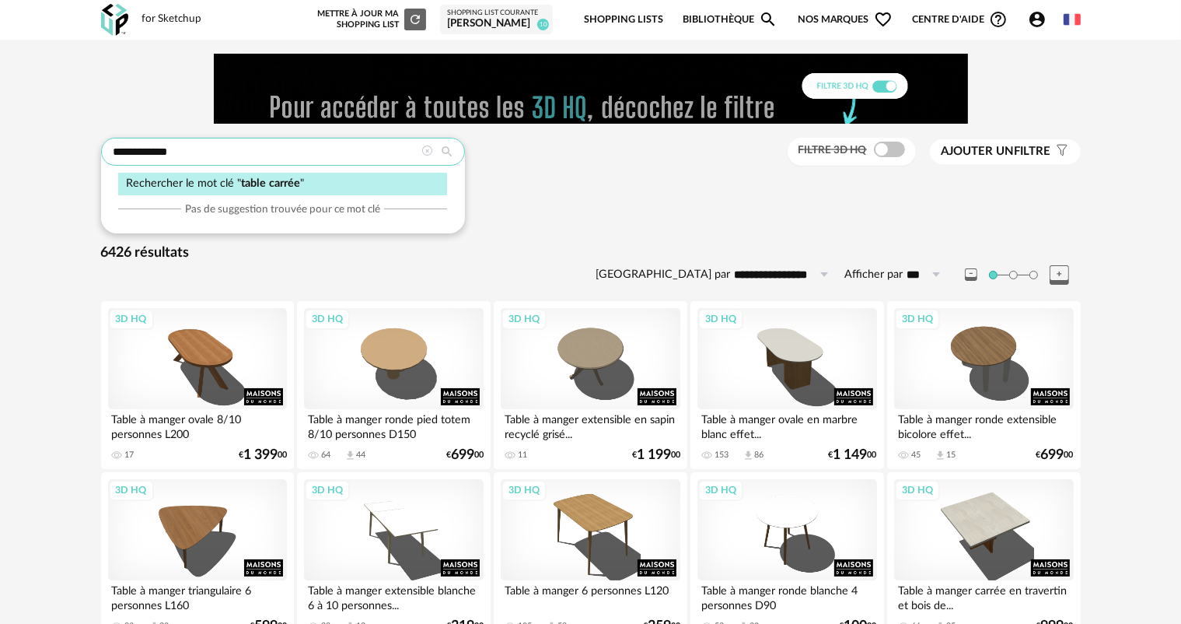
type input "**********"
click at [279, 187] on span "table carrée" at bounding box center [270, 183] width 59 height 12
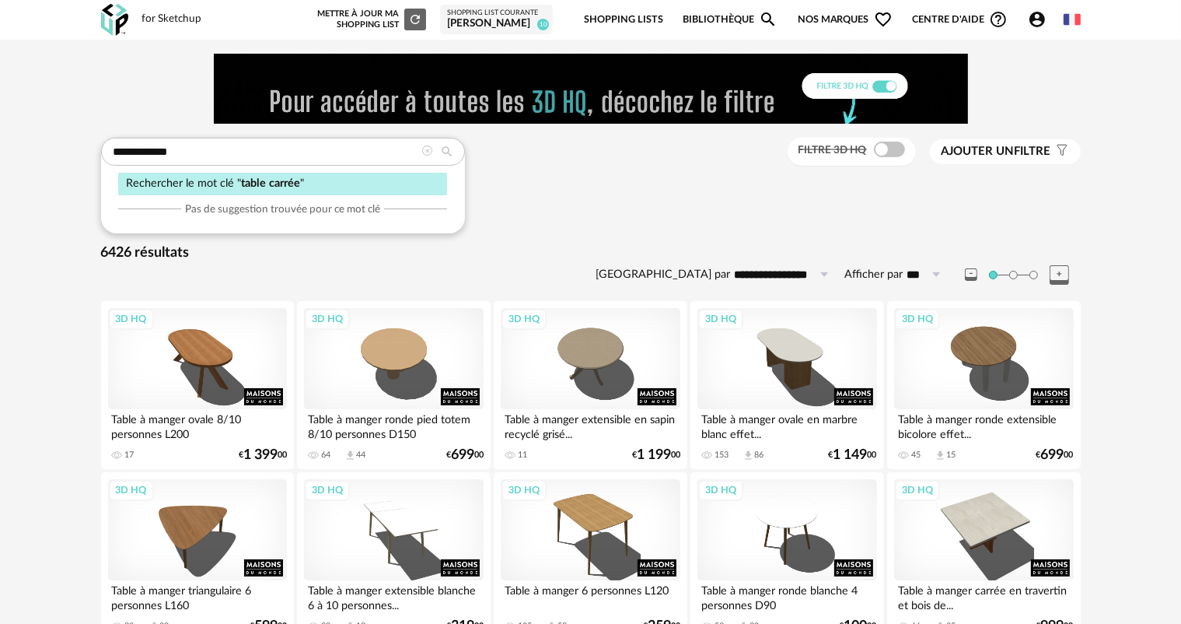
type input "**********"
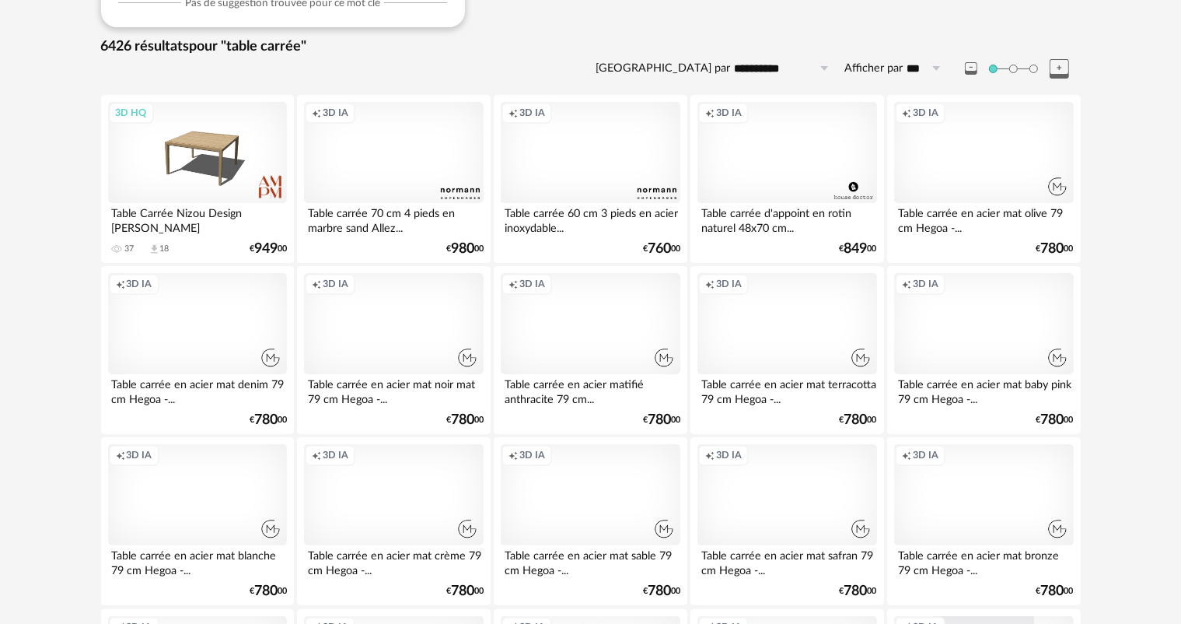
scroll to position [233, 0]
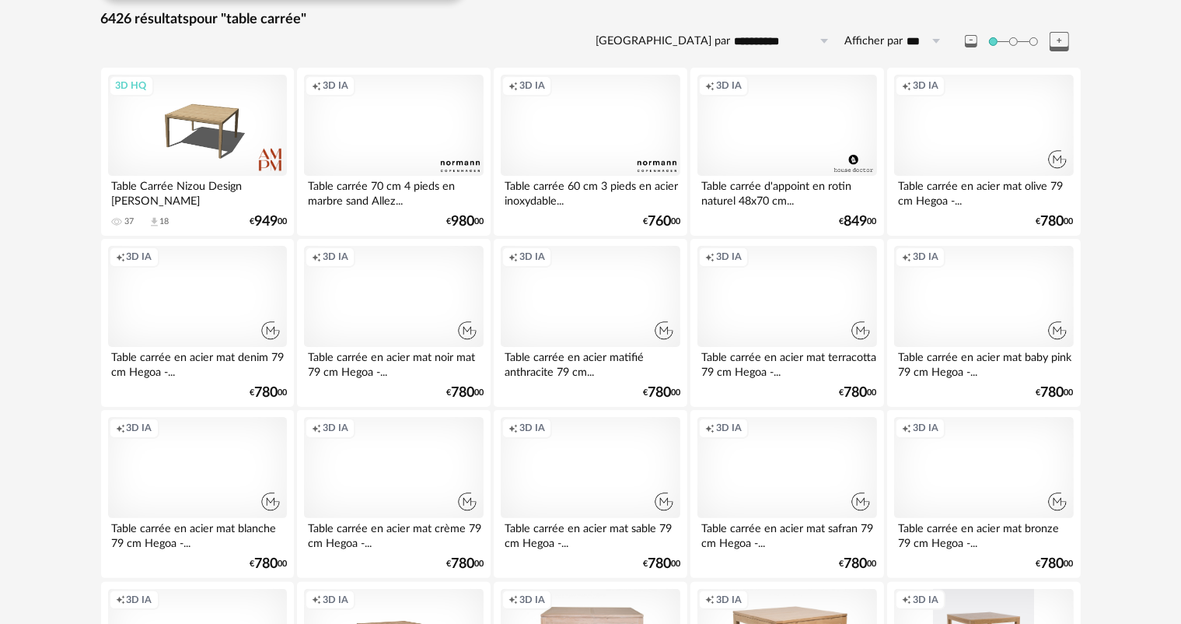
click at [966, 319] on div "Creation icon 3D IA" at bounding box center [983, 296] width 179 height 101
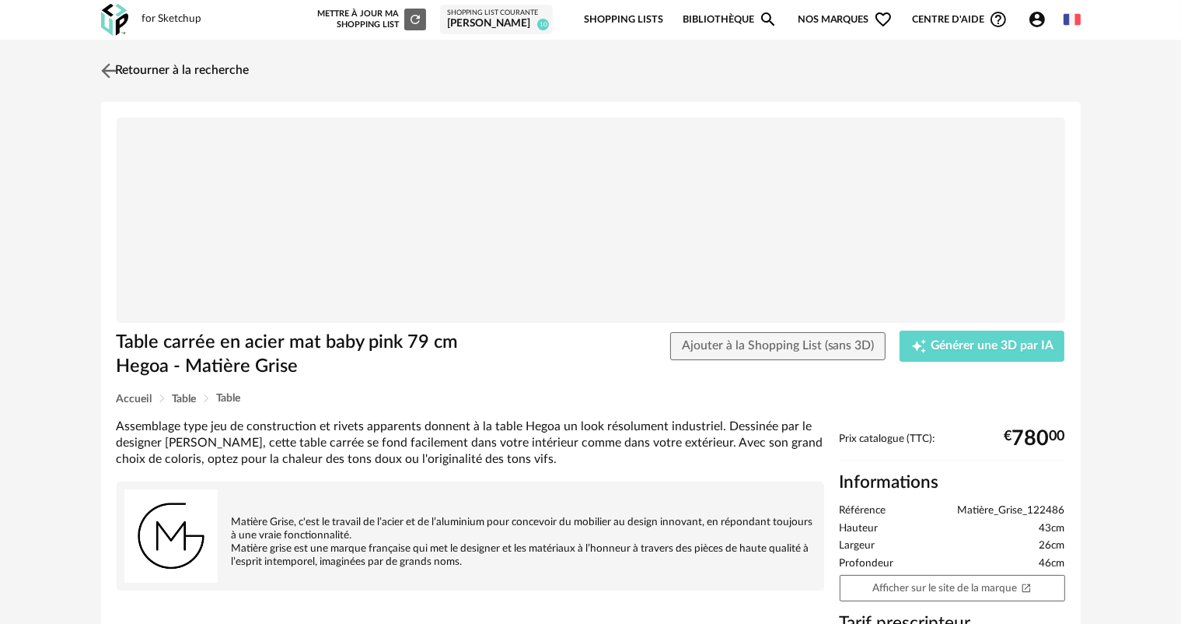
click at [106, 72] on img at bounding box center [108, 70] width 23 height 23
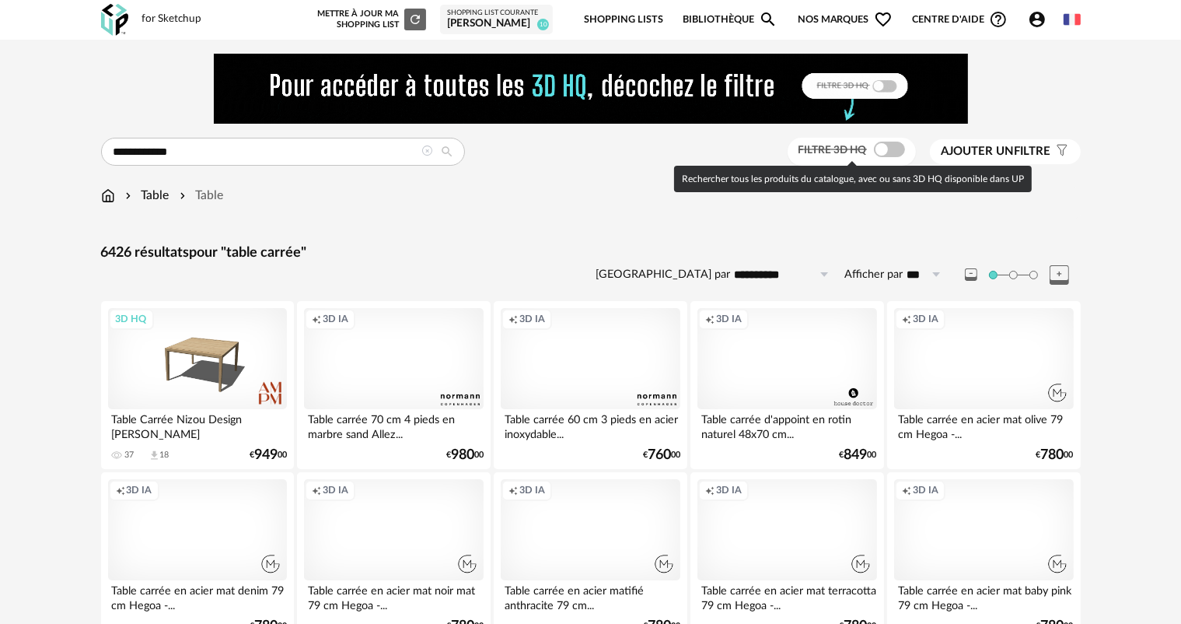
click at [844, 155] on span "Filtre 3D HQ" at bounding box center [833, 150] width 68 height 11
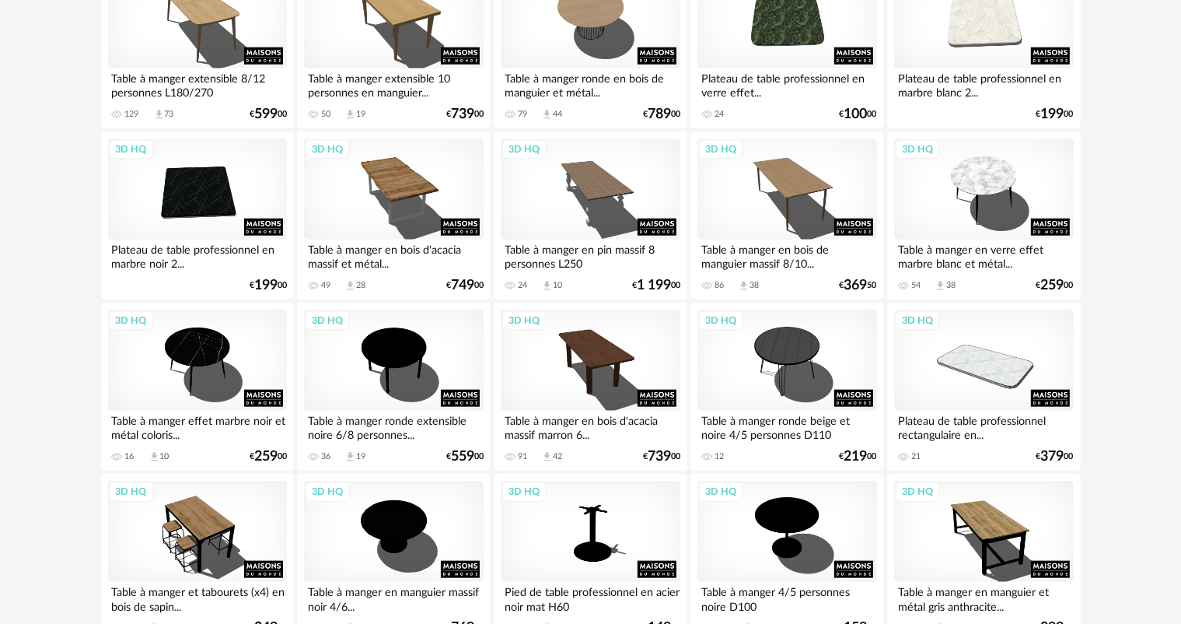
scroll to position [1555, 0]
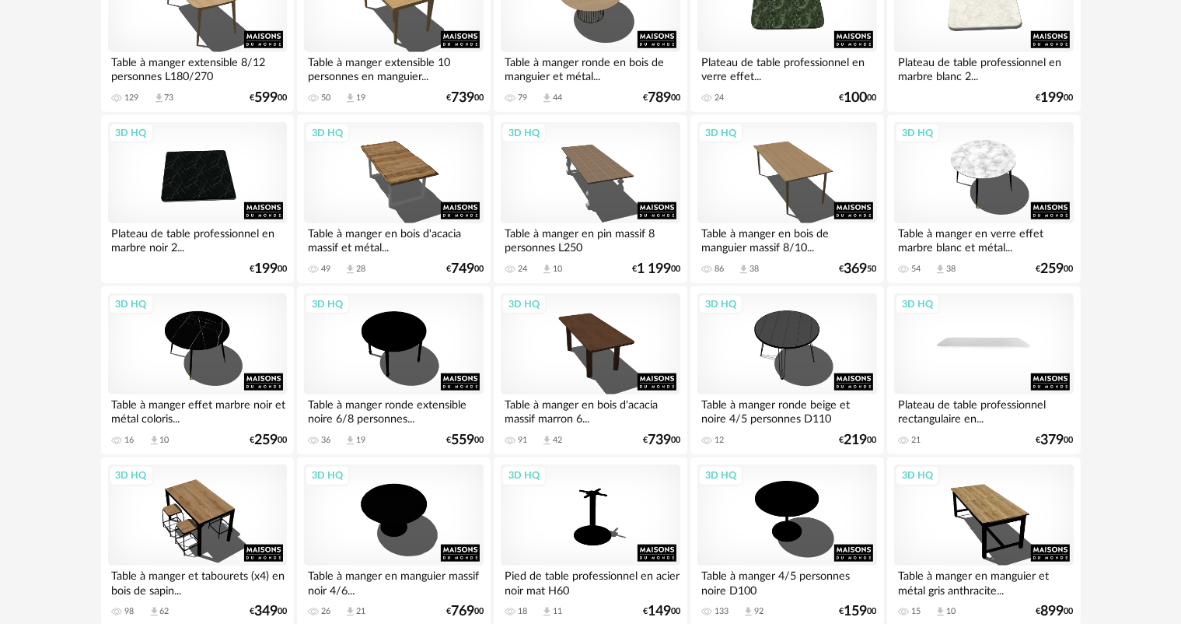
click at [956, 355] on div "3D HQ" at bounding box center [983, 343] width 179 height 101
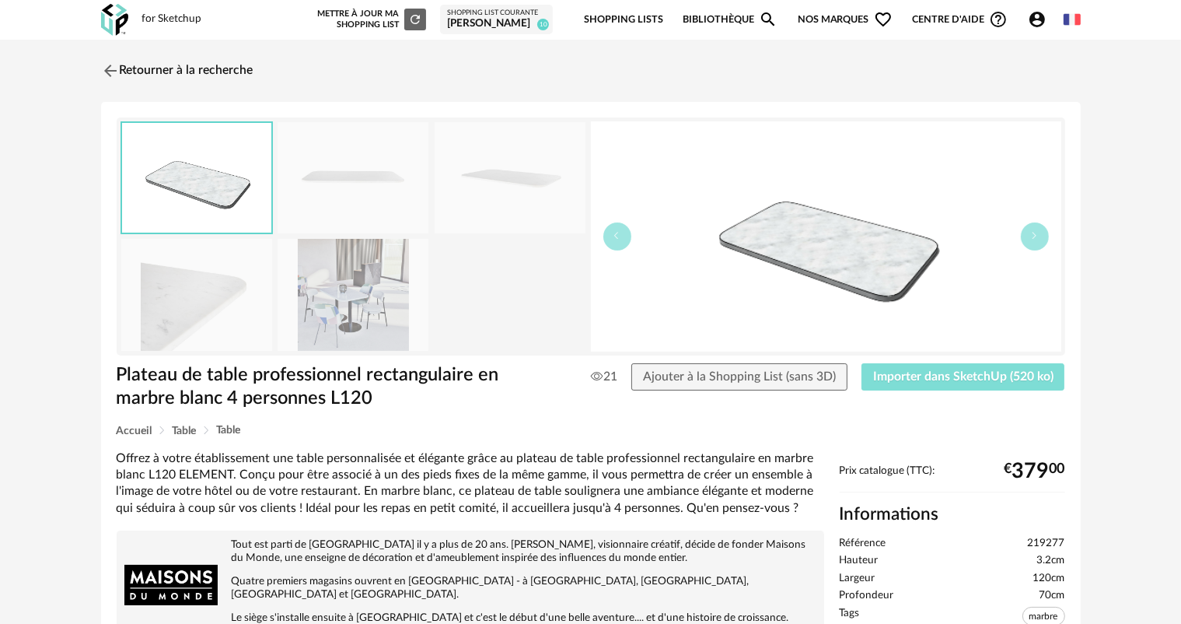
click at [906, 381] on span "Importer dans SketchUp (520 ko)" at bounding box center [963, 376] width 180 height 12
click at [911, 379] on span "Importer dans SketchUp (520 ko)" at bounding box center [963, 376] width 180 height 12
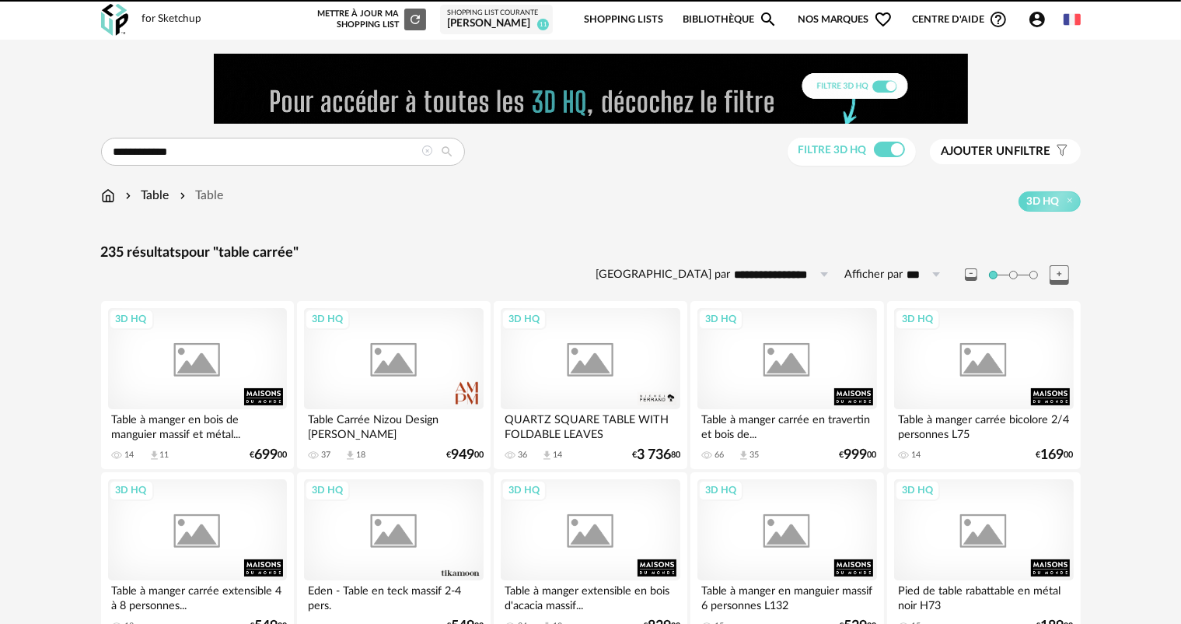
scroll to position [1836, 0]
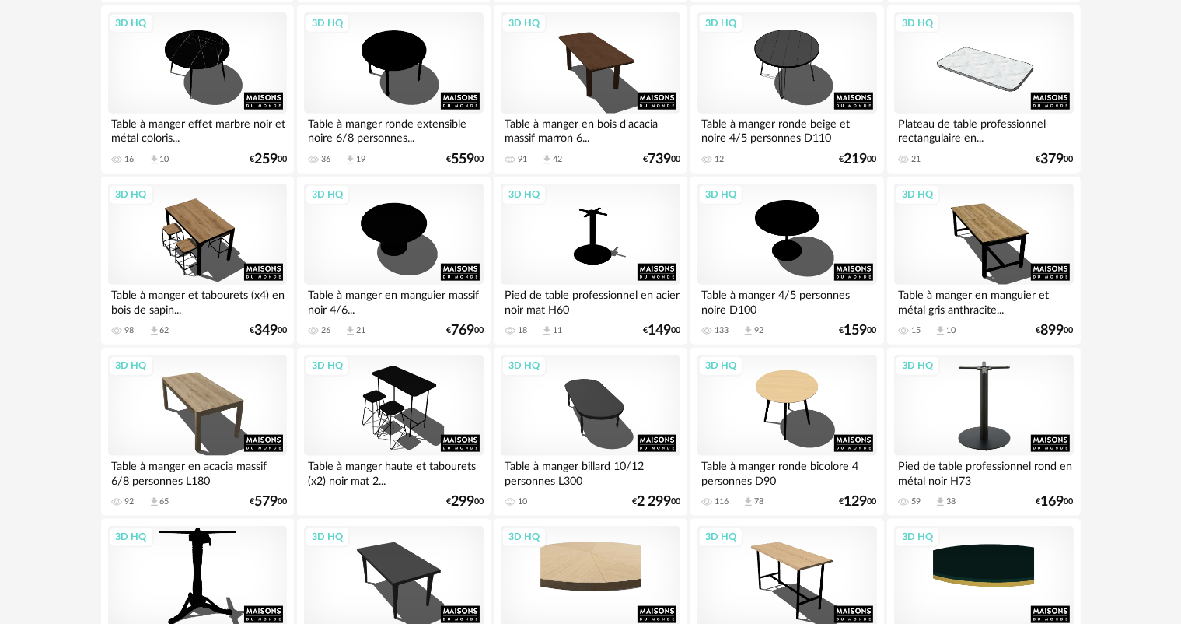
click at [979, 414] on div "3D HQ" at bounding box center [983, 405] width 179 height 101
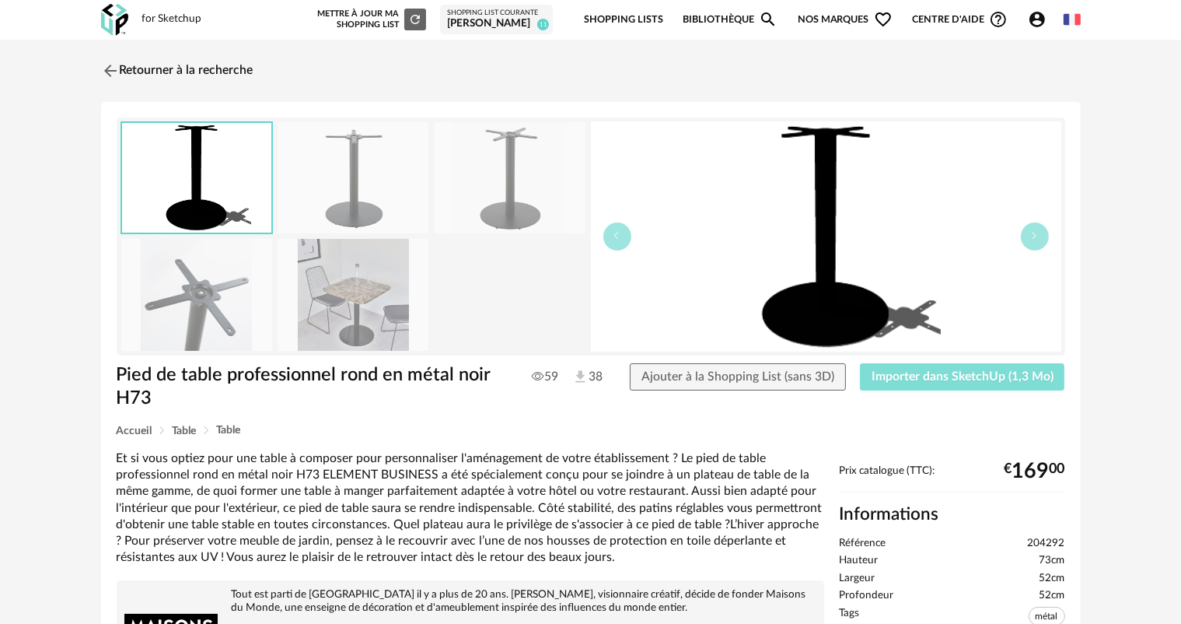
click at [1005, 381] on span "Importer dans SketchUp (1,3 Mo)" at bounding box center [963, 376] width 182 height 12
click at [922, 383] on button "Importer dans SketchUp (1,3 Mo)" at bounding box center [962, 377] width 205 height 28
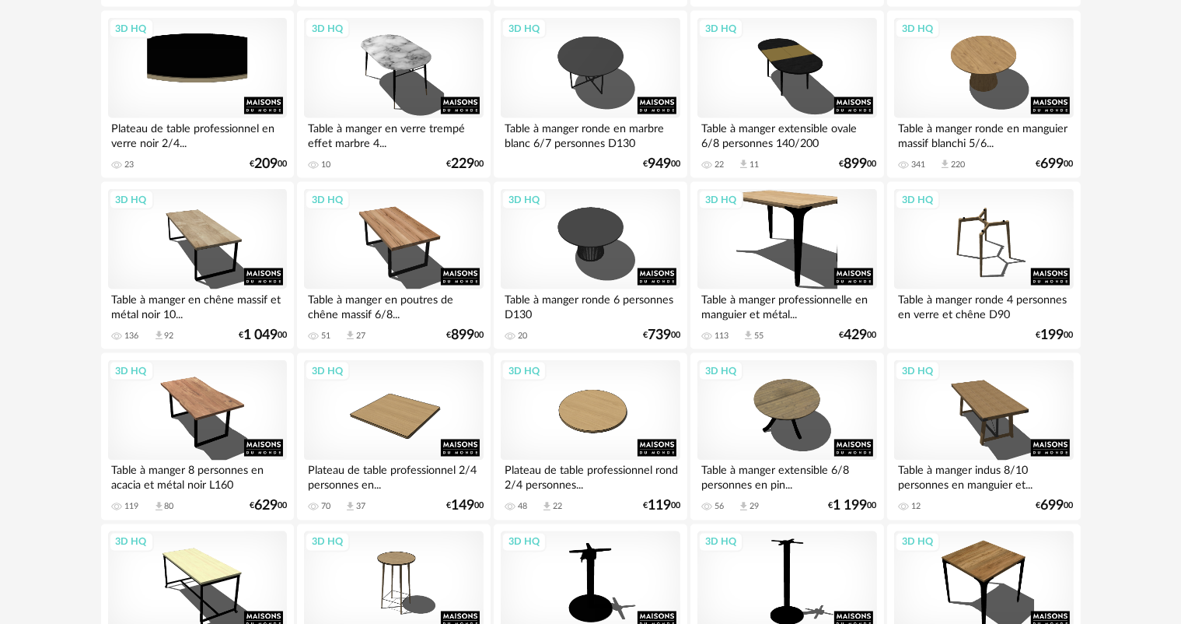
scroll to position [2593, 0]
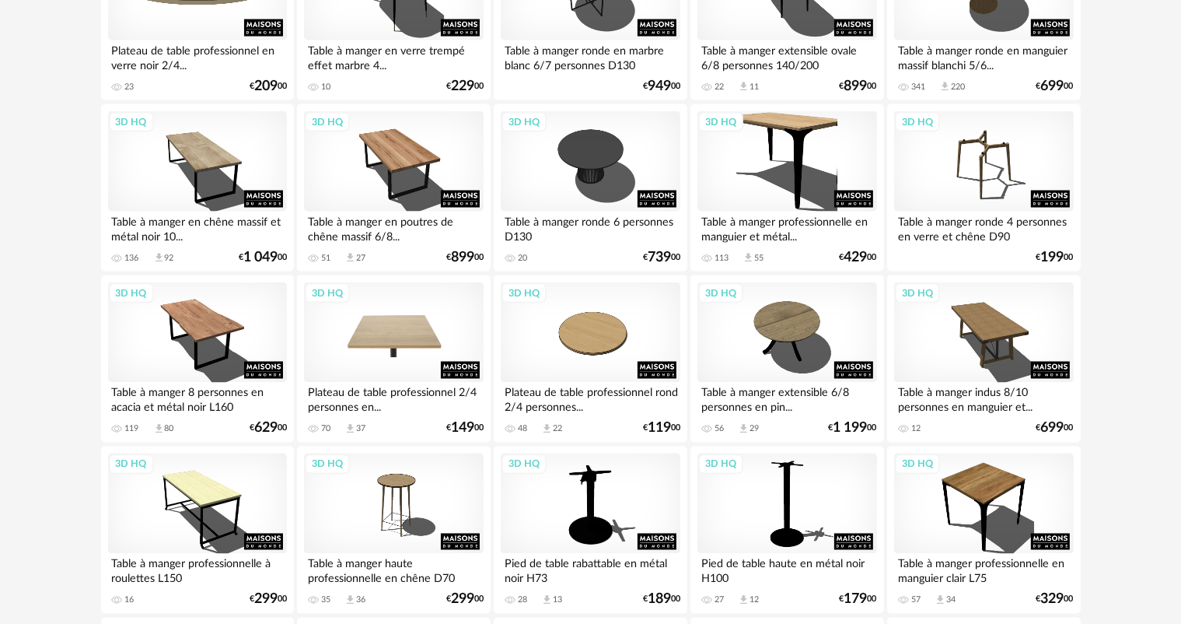
click at [371, 381] on div "3D HQ" at bounding box center [393, 332] width 179 height 101
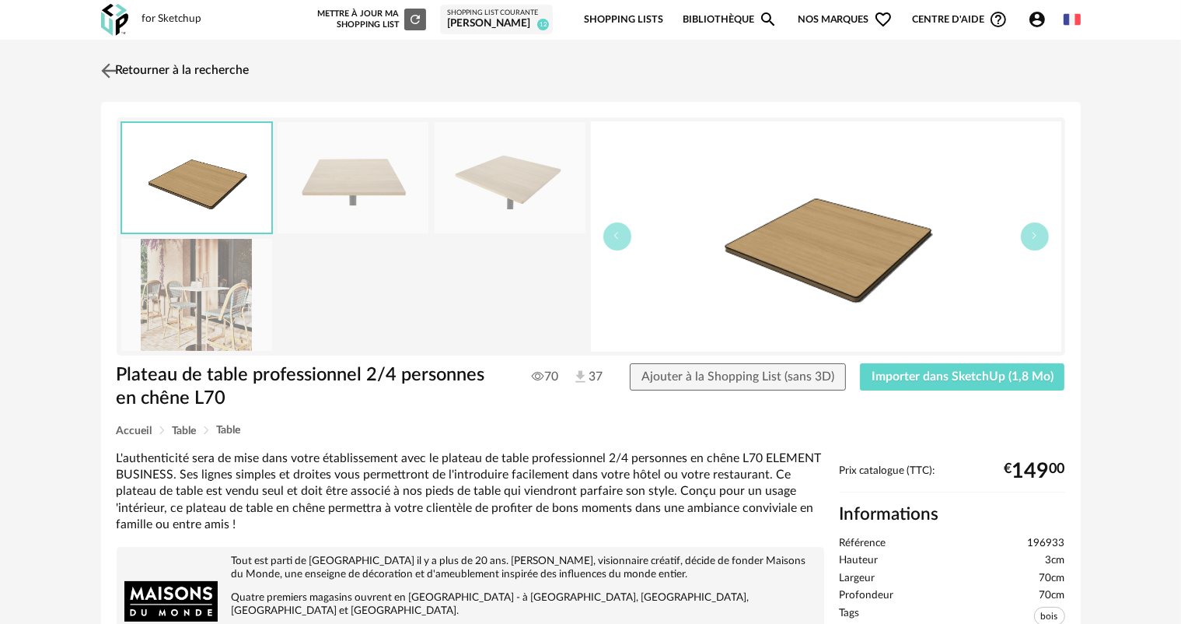
click at [110, 66] on img at bounding box center [108, 70] width 23 height 23
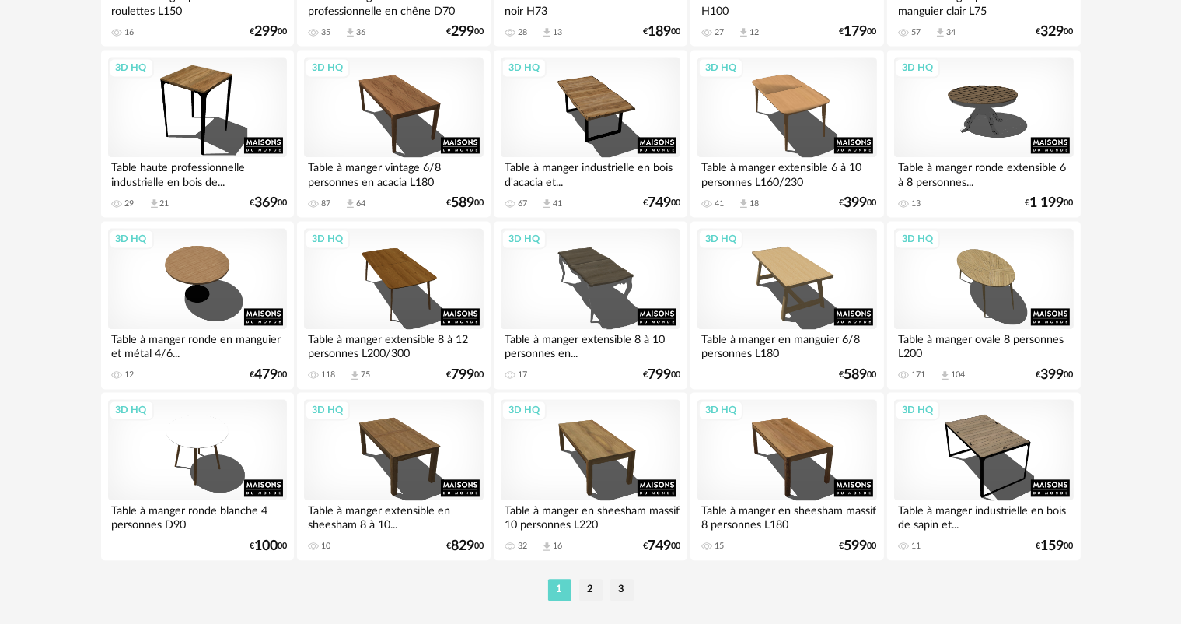
scroll to position [3184, 0]
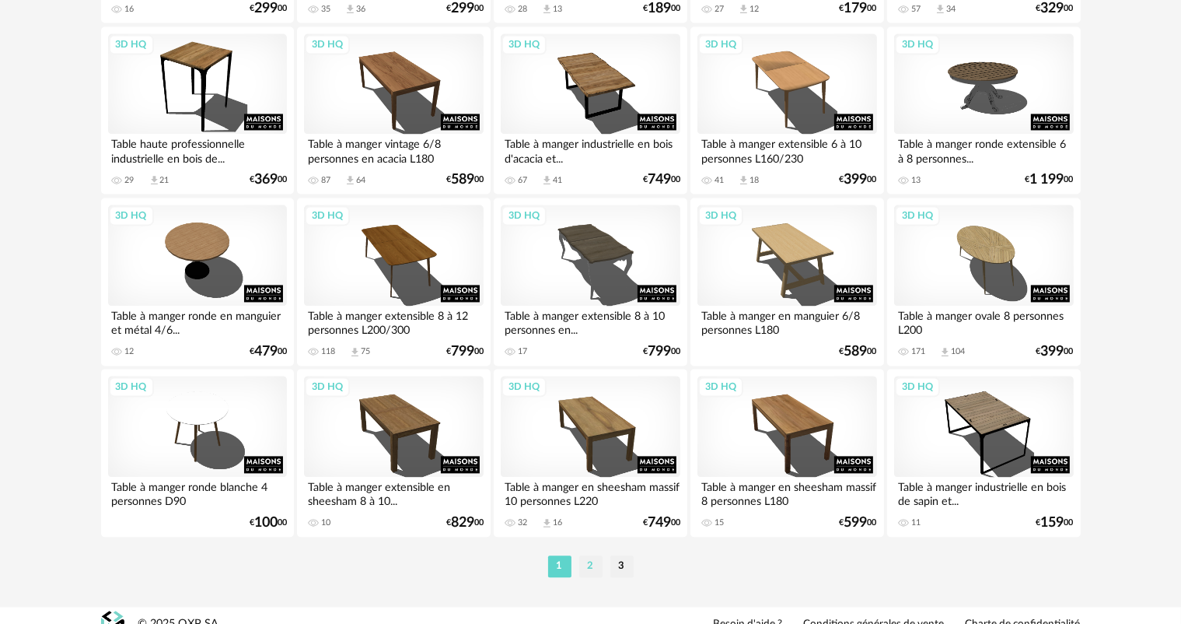
click at [589, 562] on li "2" at bounding box center [590, 566] width 23 height 22
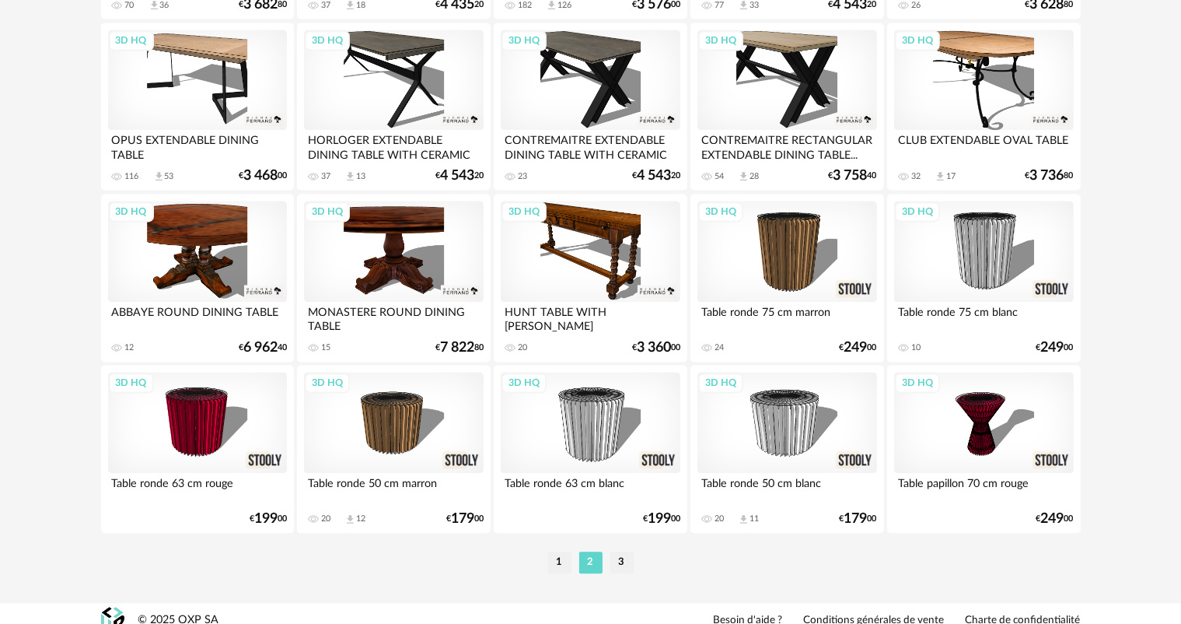
scroll to position [3201, 0]
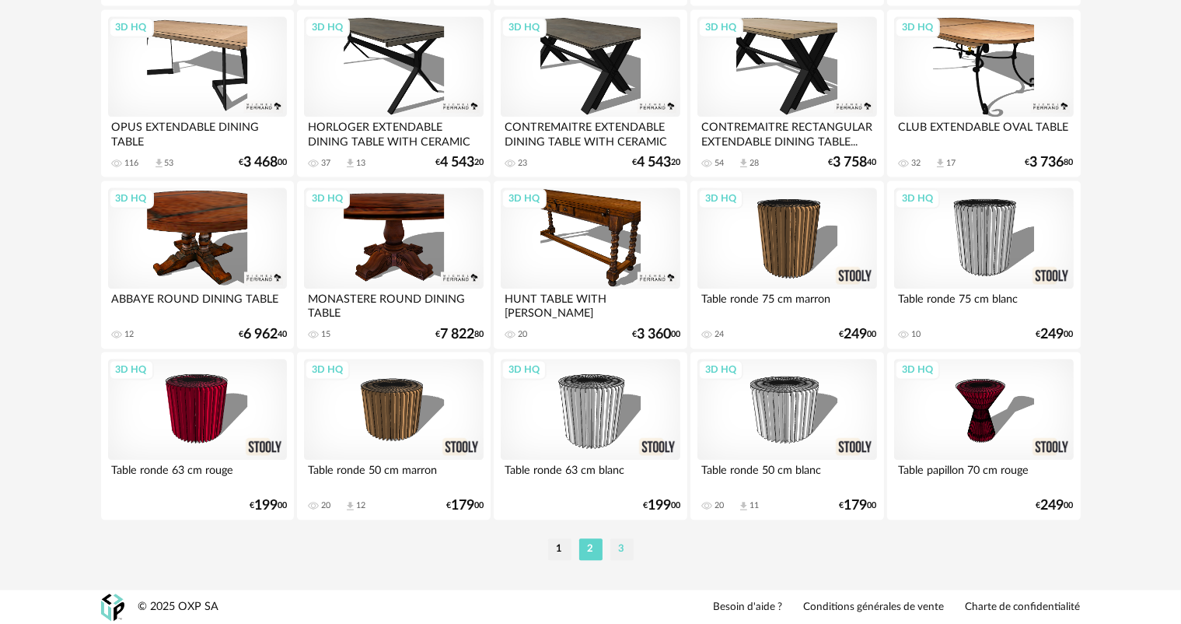
click at [622, 548] on li "3" at bounding box center [621, 549] width 23 height 22
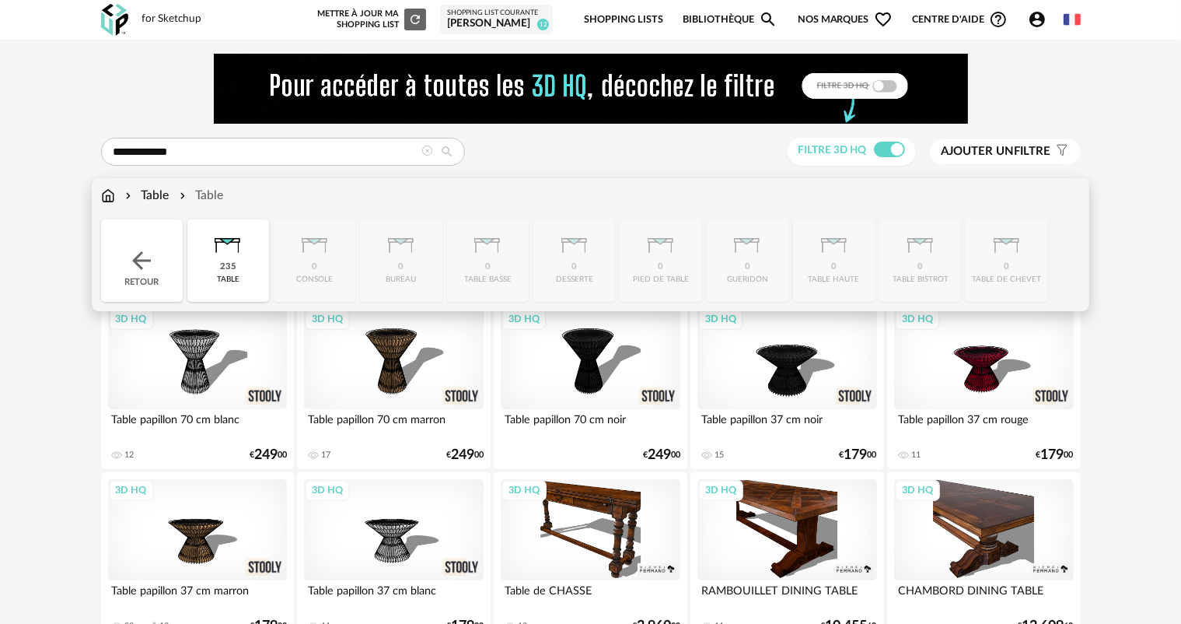
click at [112, 196] on img at bounding box center [108, 196] width 14 height 18
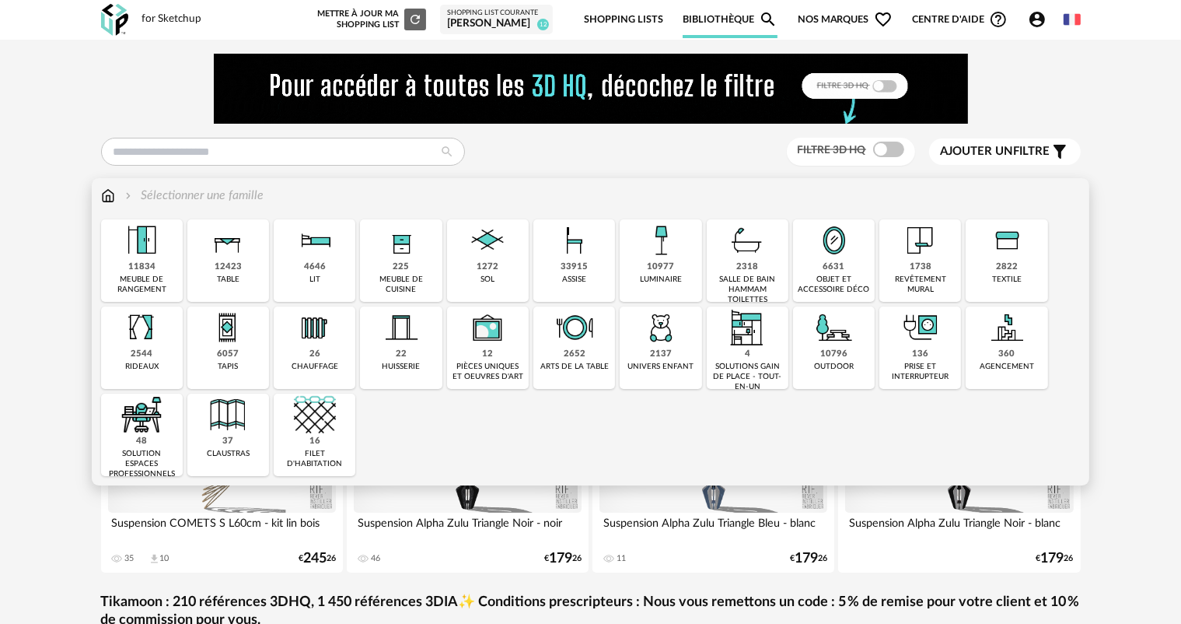
click at [921, 270] on div "1738" at bounding box center [921, 267] width 22 height 12
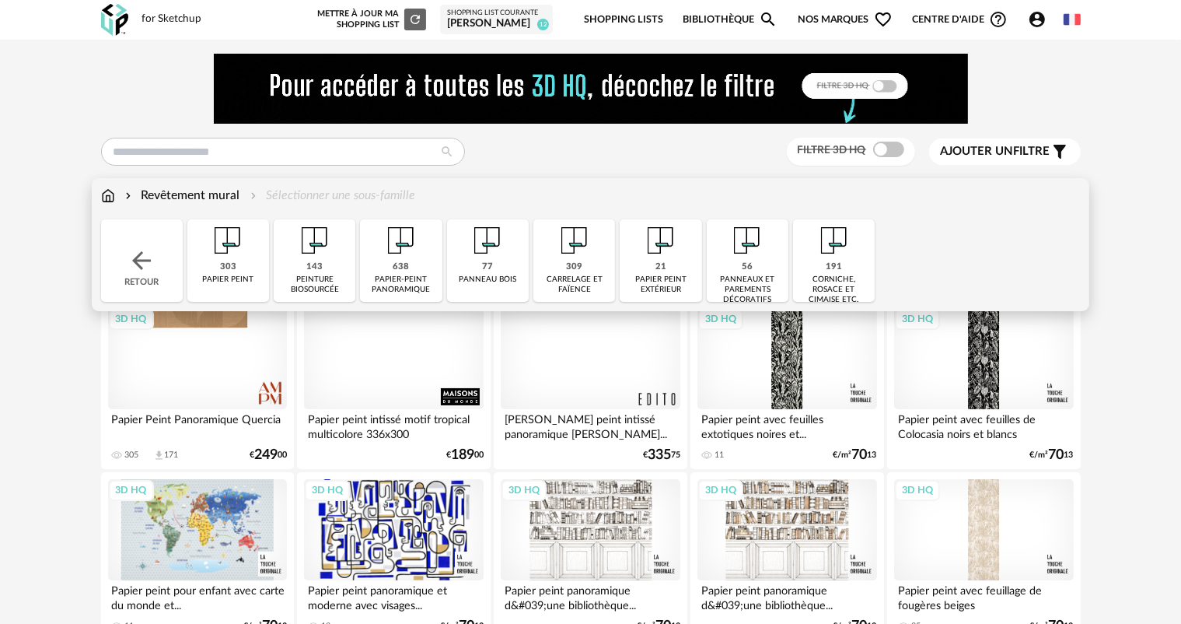
click at [756, 285] on div "panneaux et parements décoratifs" at bounding box center [748, 289] width 72 height 30
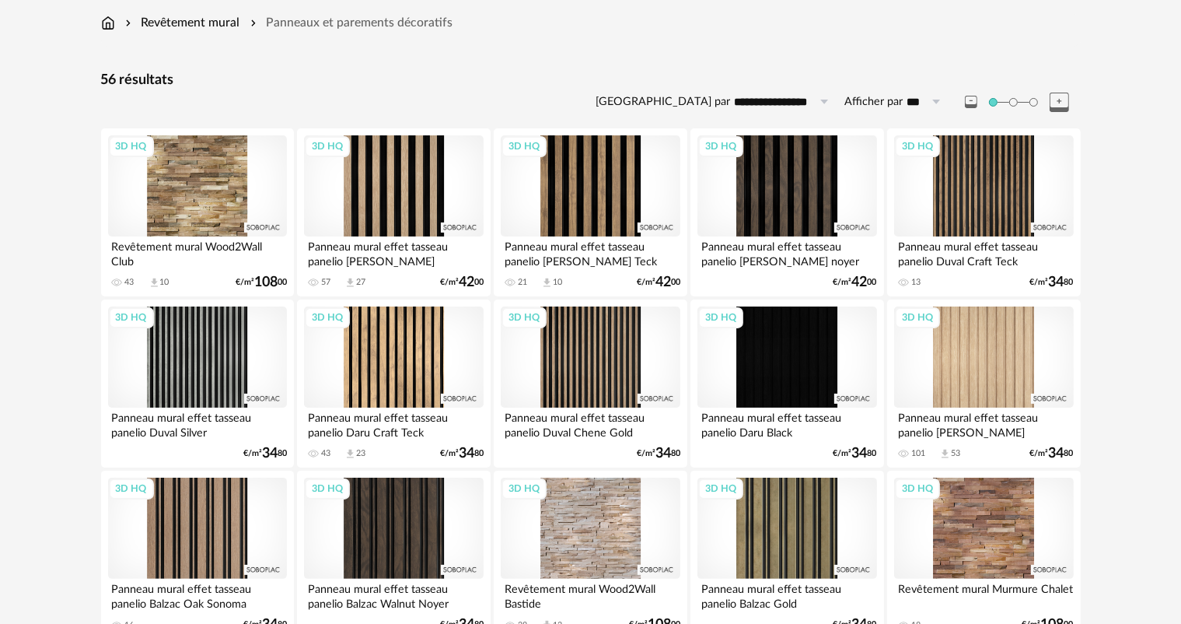
scroll to position [78, 0]
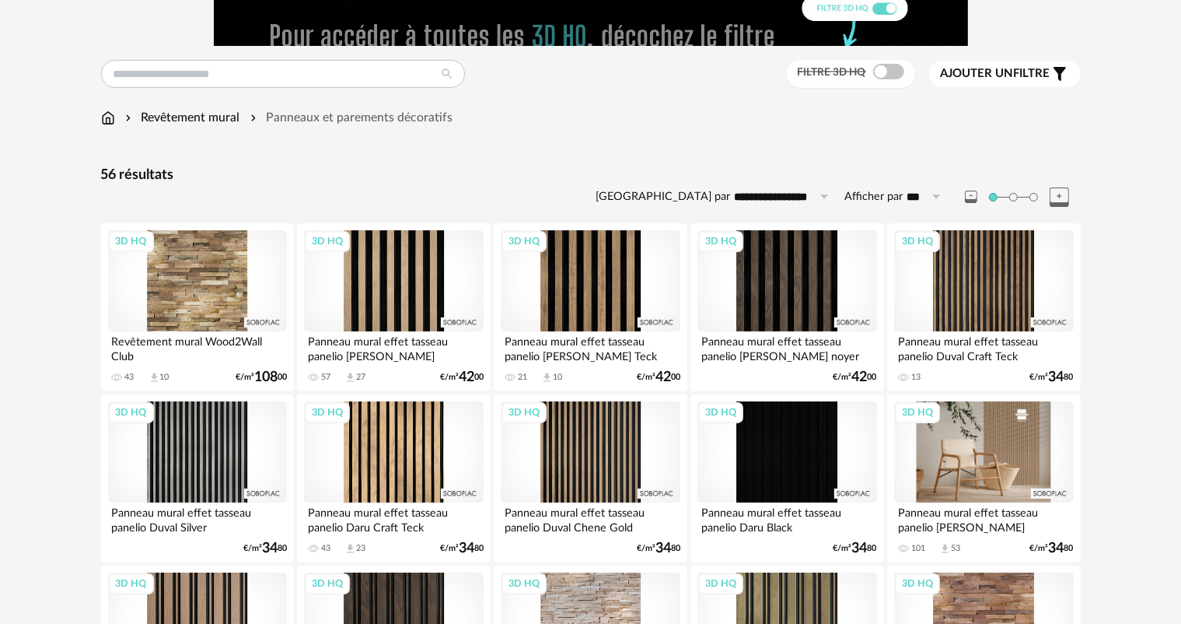
click at [961, 466] on div "3D HQ" at bounding box center [983, 451] width 179 height 101
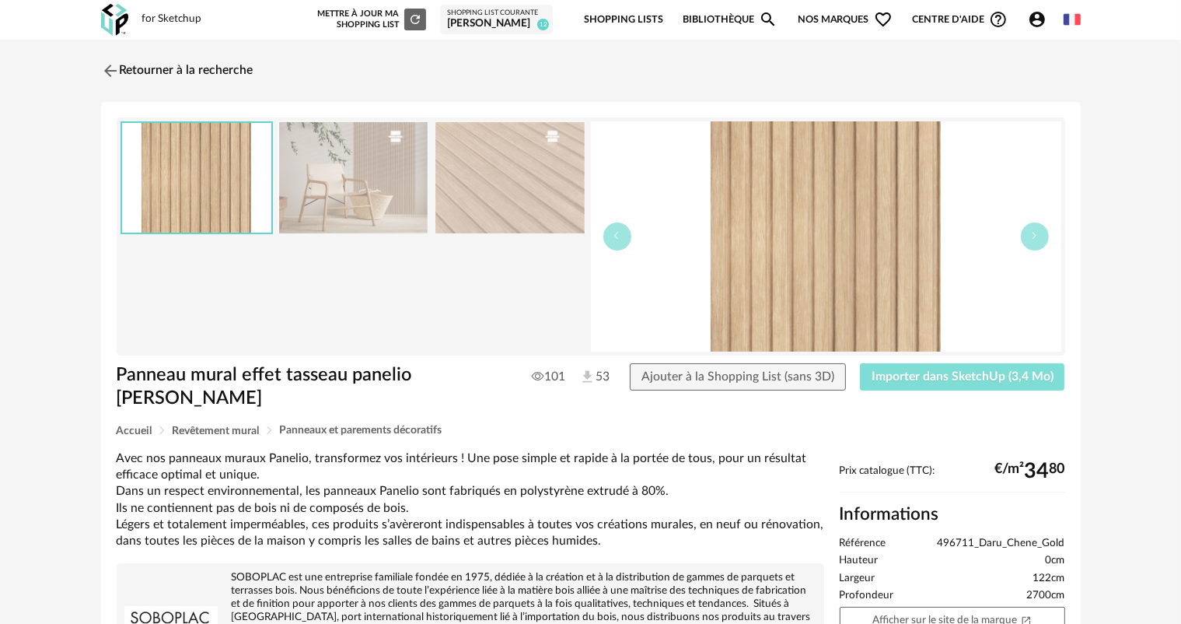
click at [901, 373] on span "Importer dans SketchUp (3,4 Mo)" at bounding box center [963, 376] width 182 height 12
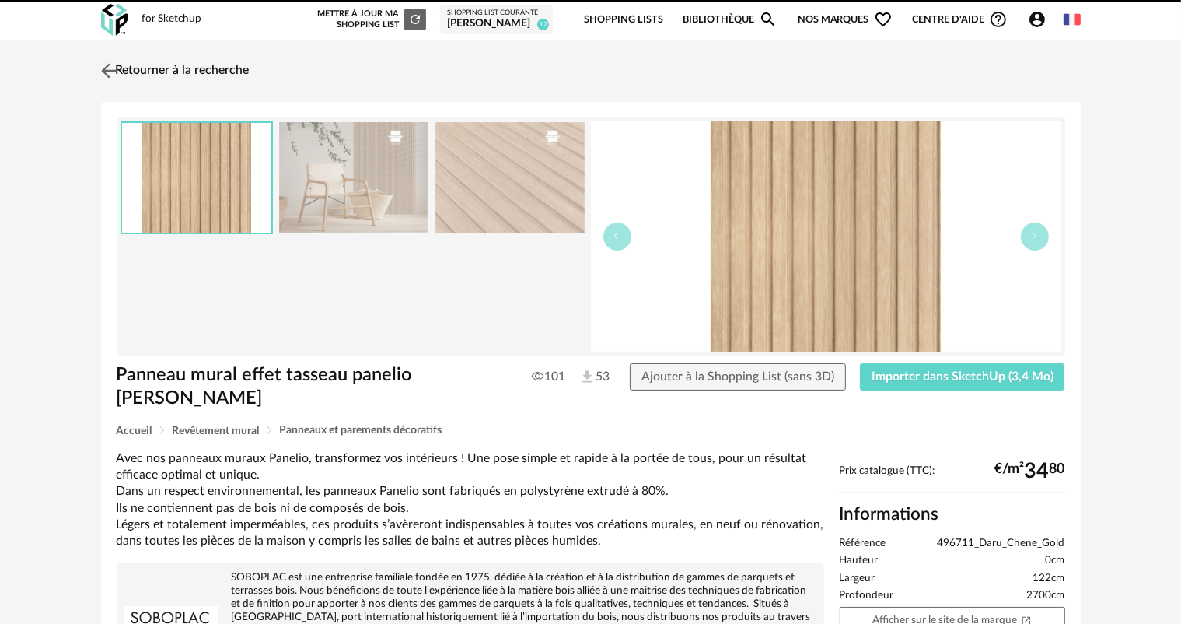
click at [112, 70] on img at bounding box center [108, 70] width 23 height 23
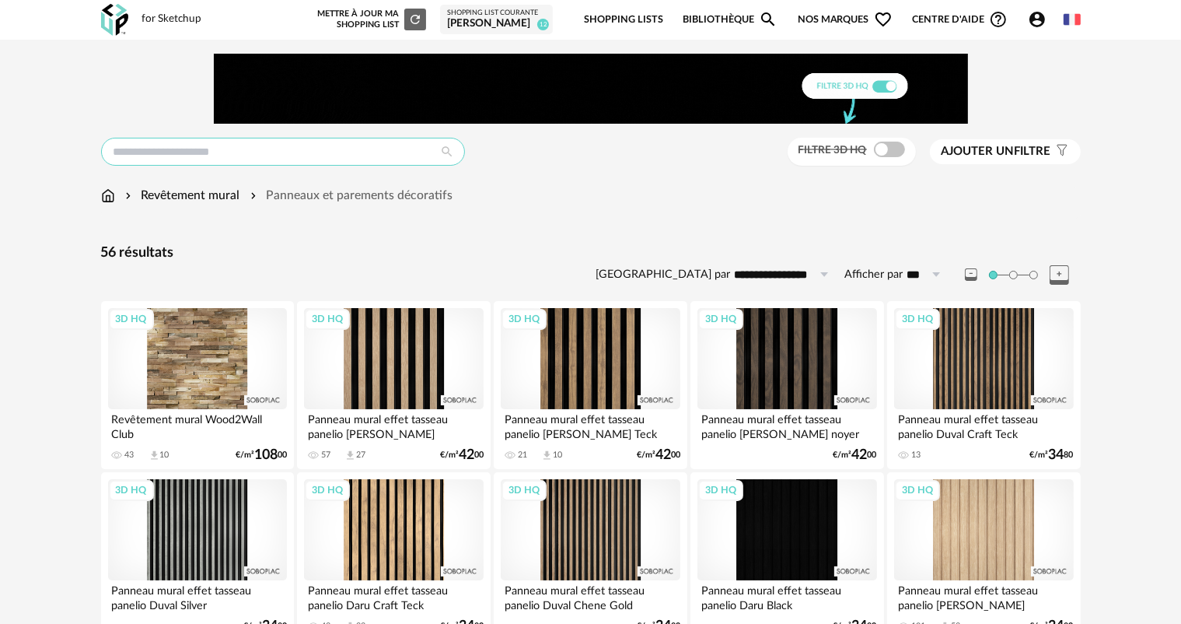
click at [150, 145] on input "text" at bounding box center [283, 152] width 364 height 28
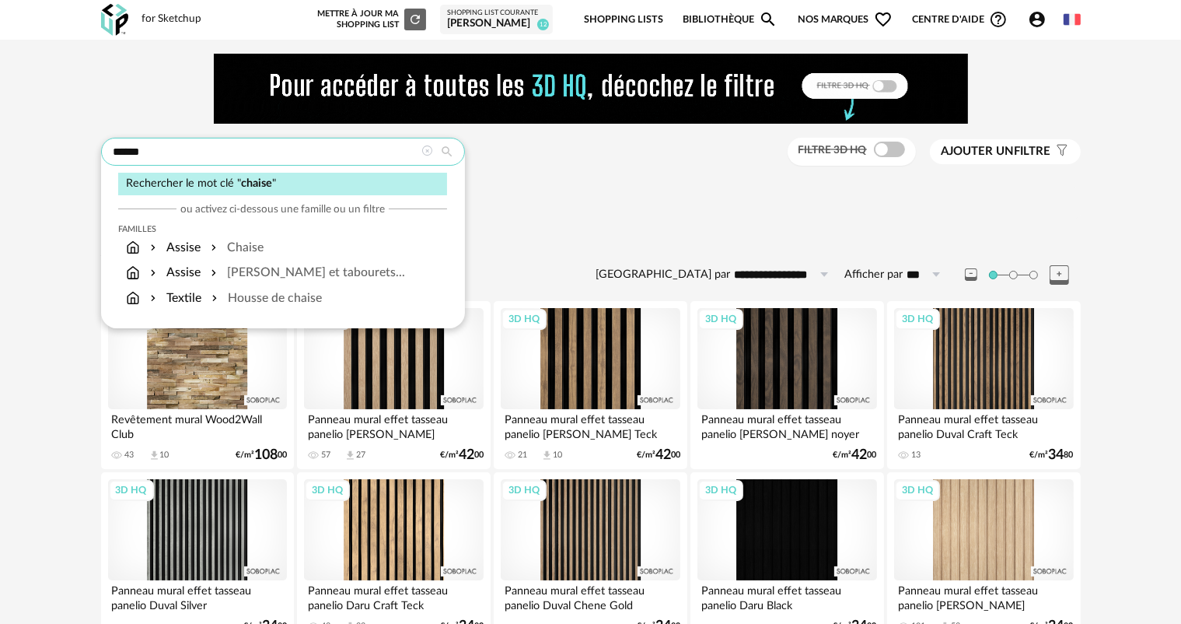
type input "******"
type input "**********"
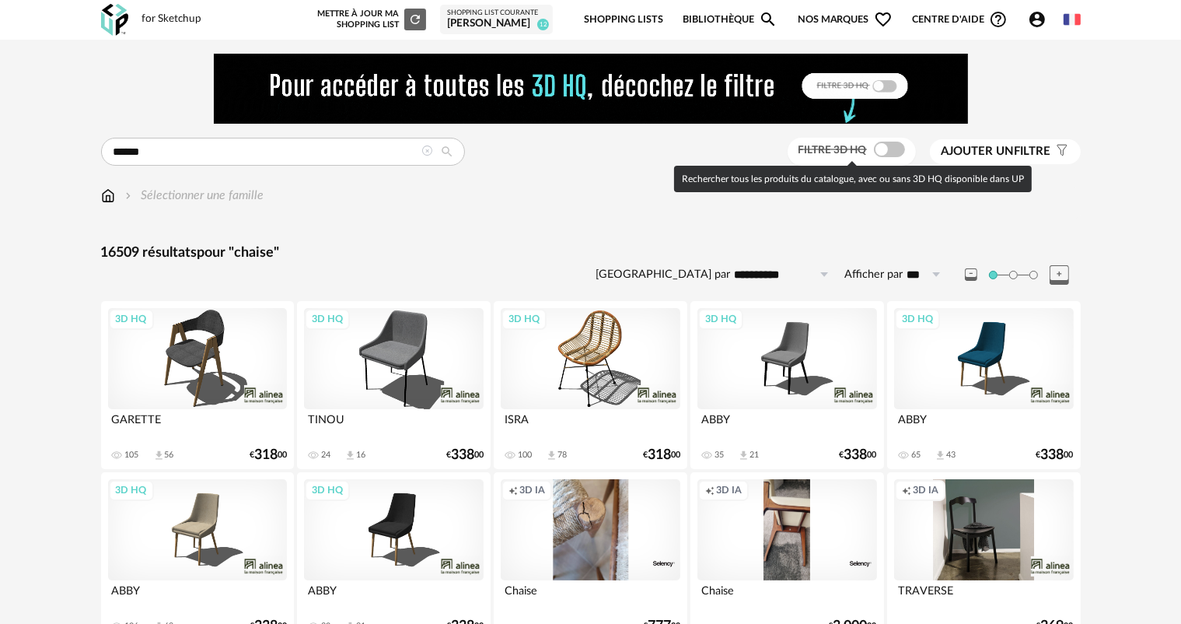
click at [861, 152] on span "Filtre 3D HQ" at bounding box center [833, 150] width 68 height 11
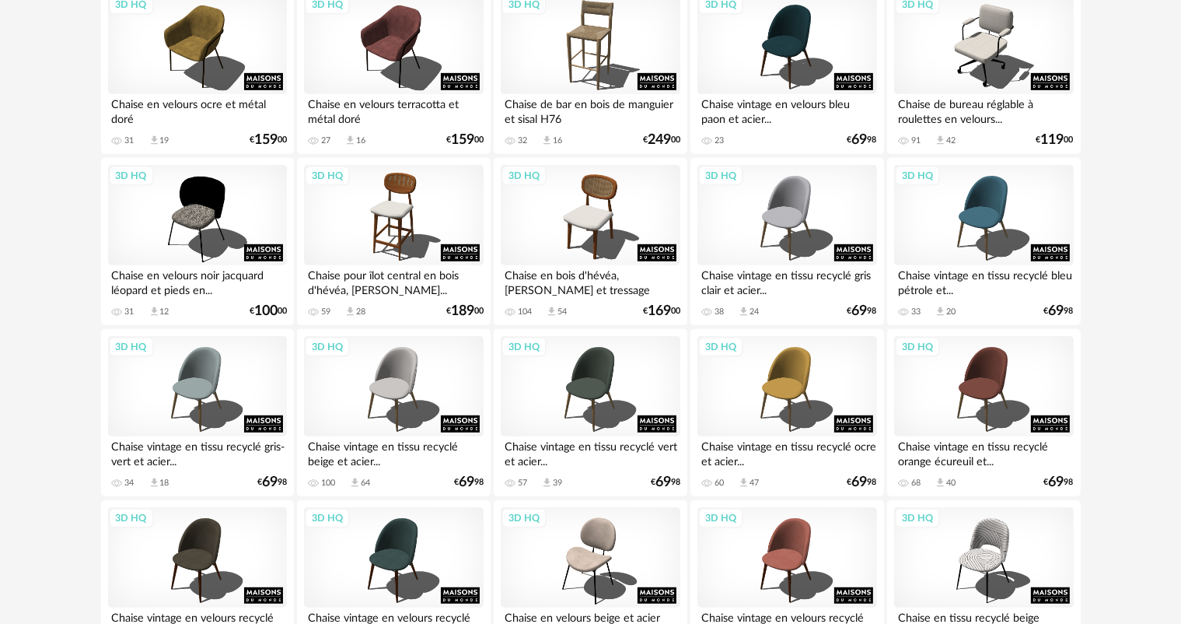
scroll to position [855, 0]
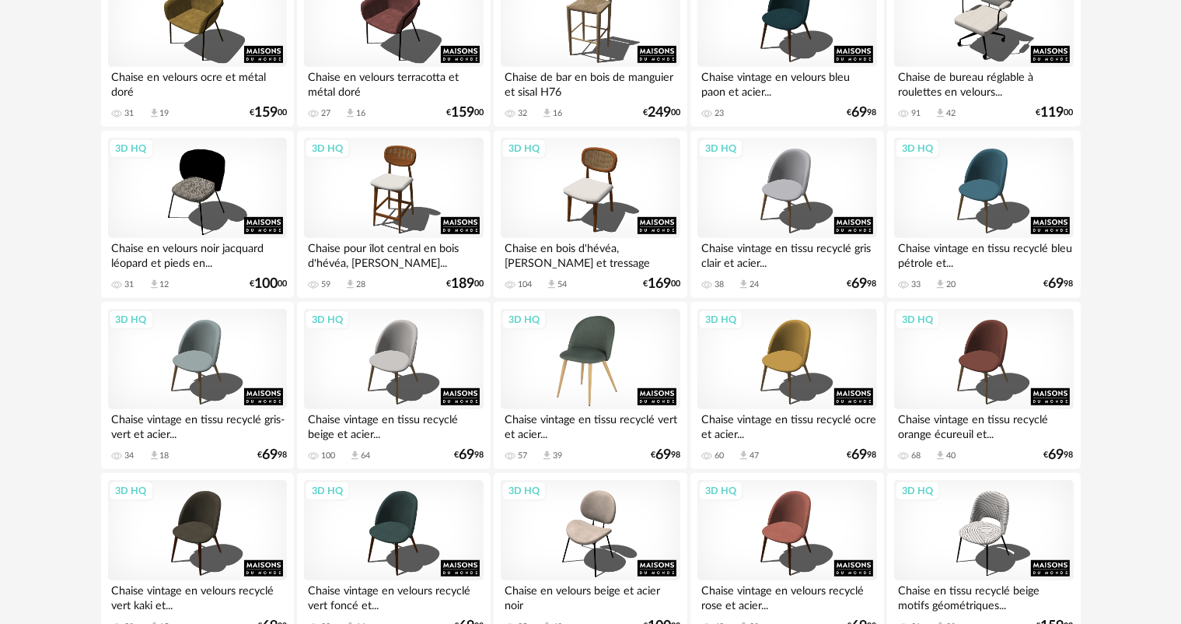
click at [622, 404] on div "3D HQ" at bounding box center [590, 359] width 179 height 101
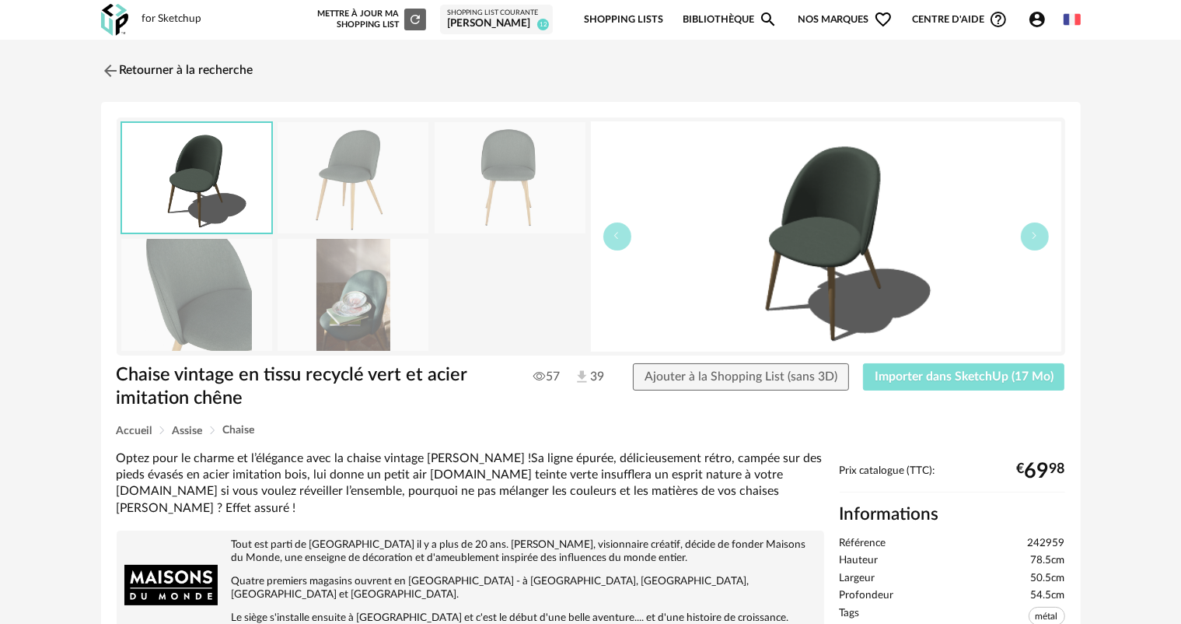
click at [895, 371] on span "Importer dans SketchUp (17 Mo)" at bounding box center [964, 376] width 179 height 12
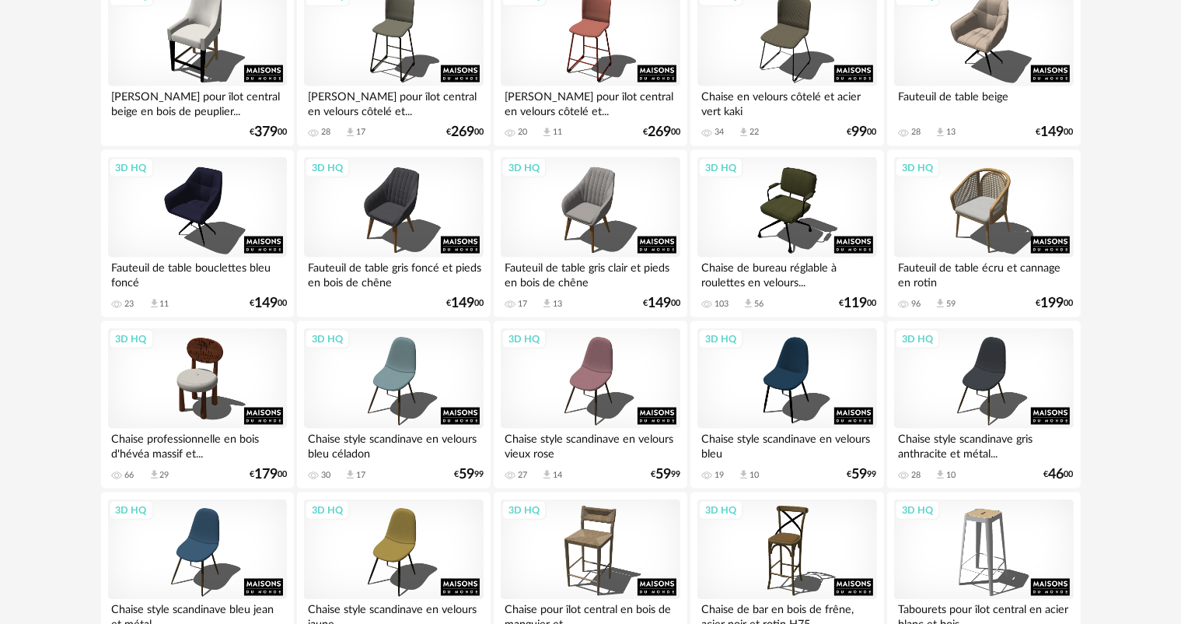
scroll to position [2469, 0]
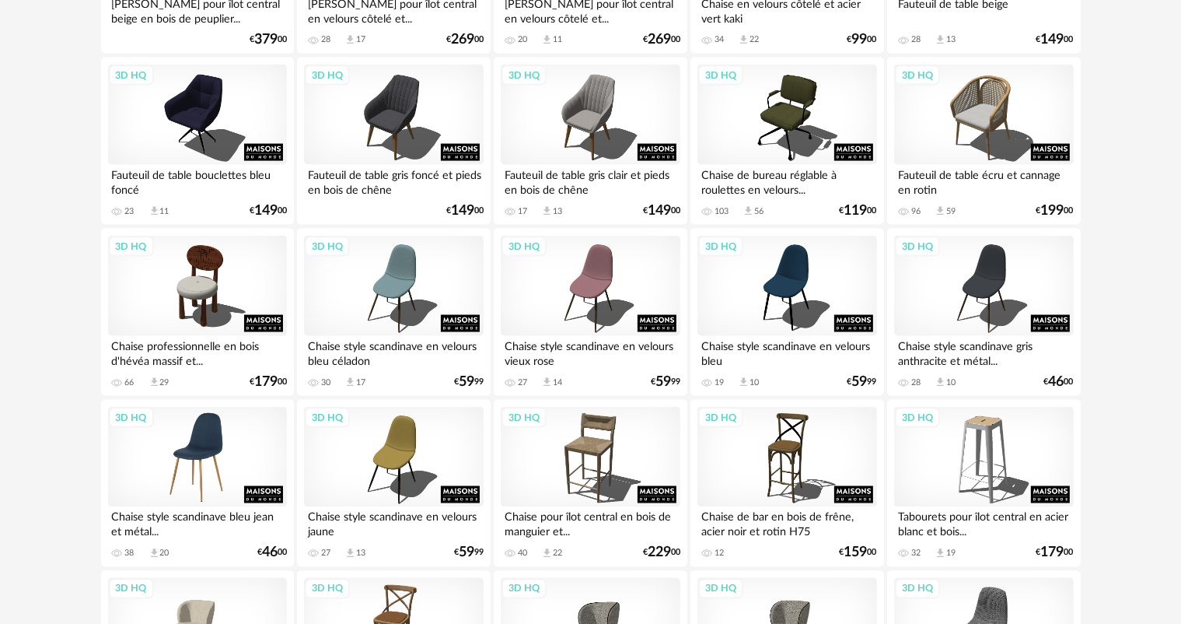
click at [218, 456] on div "3D HQ" at bounding box center [197, 457] width 179 height 101
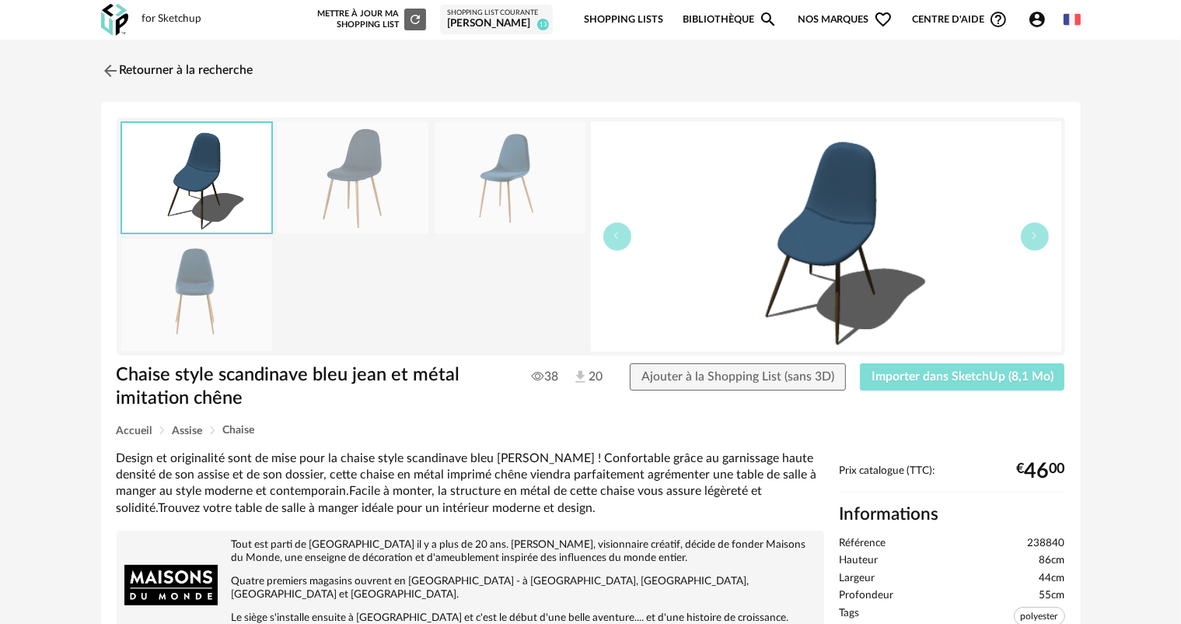
click at [927, 376] on span "Importer dans SketchUp (8,1 Mo)" at bounding box center [963, 376] width 182 height 12
